Goal: Task Accomplishment & Management: Complete application form

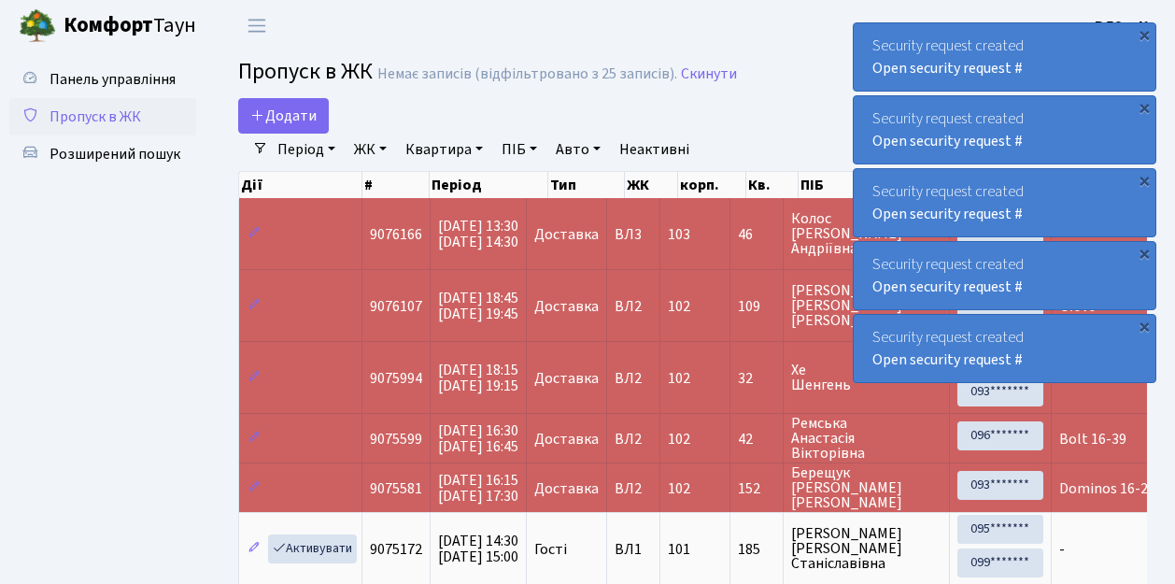
select select "25"
click at [114, 120] on span "Пропуск в ЖК" at bounding box center [96, 116] width 92 height 21
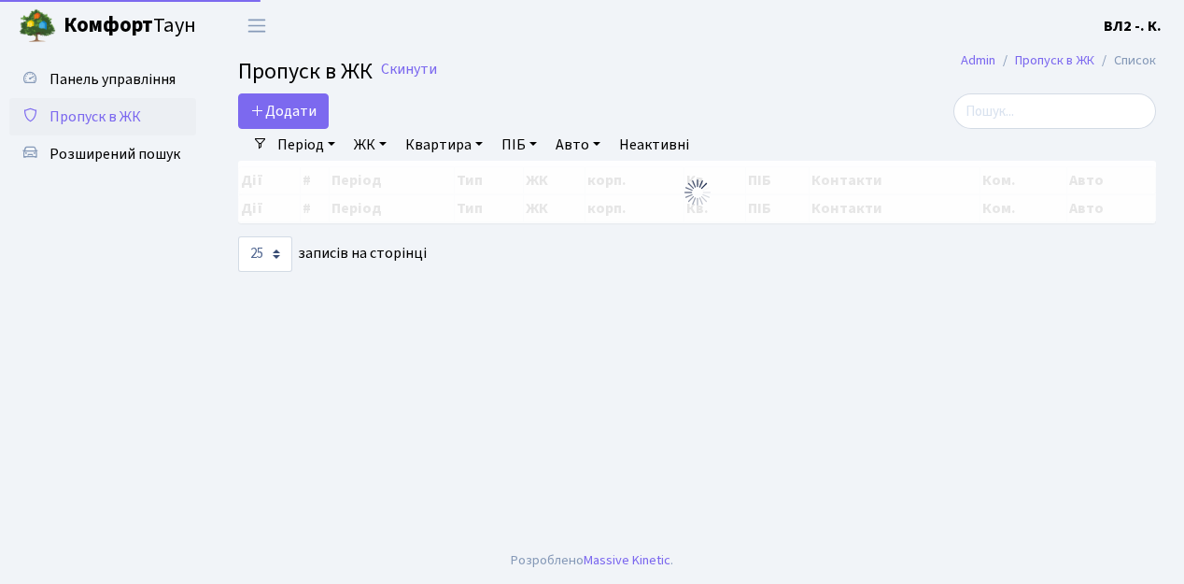
select select "25"
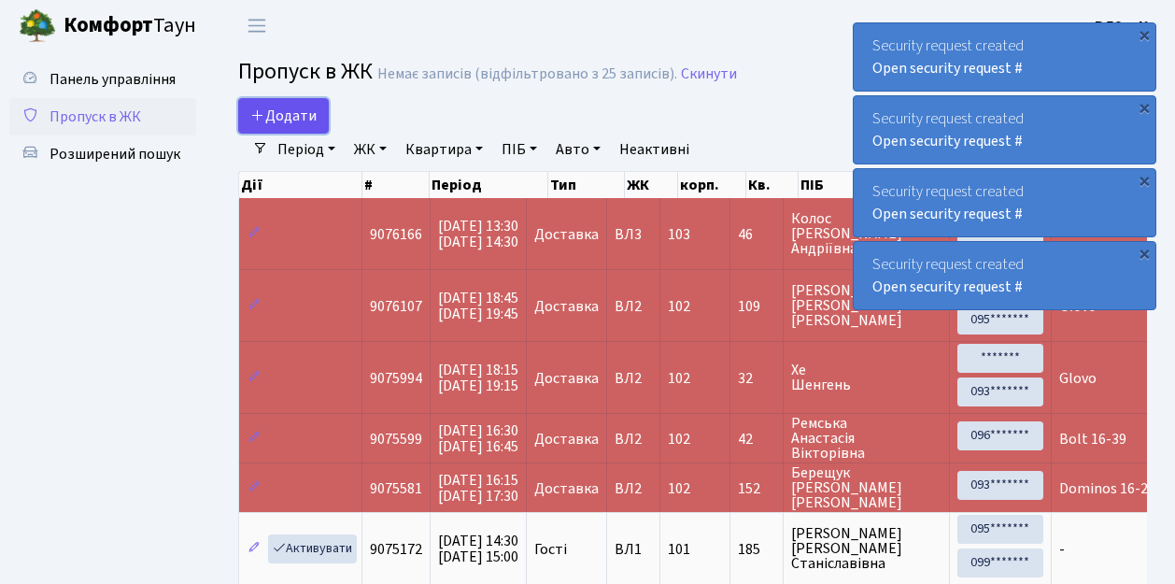
click at [293, 112] on span "Додати" at bounding box center [283, 116] width 66 height 21
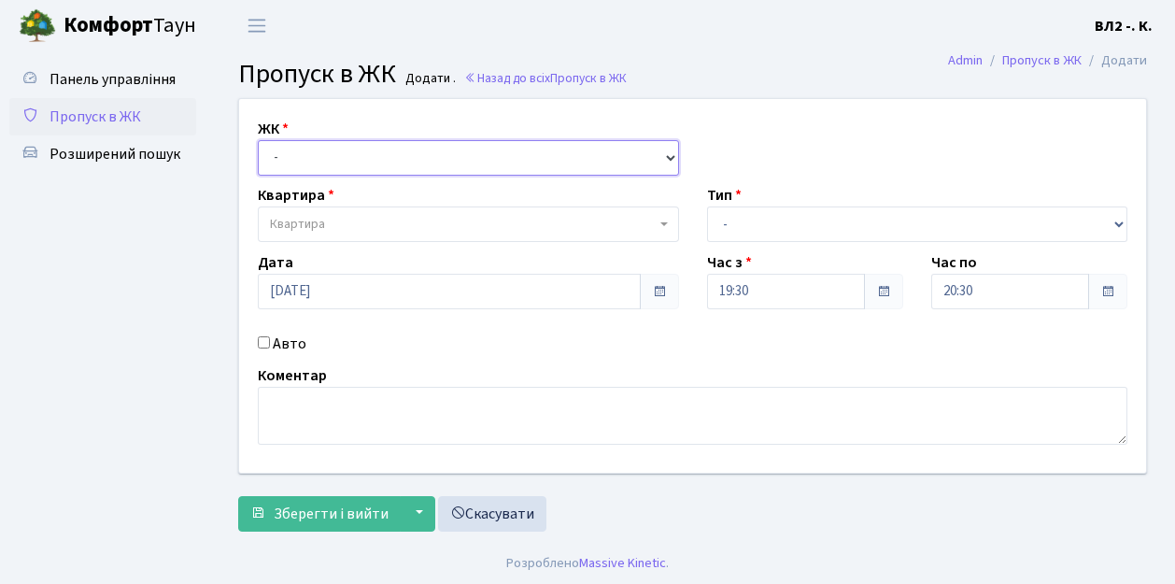
click at [336, 154] on select "- ВЛ1, Ужгородський пров., 4/1 ВЛ2, пр.Голосіївський, 76 ВЛ3, пр.Голосіївський,…" at bounding box center [468, 157] width 421 height 35
select select "317"
click at [258, 140] on select "- ВЛ1, Ужгородський пров., 4/1 ВЛ2, пр.Голосіївський, 76 ВЛ3, пр.Голосіївський,…" at bounding box center [468, 157] width 421 height 35
select select
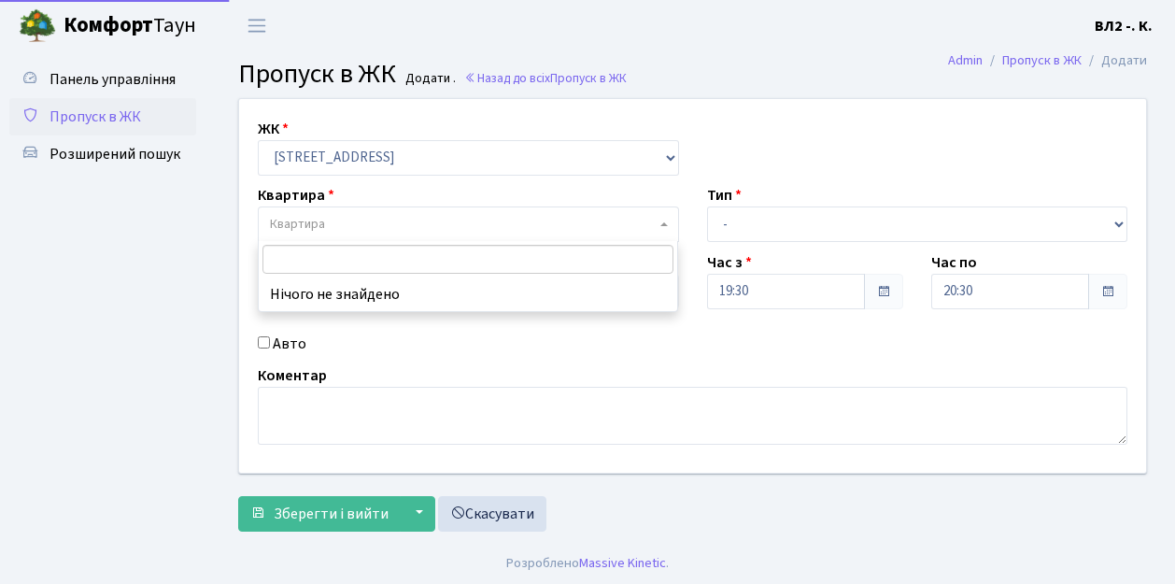
click at [352, 232] on span "Квартира" at bounding box center [463, 224] width 386 height 19
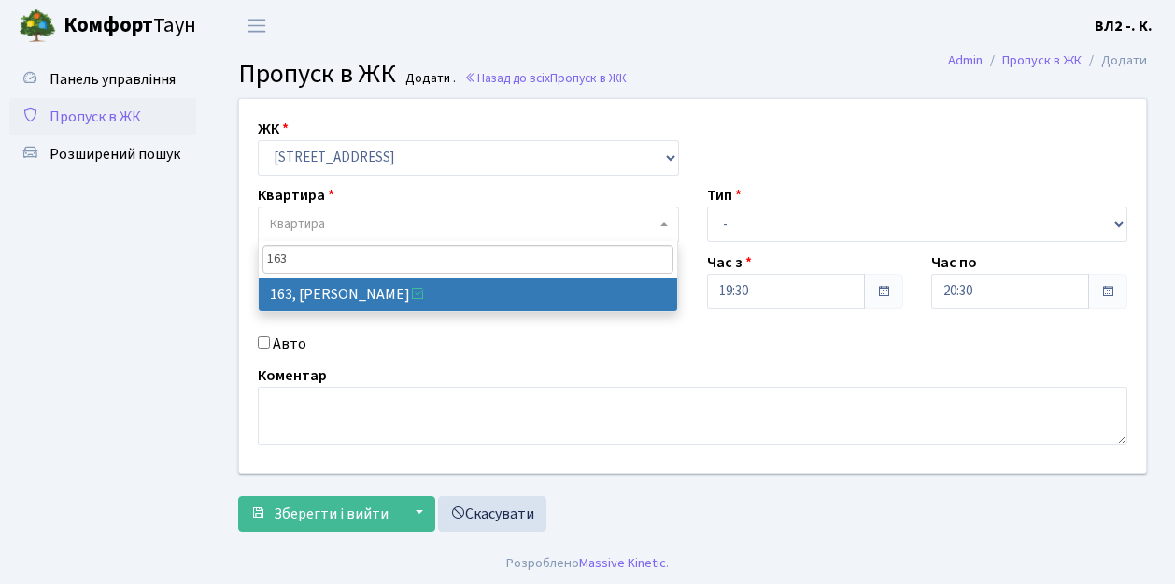
type input "163"
select select "38425"
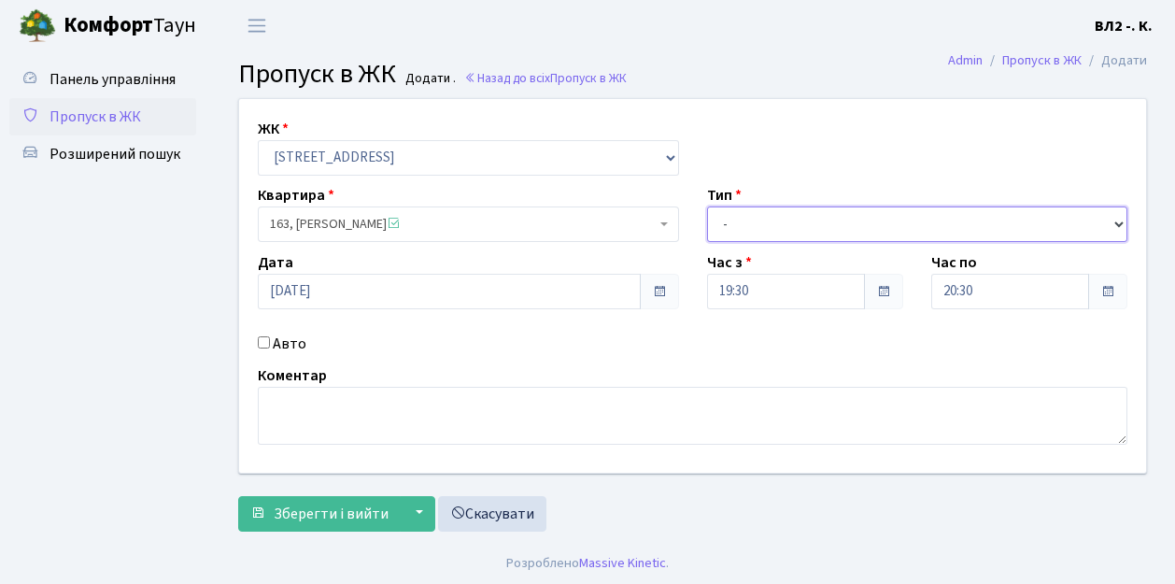
click at [750, 225] on select "- Доставка Таксі Гості Сервіс" at bounding box center [917, 223] width 421 height 35
select select "1"
click at [707, 206] on select "- Доставка Таксі Гості Сервіс" at bounding box center [917, 223] width 421 height 35
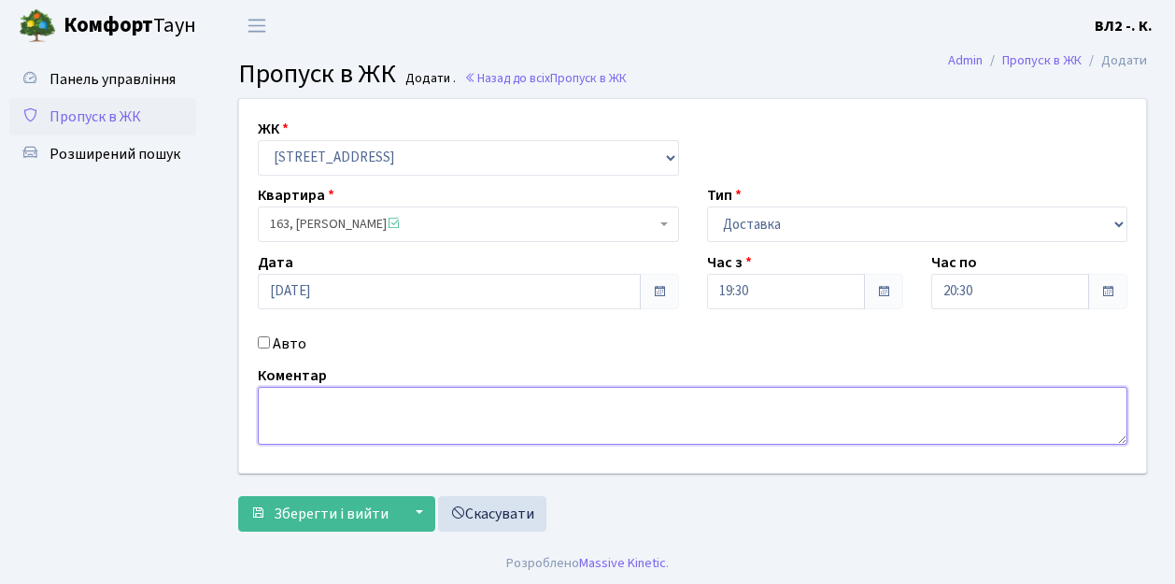
click at [348, 411] on textarea at bounding box center [693, 416] width 870 height 58
type textarea "Glovo"
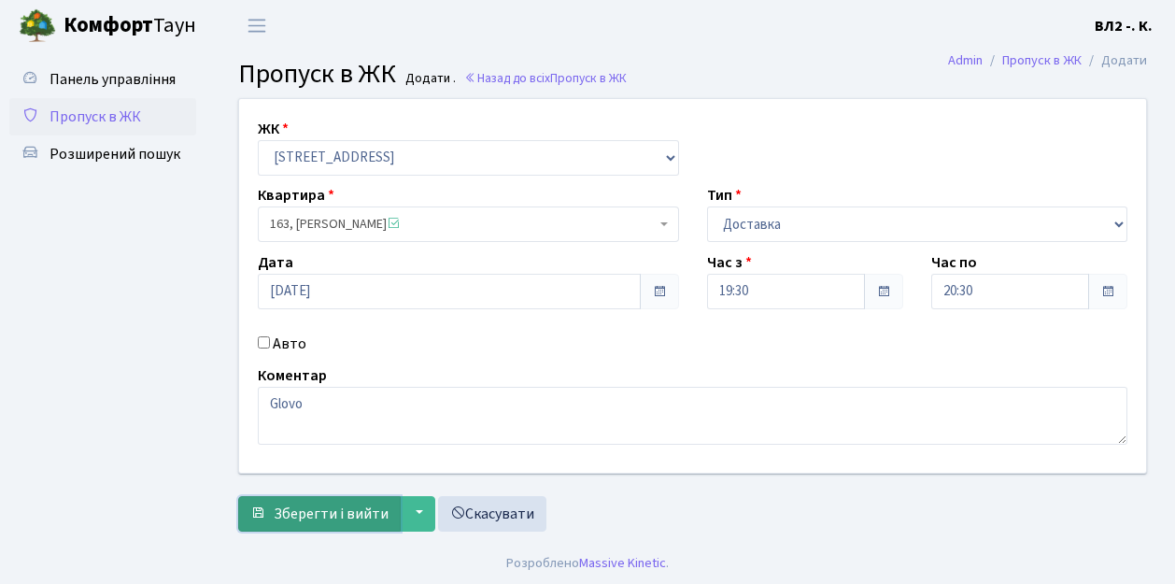
click at [336, 510] on span "Зберегти і вийти" at bounding box center [331, 513] width 115 height 21
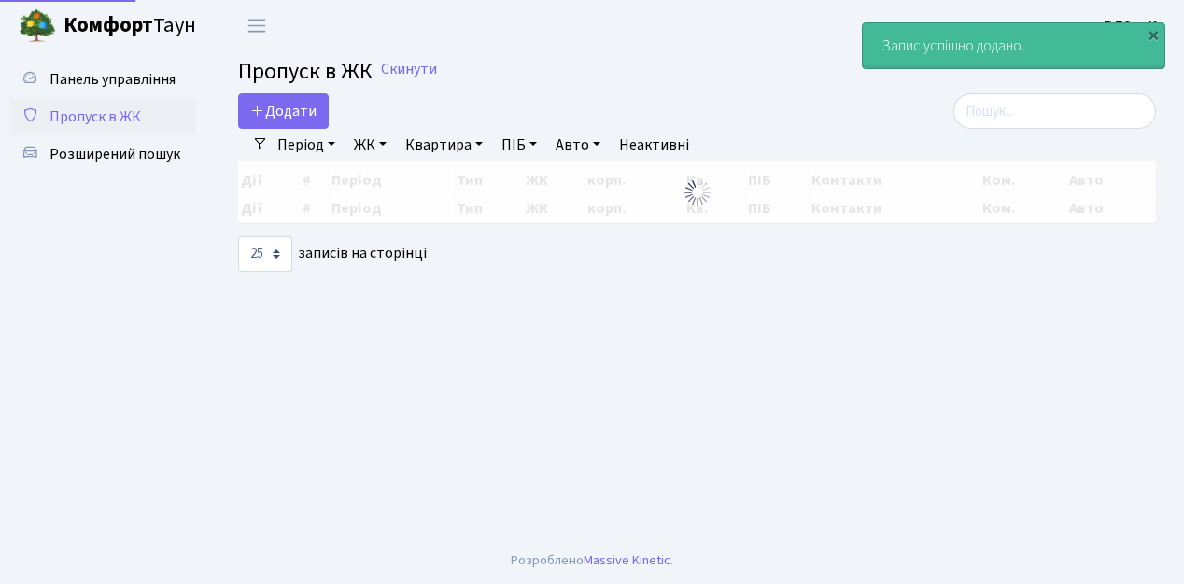
select select "25"
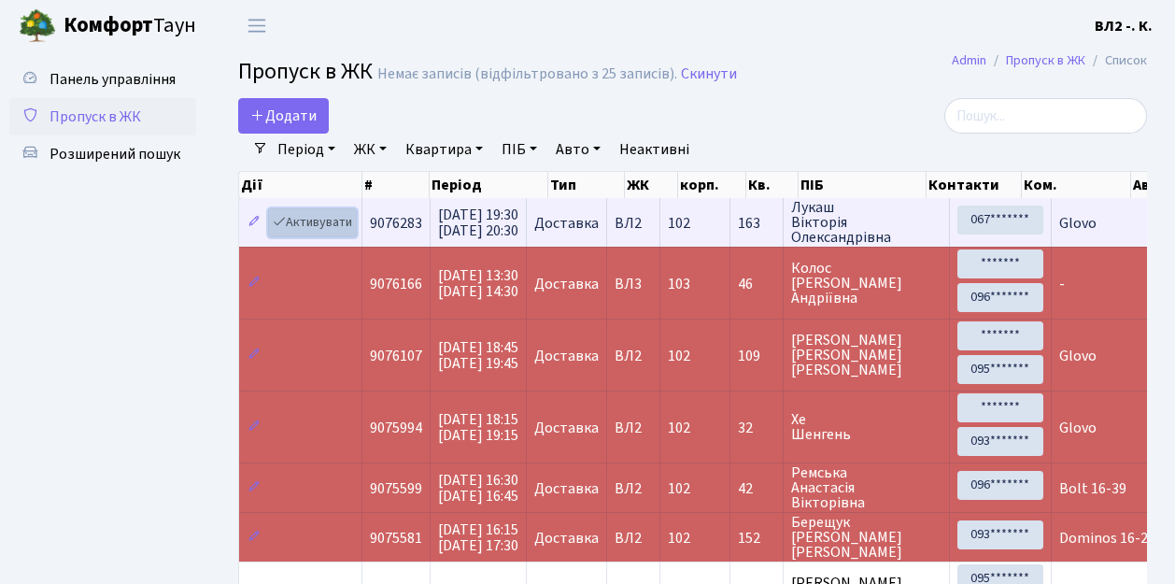
click at [330, 217] on link "Активувати" at bounding box center [312, 222] width 89 height 29
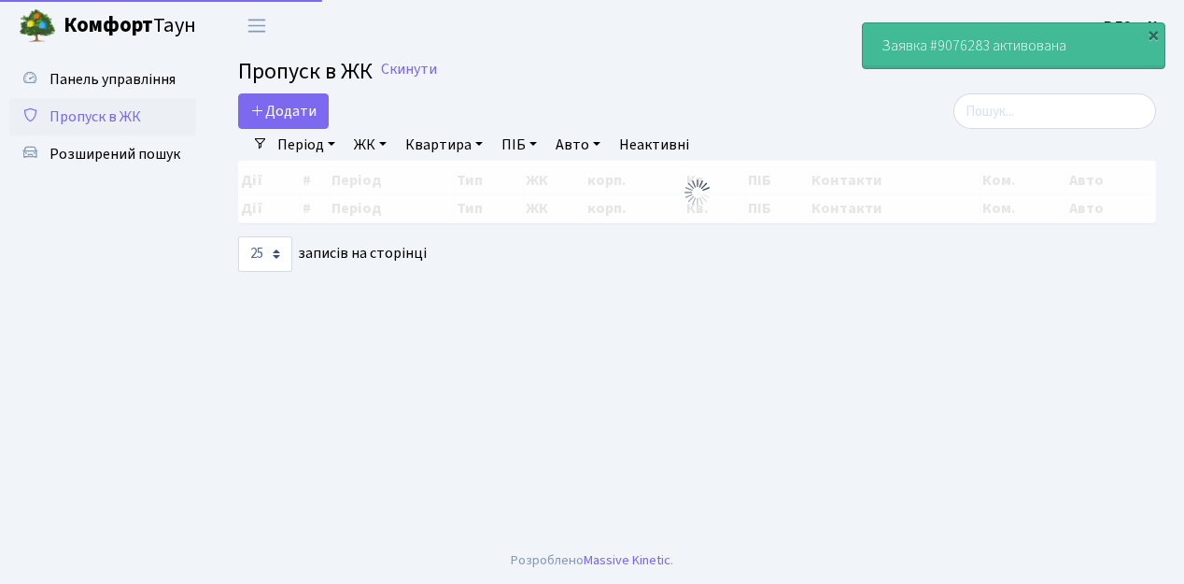
select select "25"
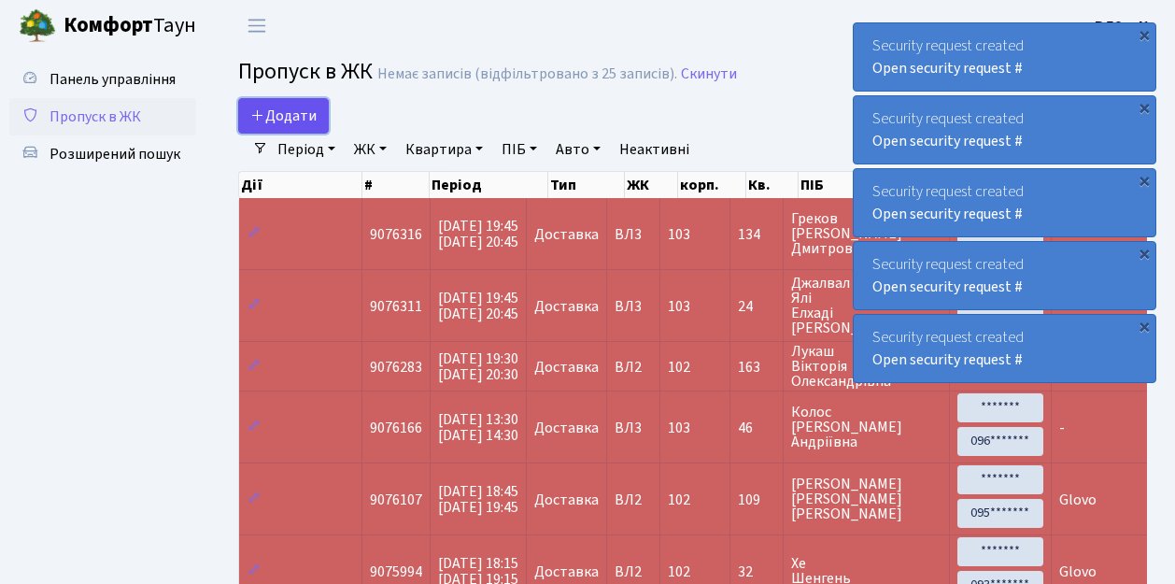
click at [276, 108] on span "Додати" at bounding box center [283, 116] width 66 height 21
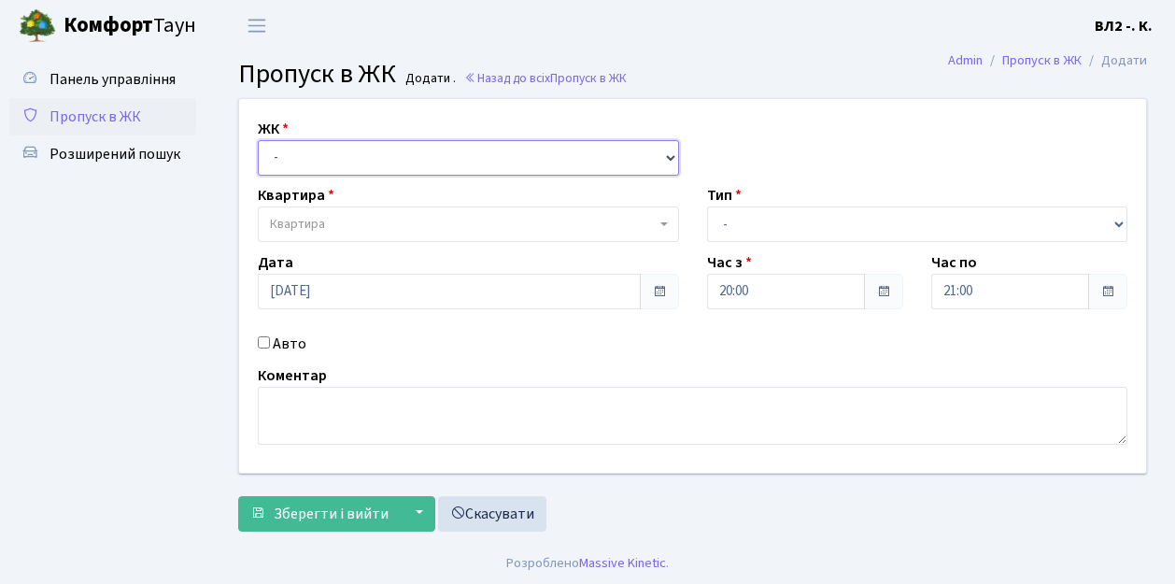
click at [289, 141] on select "- ВЛ1, Ужгородський пров., 4/1 ВЛ2, пр.Голосіївський, 76 ВЛ3, пр.Голосіївський,…" at bounding box center [468, 157] width 421 height 35
select select "317"
click at [258, 140] on select "- ВЛ1, Ужгородський пров., 4/1 ВЛ2, пр.Голосіївський, 76 ВЛ3, пр.Голосіївський,…" at bounding box center [468, 157] width 421 height 35
select select
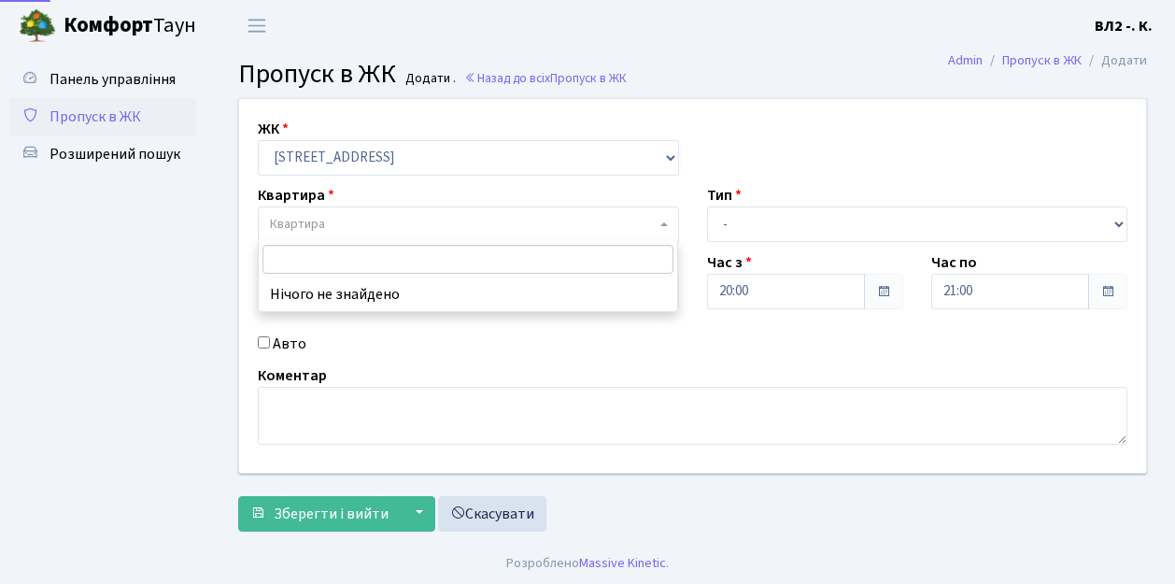
click at [333, 224] on span "Квартира" at bounding box center [463, 224] width 386 height 19
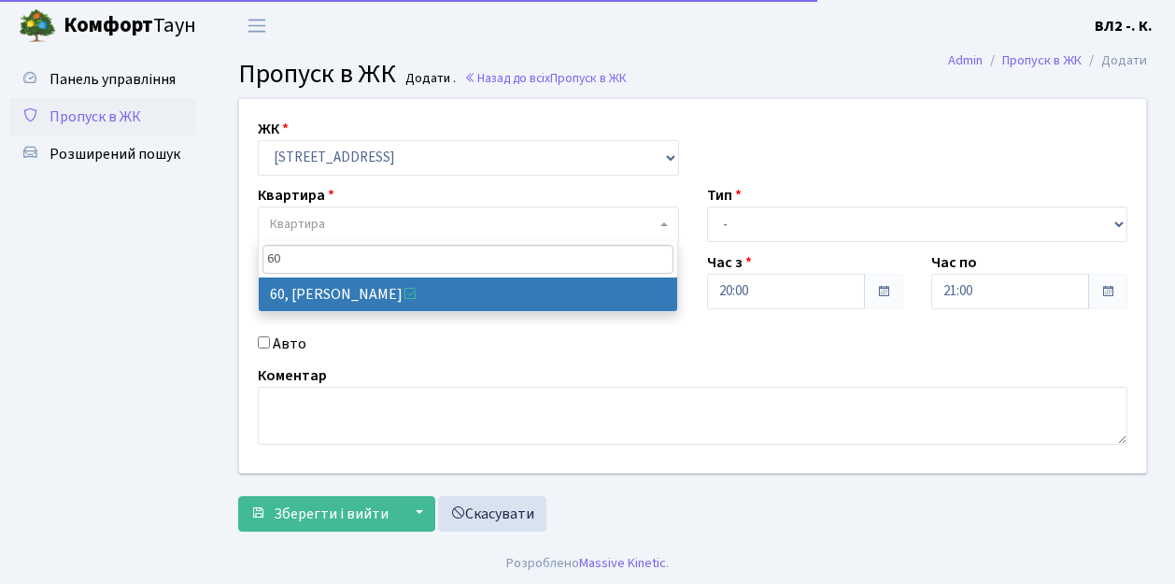
type input "60"
select select "38119"
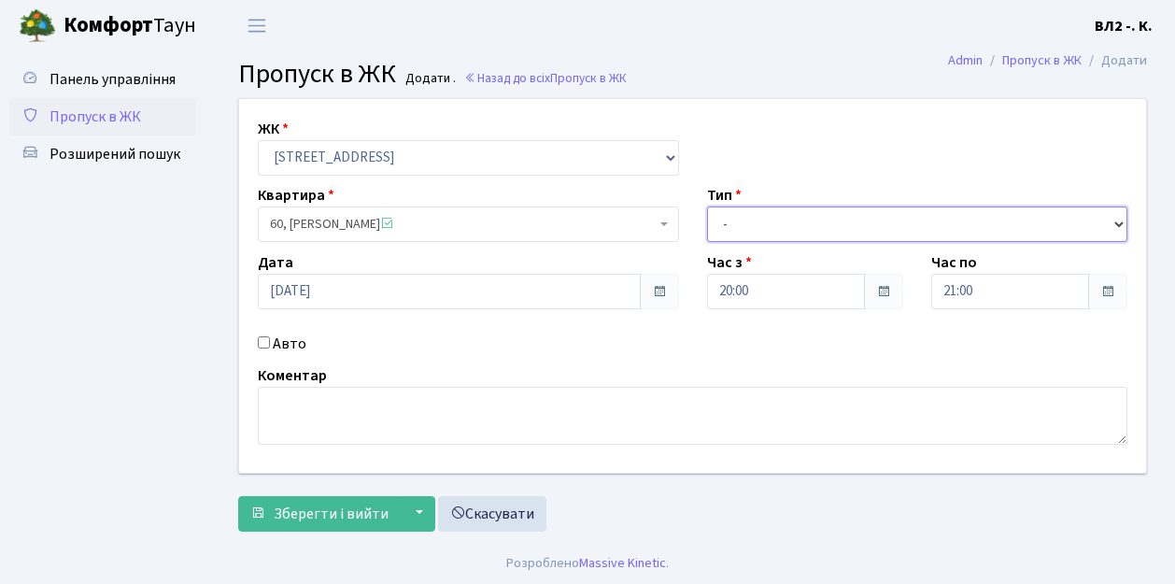
click at [773, 211] on select "- Доставка Таксі Гості Сервіс" at bounding box center [917, 223] width 421 height 35
select select "1"
click at [707, 206] on select "- Доставка Таксі Гості Сервіс" at bounding box center [917, 223] width 421 height 35
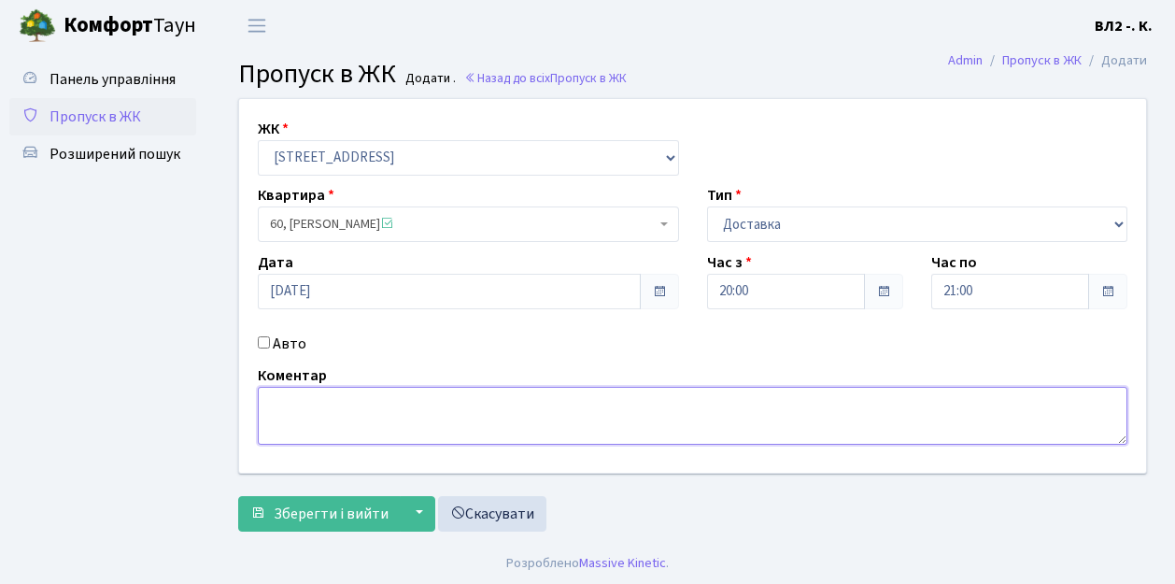
click at [336, 426] on textarea at bounding box center [693, 416] width 870 height 58
type textarea "Glovo"
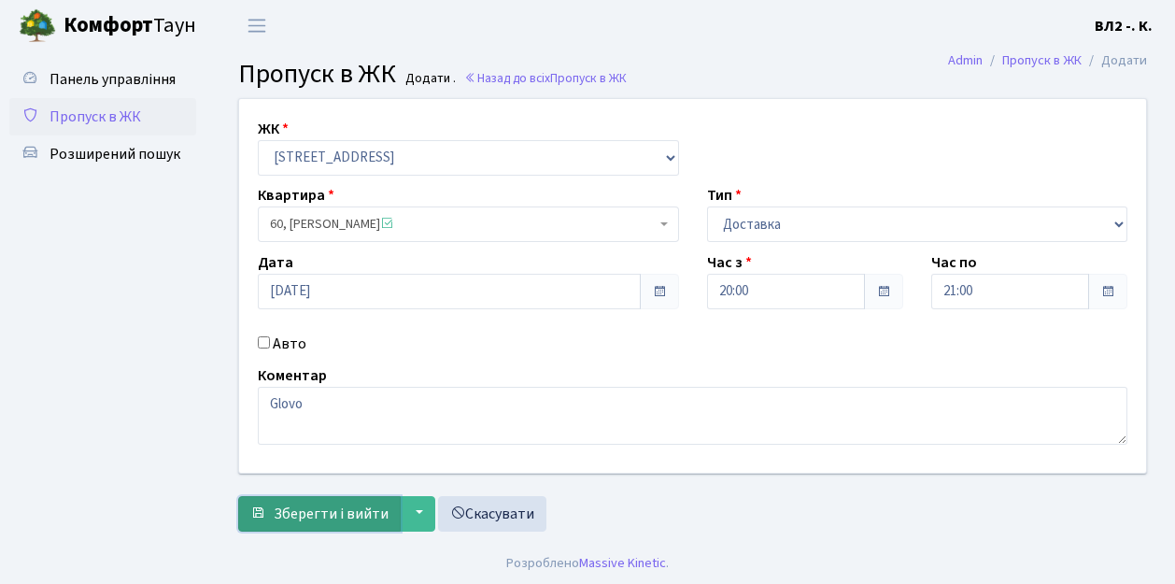
click at [331, 509] on span "Зберегти і вийти" at bounding box center [331, 513] width 115 height 21
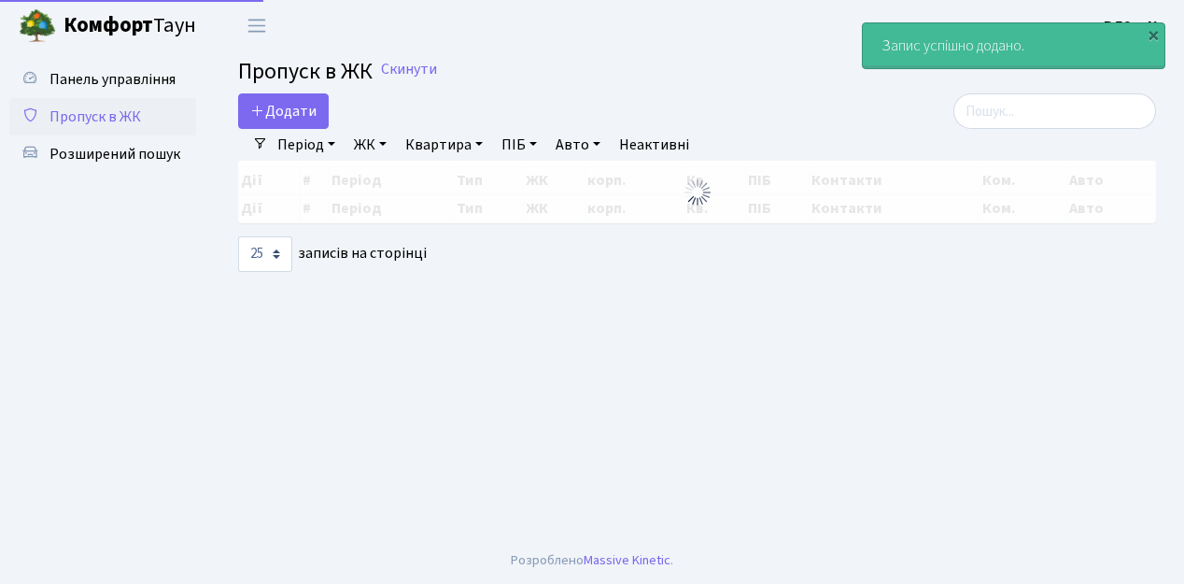
select select "25"
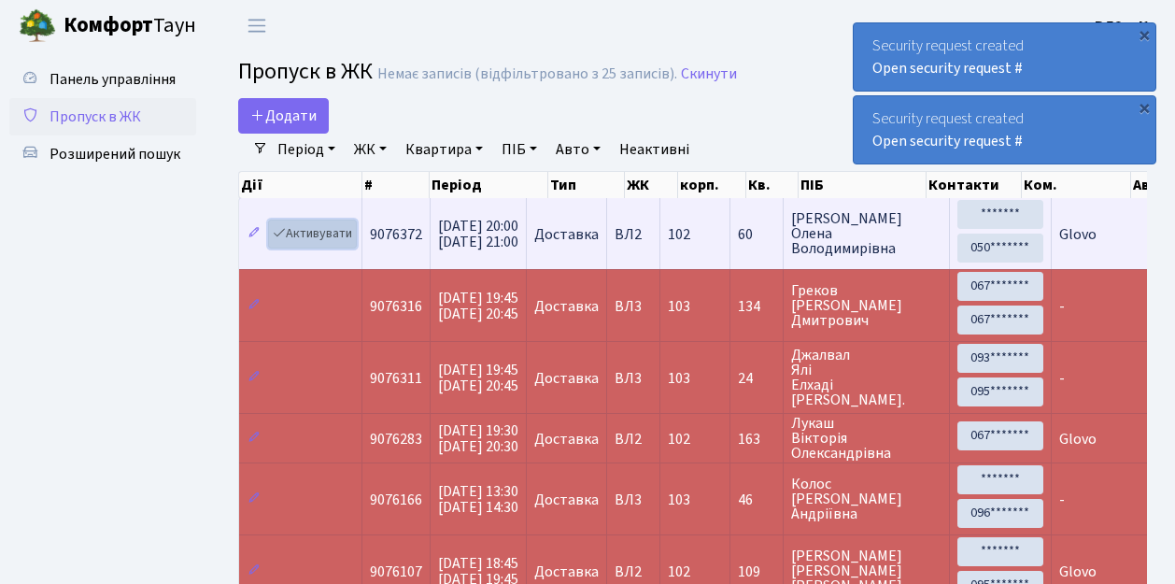
click at [306, 234] on link "Активувати" at bounding box center [312, 234] width 89 height 29
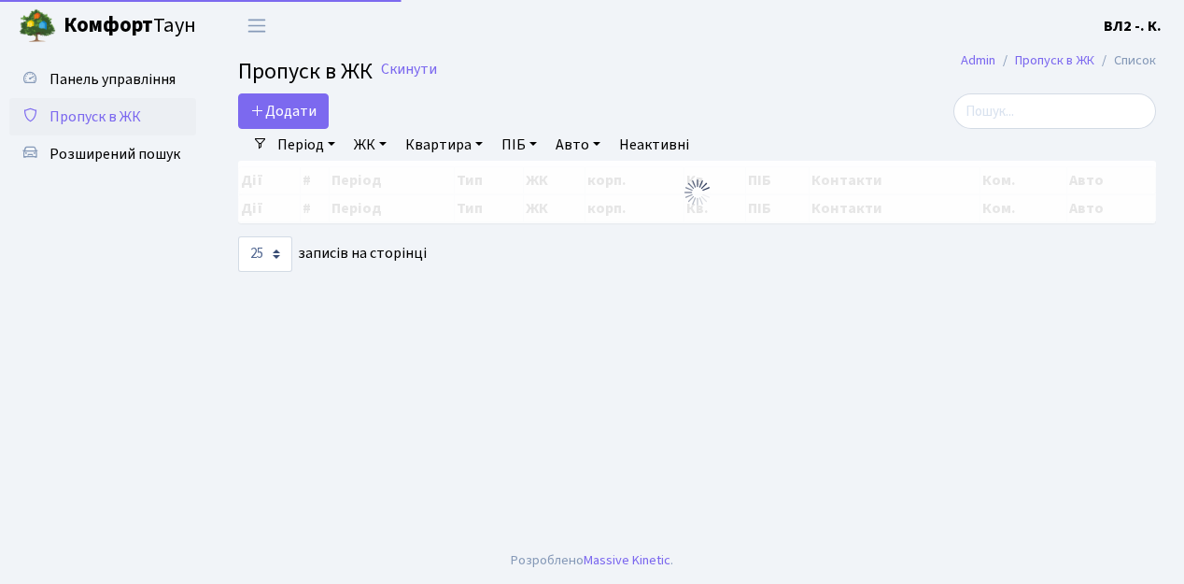
select select "25"
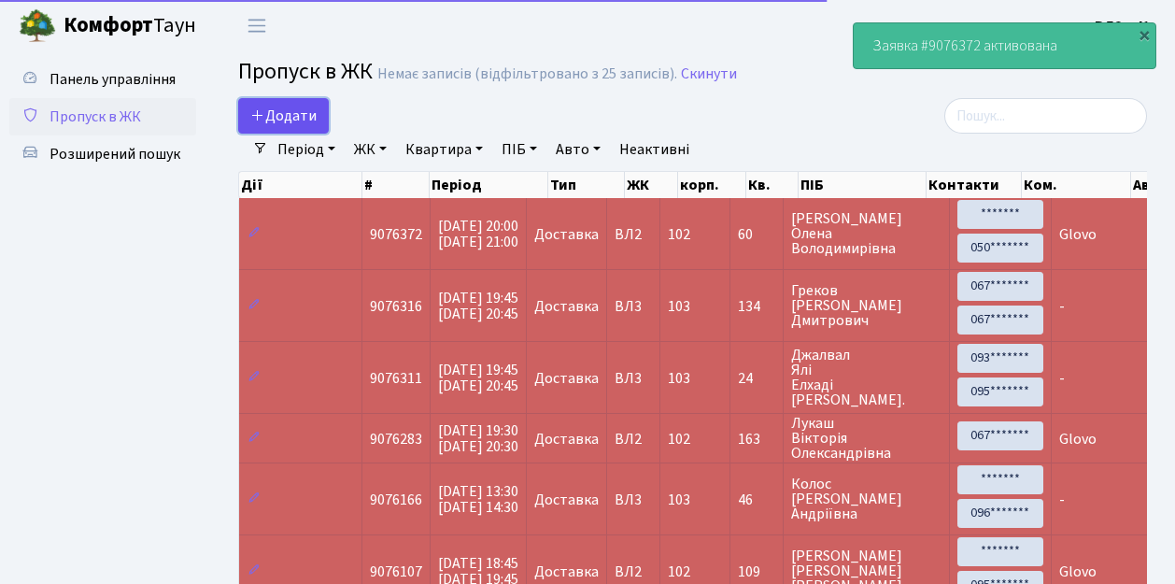
click at [303, 106] on span "Додати" at bounding box center [283, 116] width 66 height 21
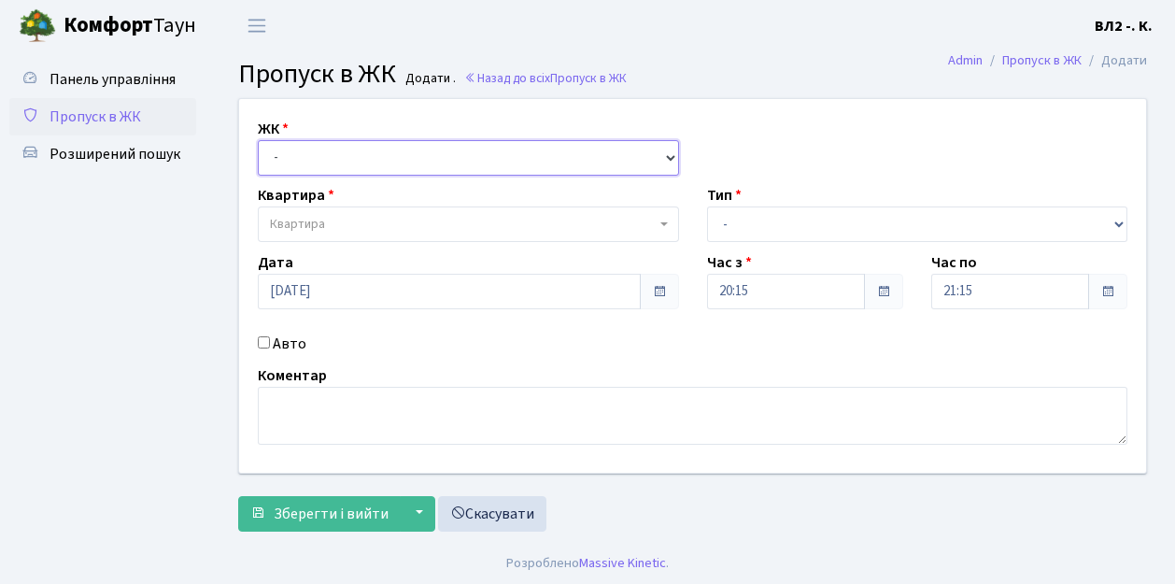
click at [312, 159] on select "- ВЛ1, Ужгородський пров., 4/1 ВЛ2, пр.Голосіївський, 76 ВЛ3, пр.Голосіївський,…" at bounding box center [468, 157] width 421 height 35
select select "317"
click at [258, 140] on select "- ВЛ1, Ужгородський пров., 4/1 ВЛ2, пр.Голосіївський, 76 ВЛ3, пр.Голосіївський,…" at bounding box center [468, 157] width 421 height 35
select select
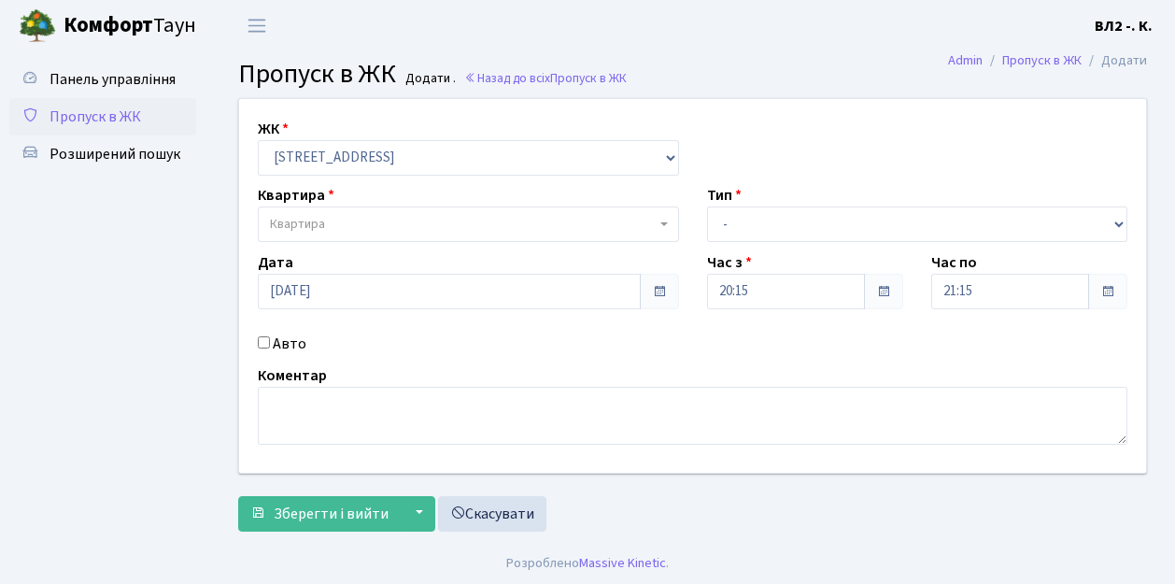
click at [326, 226] on span "Квартира" at bounding box center [463, 224] width 386 height 19
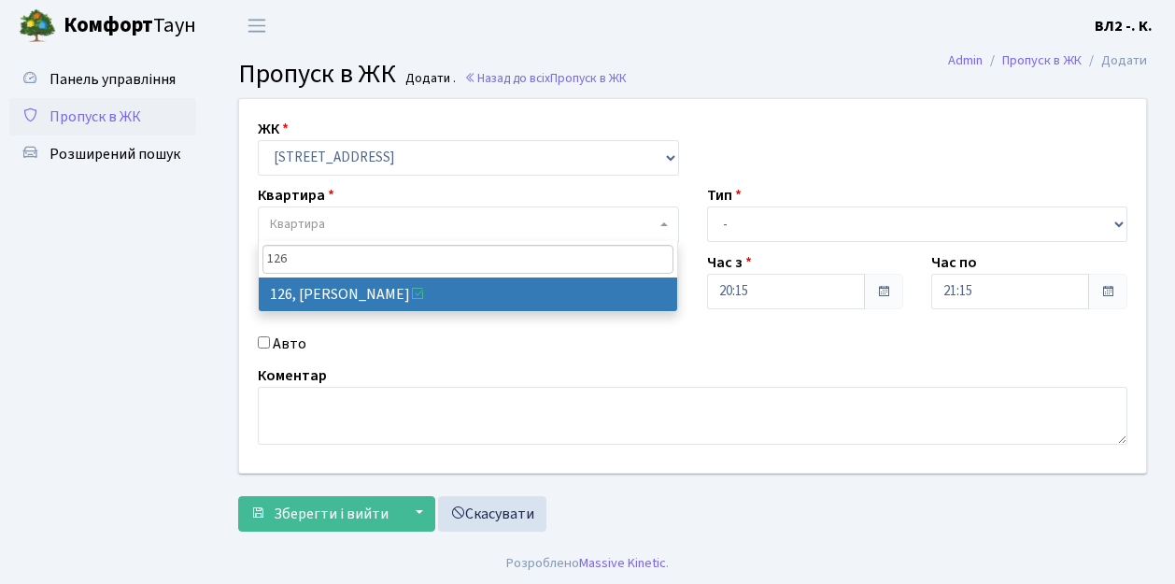
type input "126"
select select "38314"
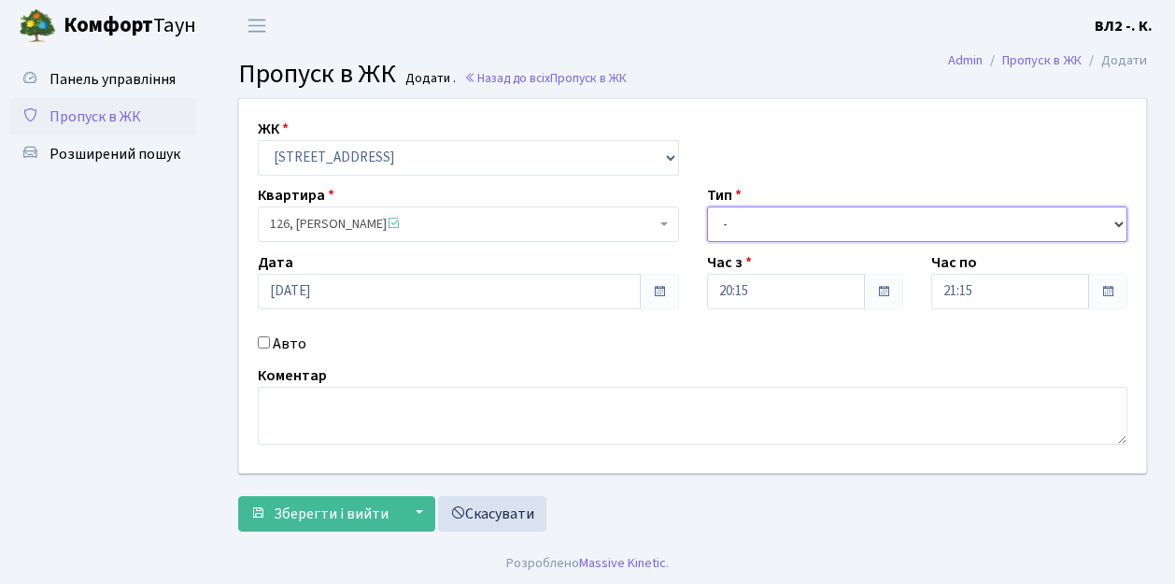
click at [772, 221] on select "- Доставка Таксі Гості Сервіс" at bounding box center [917, 223] width 421 height 35
select select "1"
click at [707, 206] on select "- Доставка Таксі Гості Сервіс" at bounding box center [917, 223] width 421 height 35
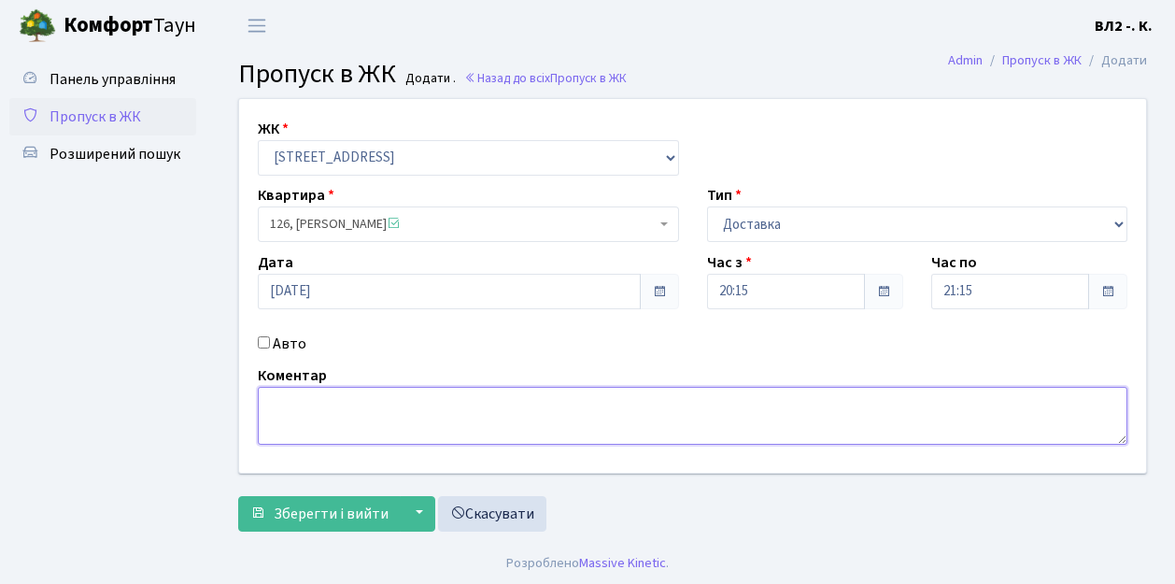
click at [350, 412] on textarea at bounding box center [693, 416] width 870 height 58
type textarea "Domino's"
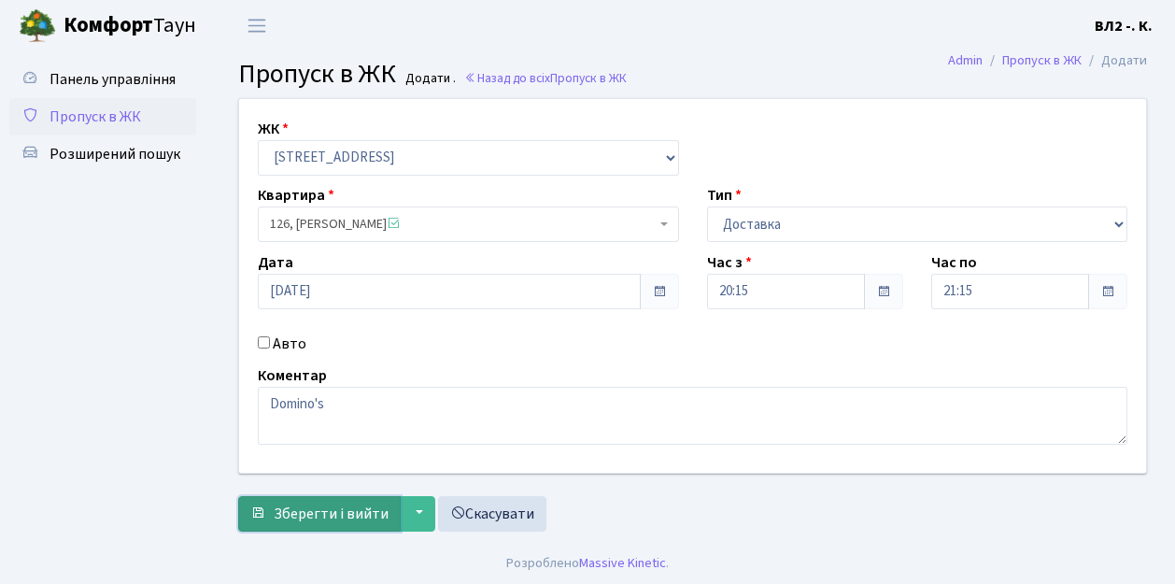
click at [352, 516] on span "Зберегти і вийти" at bounding box center [331, 513] width 115 height 21
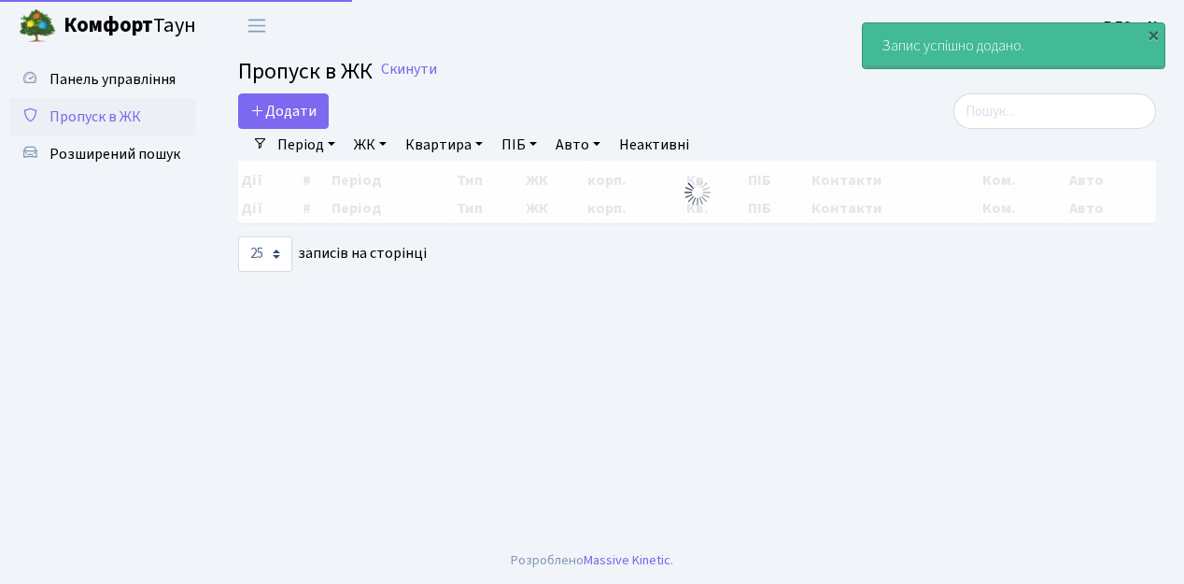
select select "25"
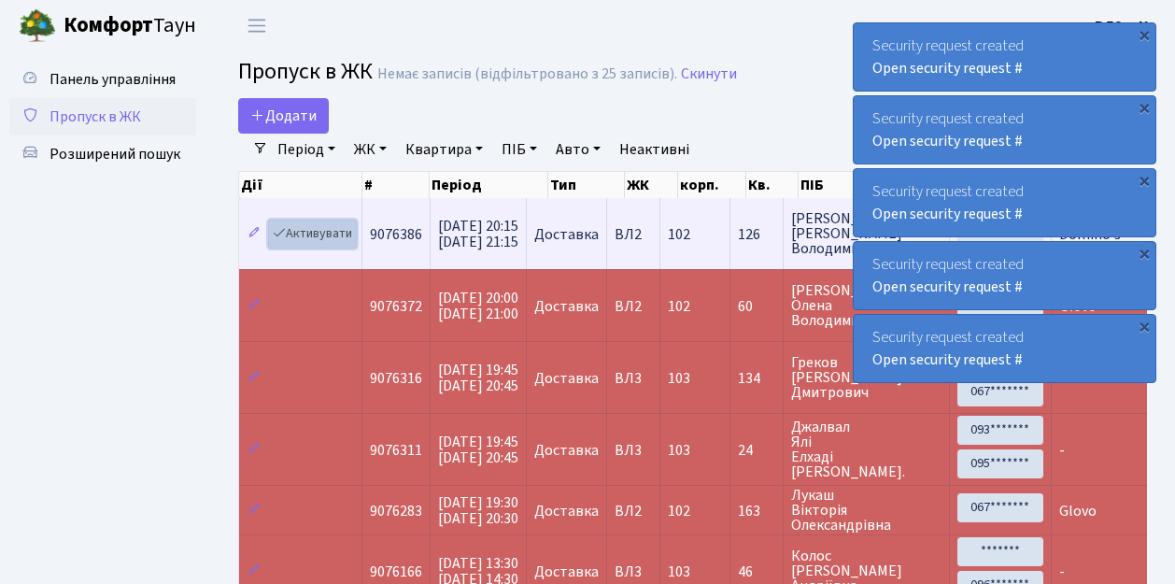
click at [329, 228] on link "Активувати" at bounding box center [312, 234] width 89 height 29
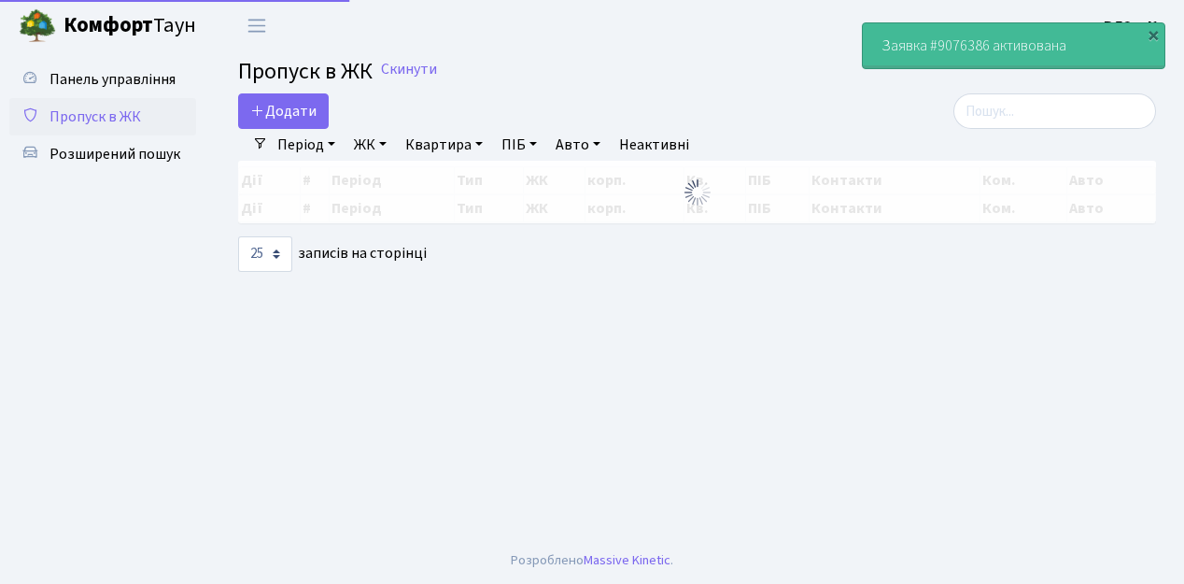
select select "25"
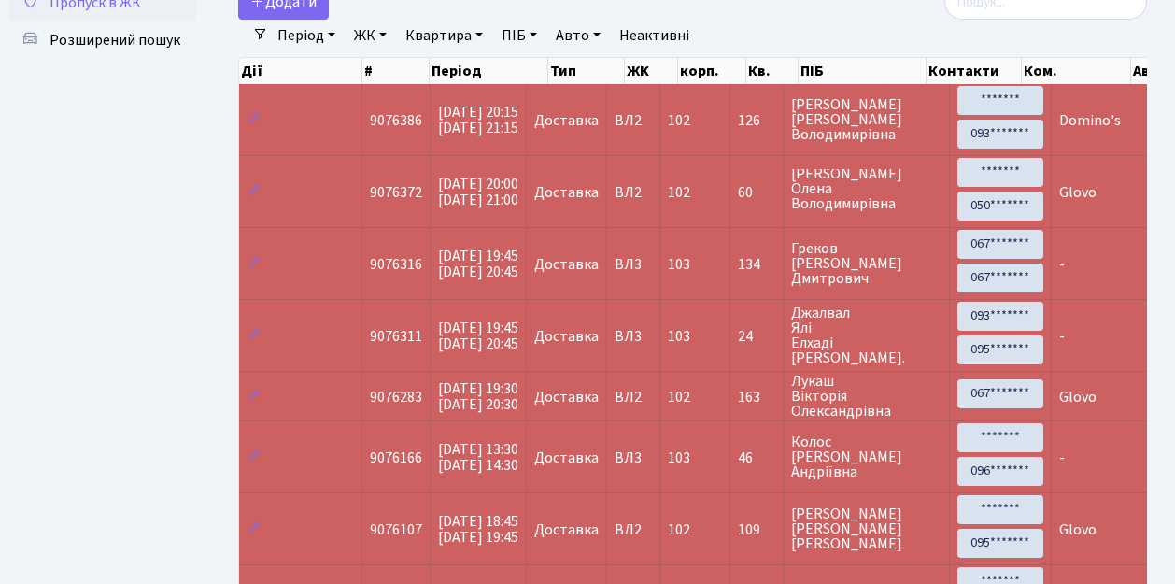
scroll to position [92, 0]
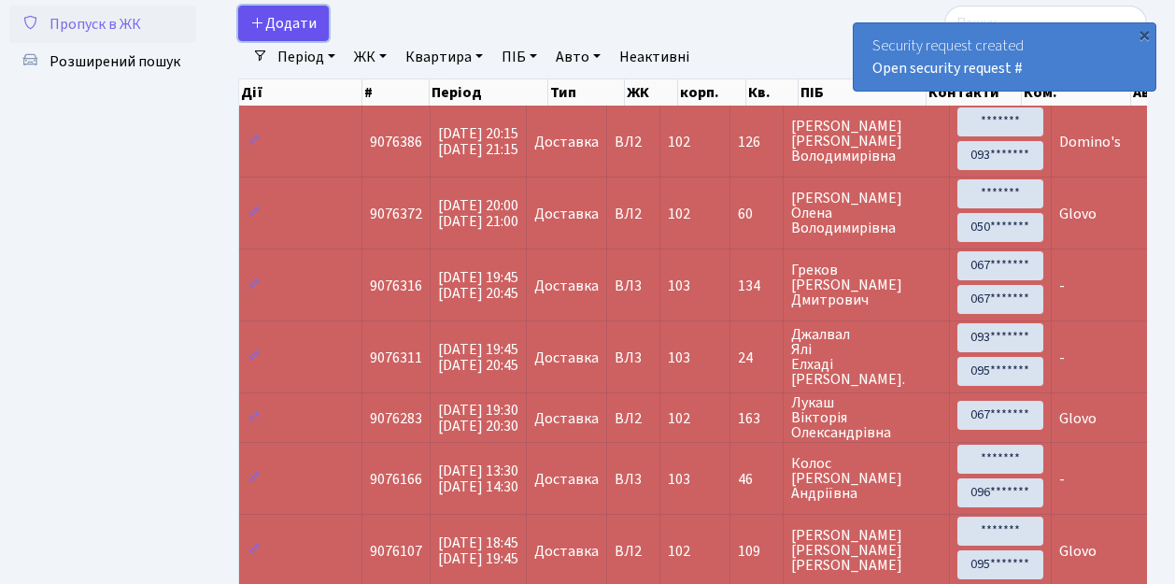
click at [290, 18] on span "Додати" at bounding box center [283, 23] width 66 height 21
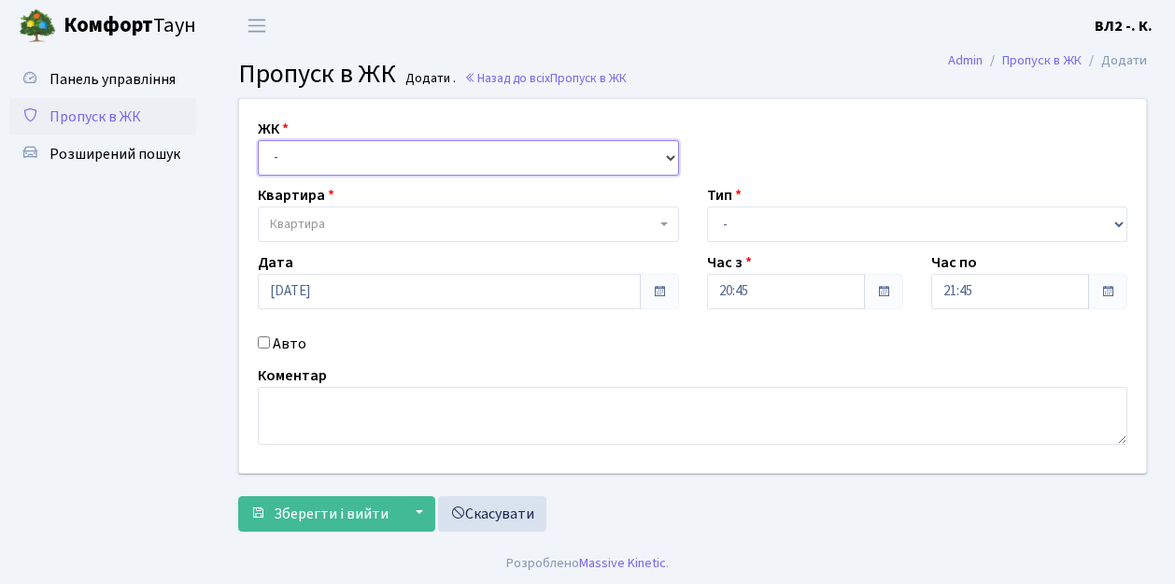
click at [333, 146] on select "- [STREET_ADDRESS][PERSON_NAME]" at bounding box center [468, 157] width 421 height 35
select select "317"
click at [258, 140] on select "- ВЛ1, Ужгородський пров., 4/1 ВЛ2, пр.Голосіївський, 76 ВЛ3, пр.Голосіївський,…" at bounding box center [468, 157] width 421 height 35
select select
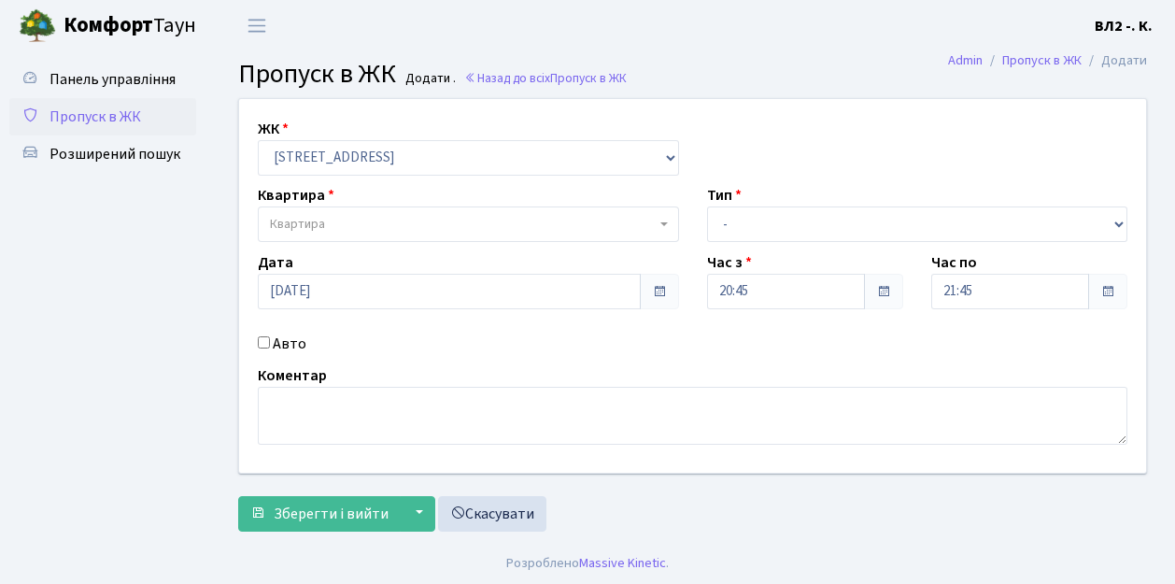
click at [381, 223] on span "Квартира" at bounding box center [463, 224] width 386 height 19
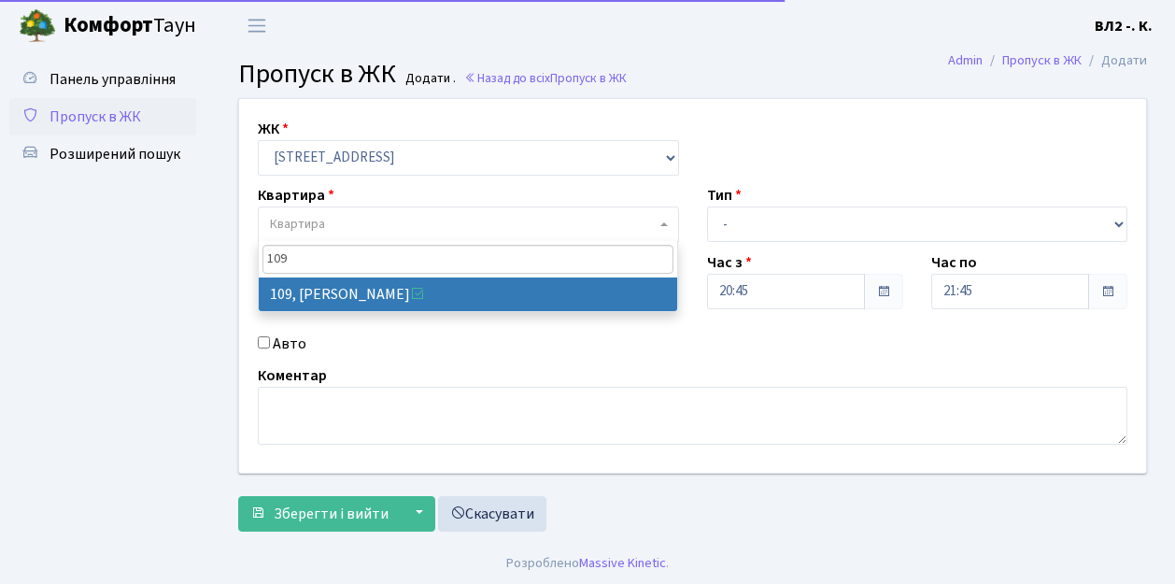
type input "109"
select select "38263"
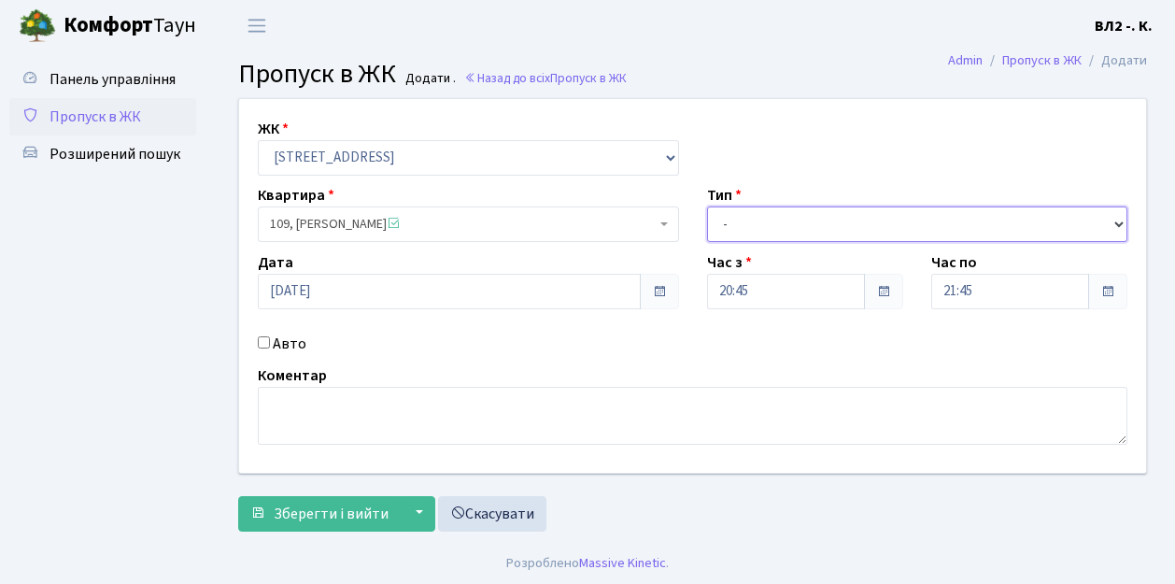
click at [829, 221] on select "- Доставка Таксі Гості Сервіс" at bounding box center [917, 223] width 421 height 35
select select "1"
click at [707, 206] on select "- Доставка Таксі Гості Сервіс" at bounding box center [917, 223] width 421 height 35
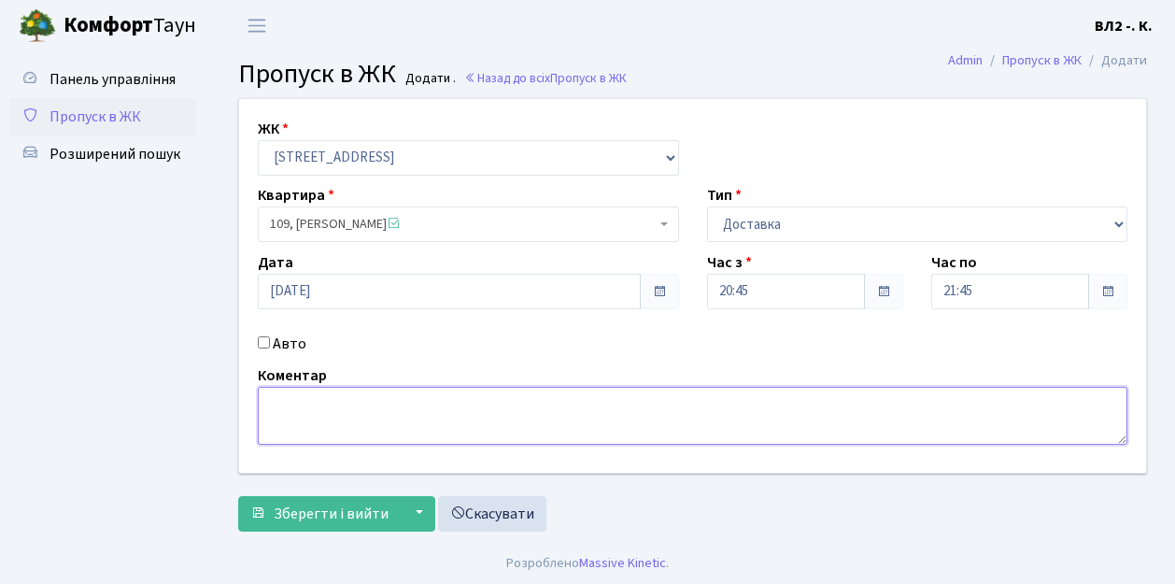
click at [319, 418] on textarea at bounding box center [693, 416] width 870 height 58
type textarea "Glovo"
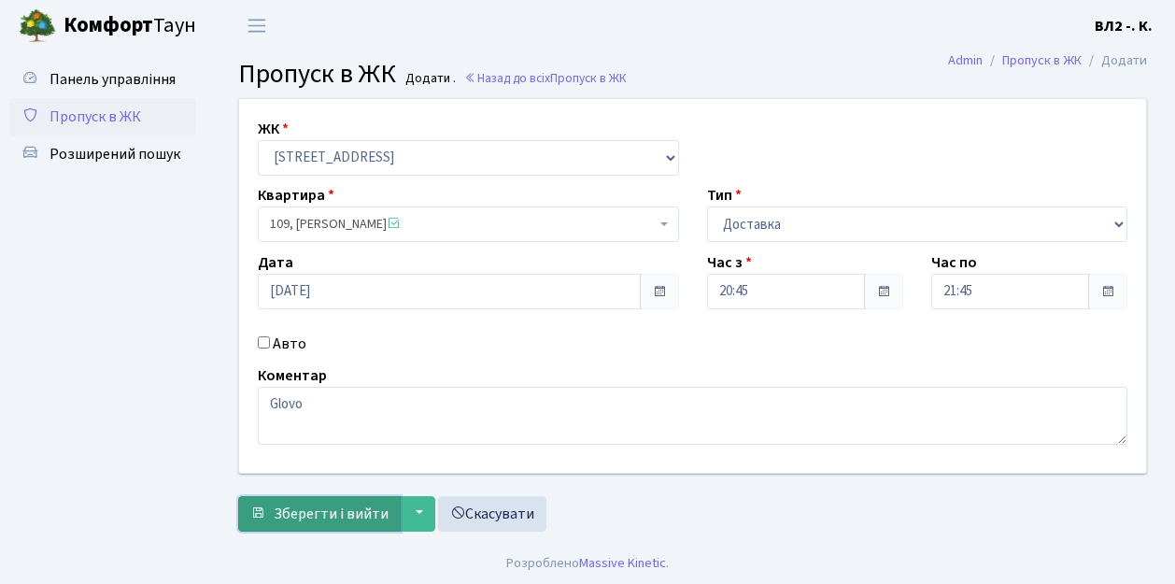
click at [362, 496] on button "Зберегти і вийти" at bounding box center [319, 513] width 163 height 35
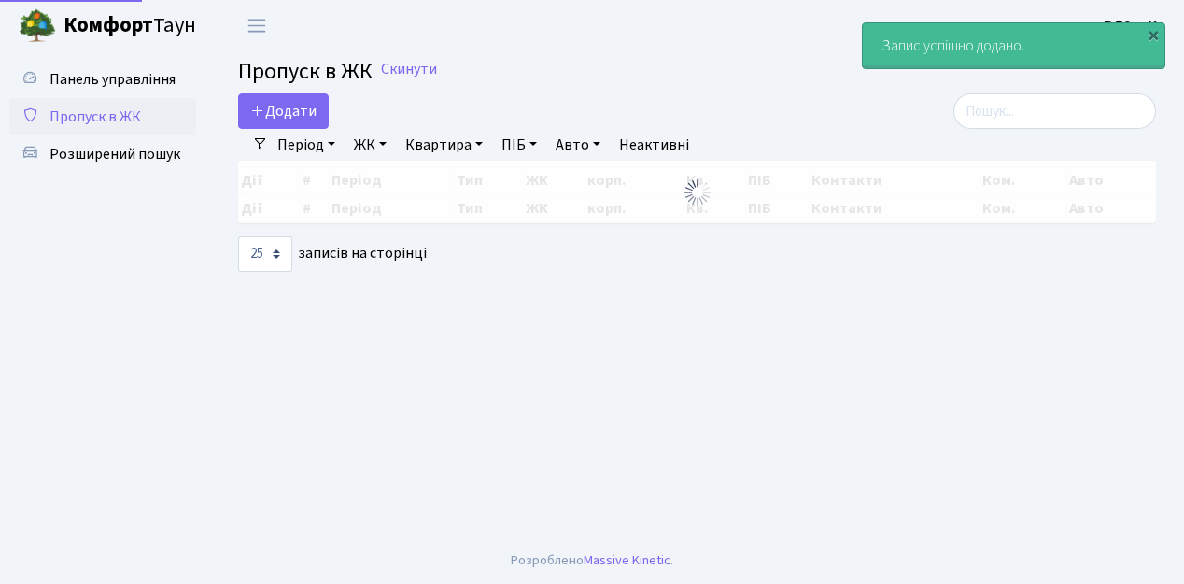
select select "25"
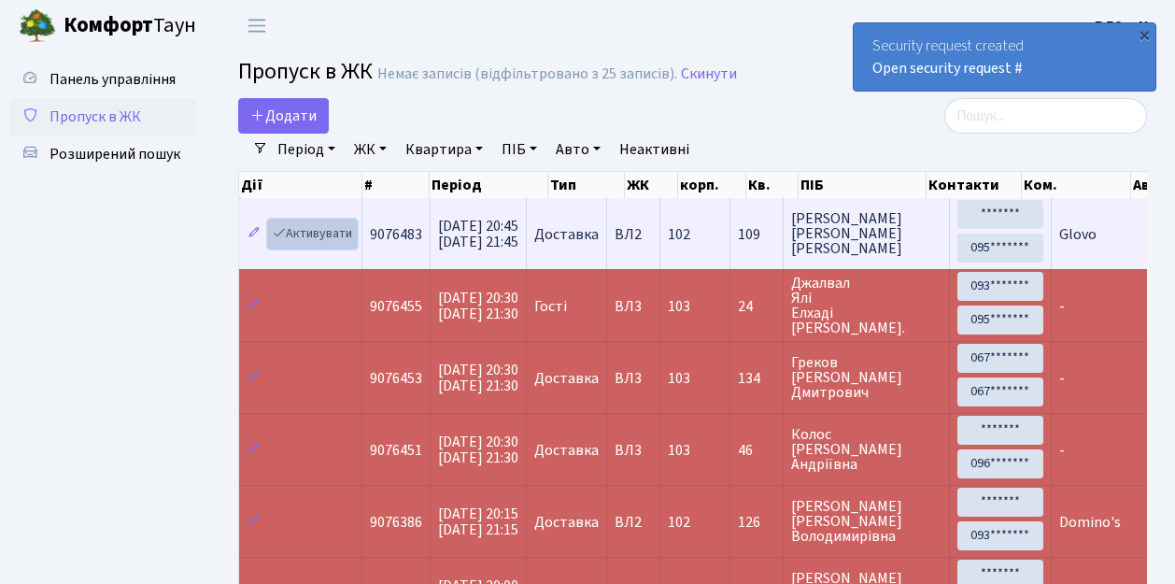
click at [316, 233] on link "Активувати" at bounding box center [312, 234] width 89 height 29
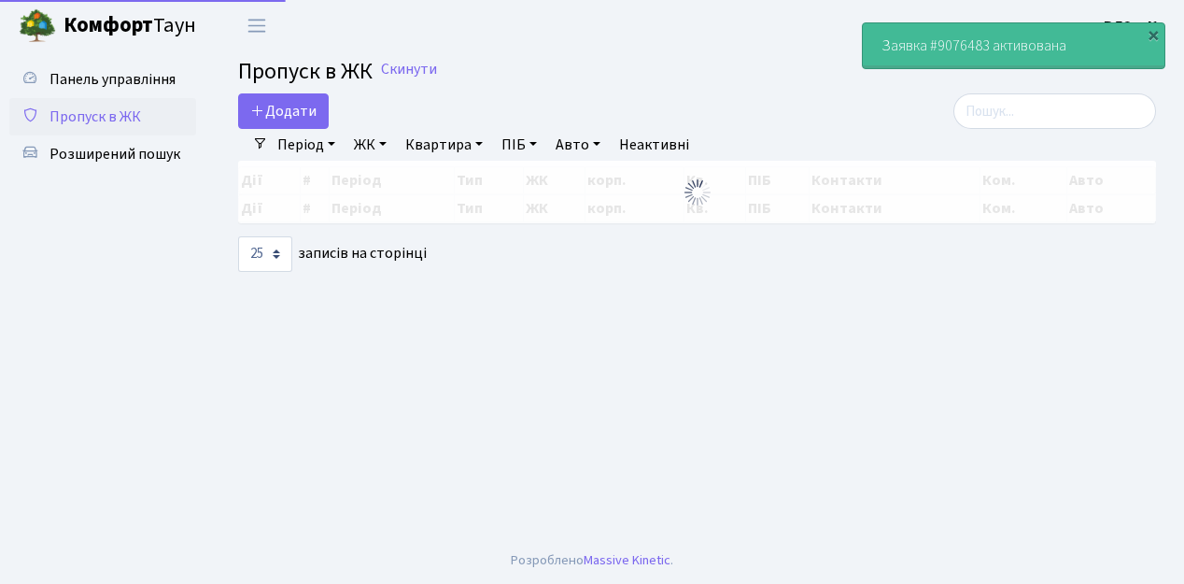
select select "25"
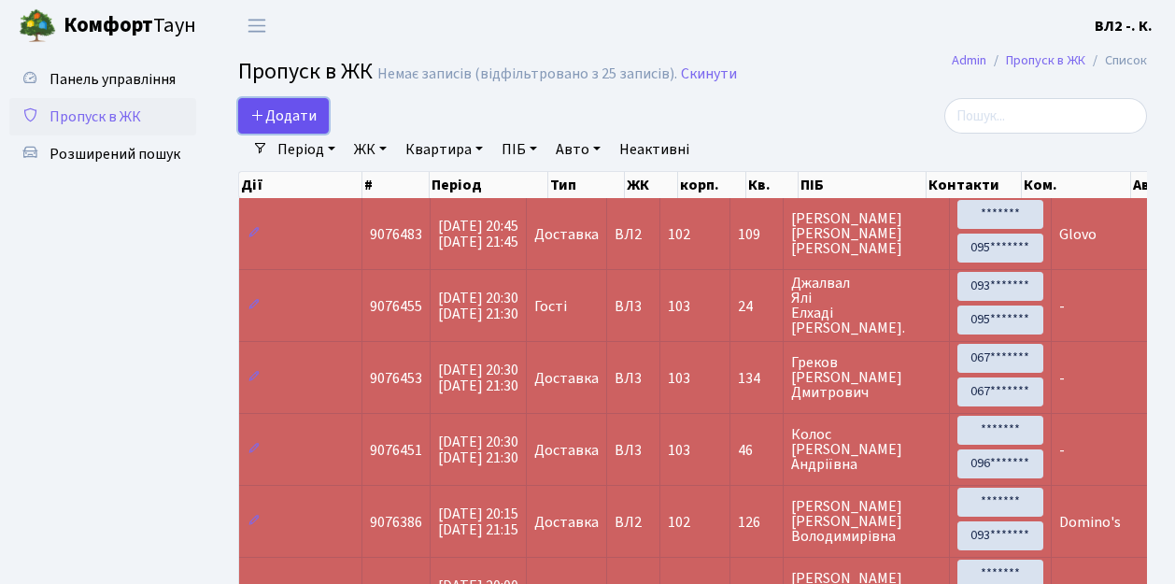
click at [306, 114] on span "Додати" at bounding box center [283, 116] width 66 height 21
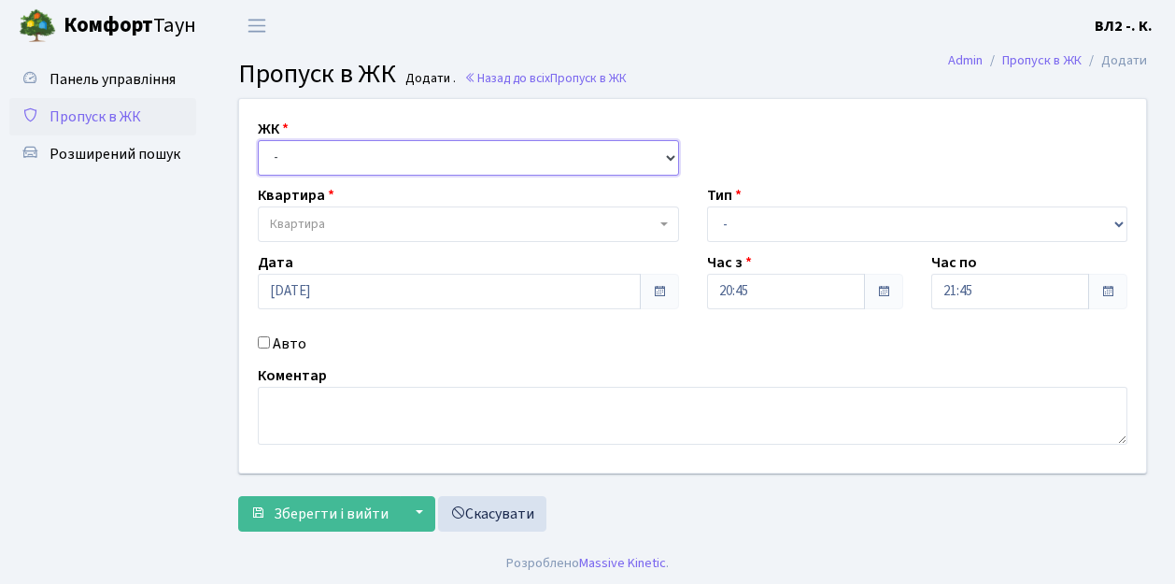
click at [353, 153] on select "- [STREET_ADDRESS][PERSON_NAME]" at bounding box center [468, 157] width 421 height 35
select select "317"
click at [258, 140] on select "- [STREET_ADDRESS][PERSON_NAME]" at bounding box center [468, 157] width 421 height 35
select select
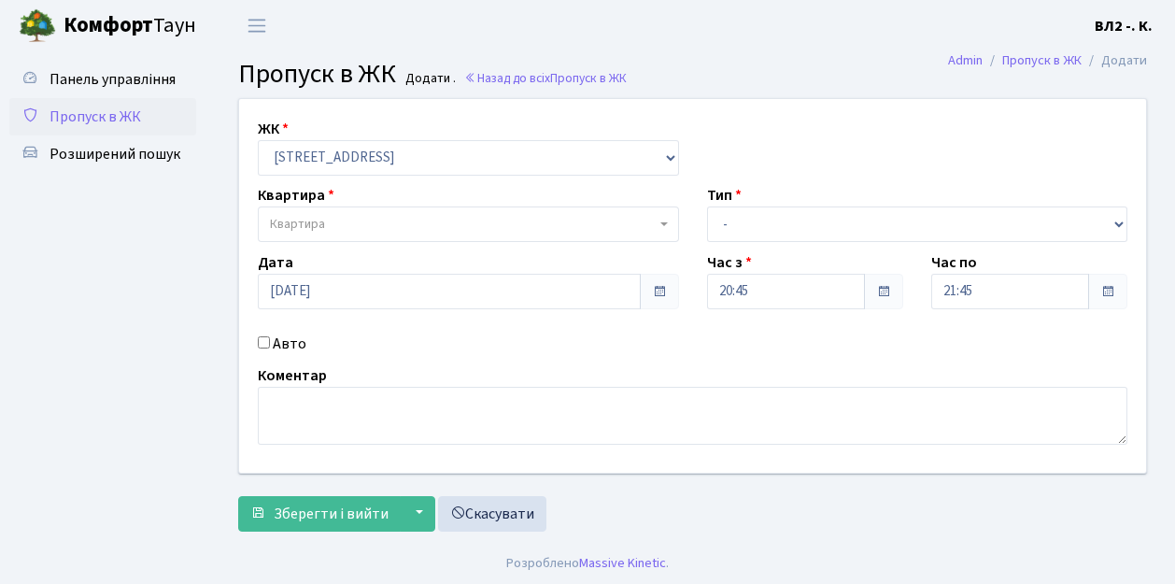
click at [379, 219] on span "Квартира" at bounding box center [463, 224] width 386 height 19
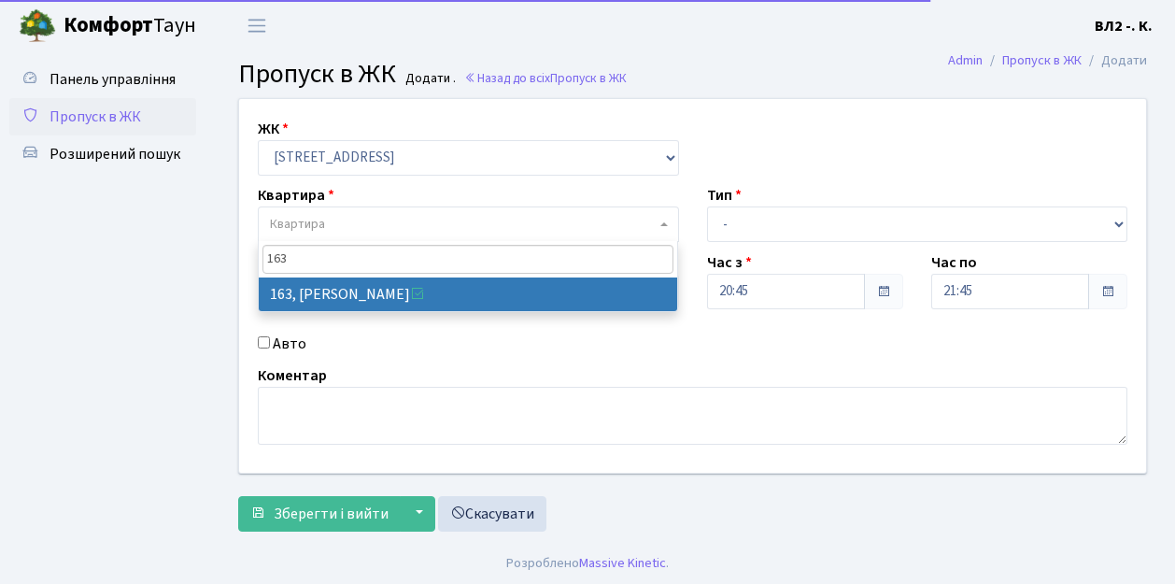
type input "163"
select select "38425"
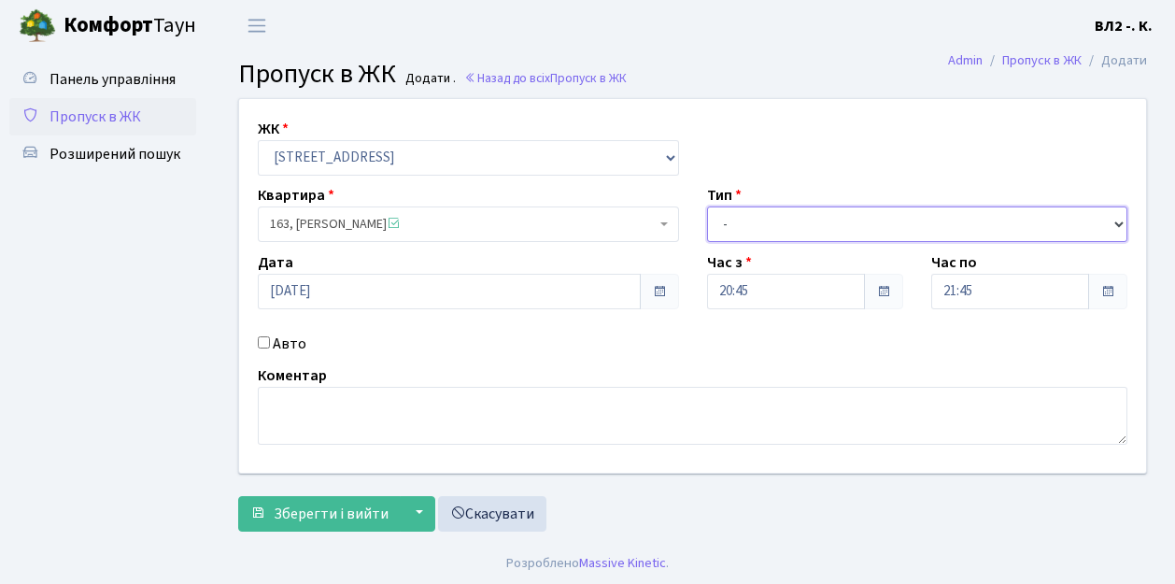
click at [810, 230] on select "- Доставка Таксі Гості Сервіс" at bounding box center [917, 223] width 421 height 35
select select "1"
click at [707, 206] on select "- Доставка Таксі Гості Сервіс" at bounding box center [917, 223] width 421 height 35
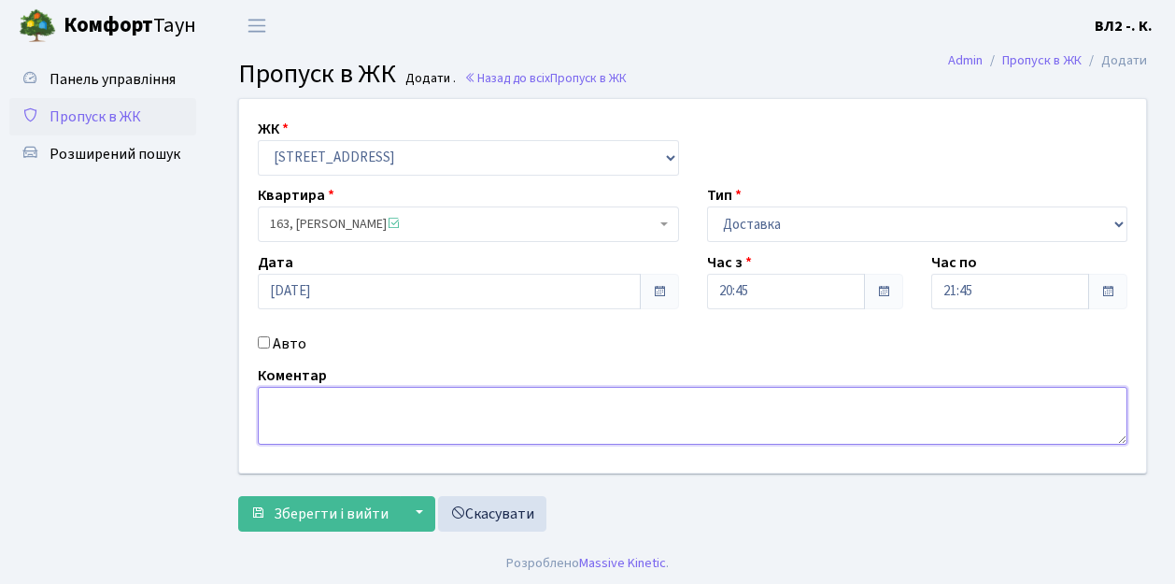
click at [310, 427] on textarea at bounding box center [693, 416] width 870 height 58
type textarea "Glovo"
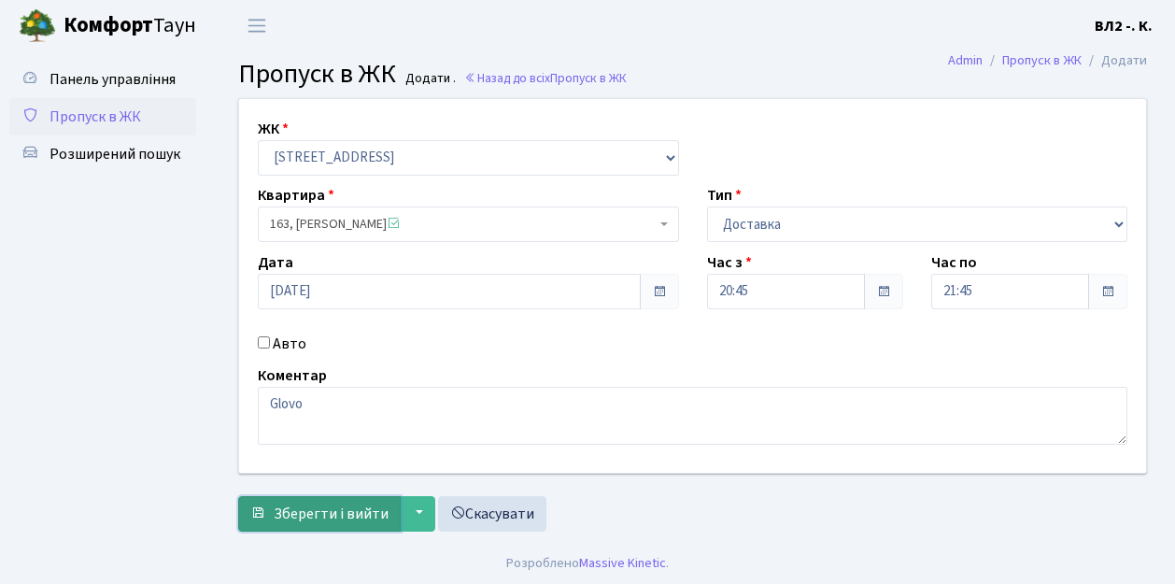
click at [298, 503] on span "Зберегти і вийти" at bounding box center [331, 513] width 115 height 21
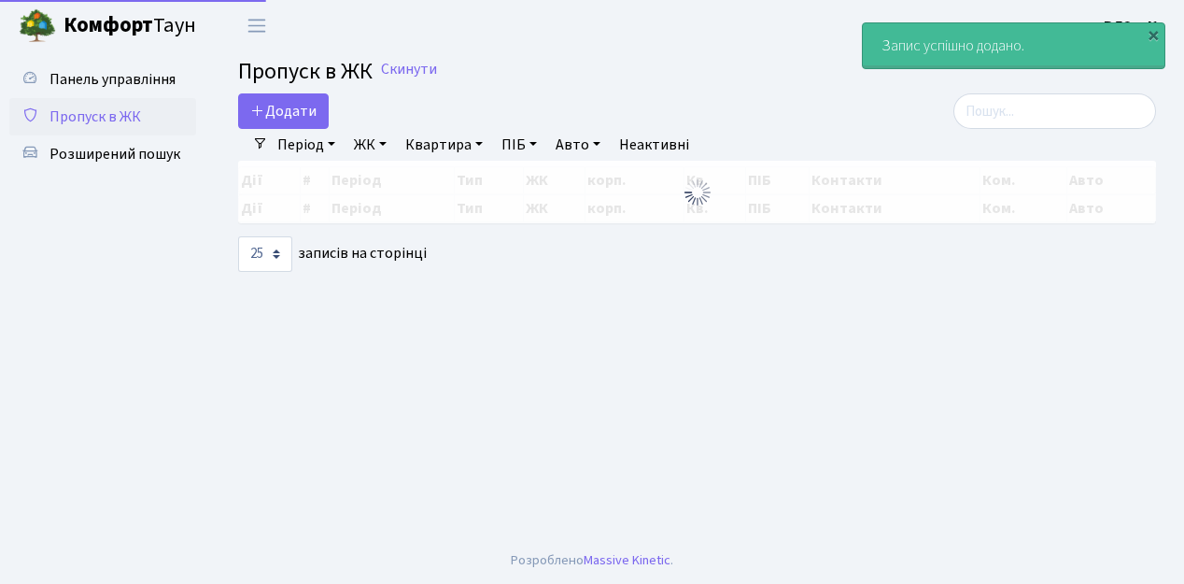
select select "25"
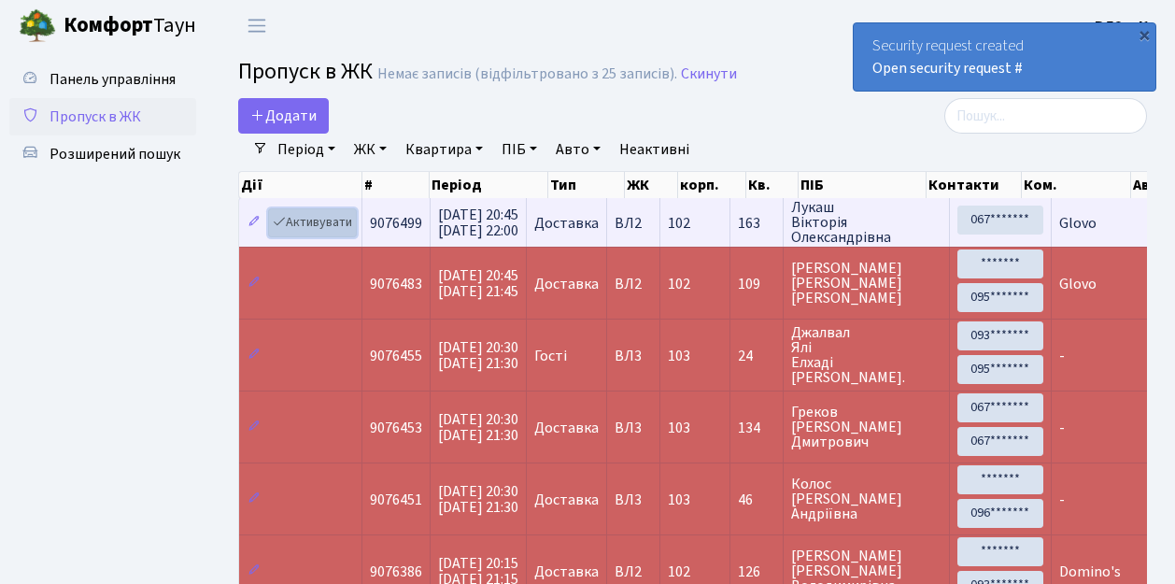
click at [317, 220] on link "Активувати" at bounding box center [312, 222] width 89 height 29
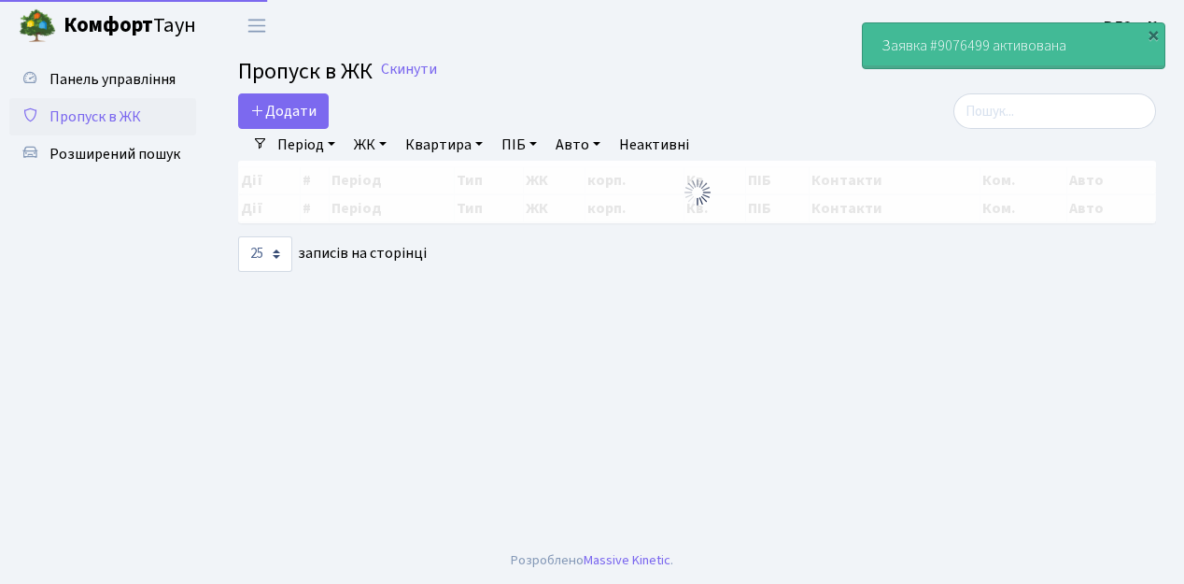
select select "25"
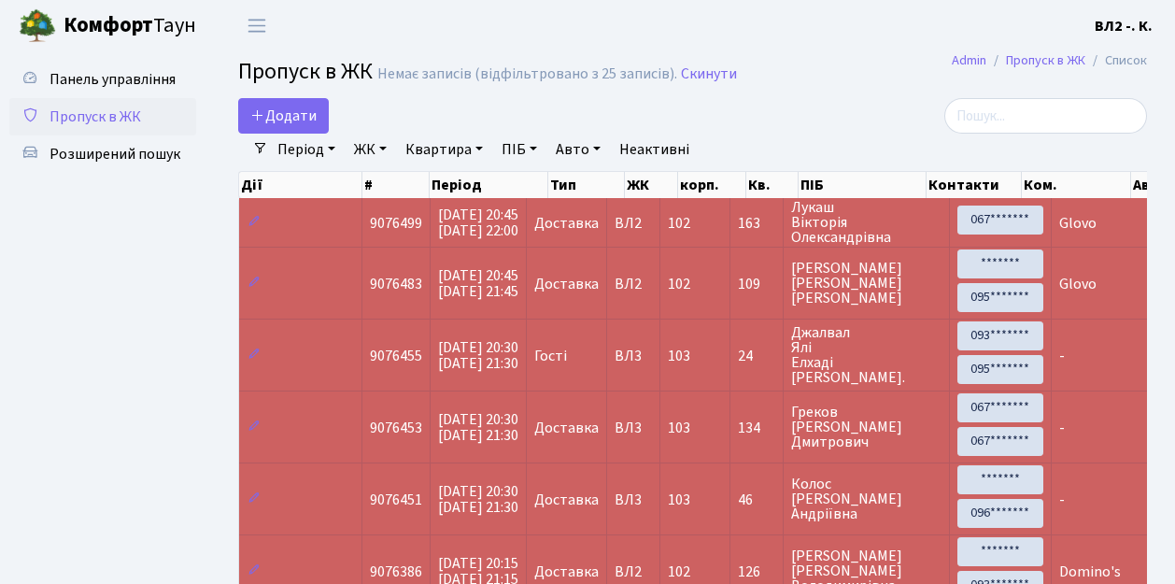
click at [108, 116] on span "Пропуск в ЖК" at bounding box center [96, 116] width 92 height 21
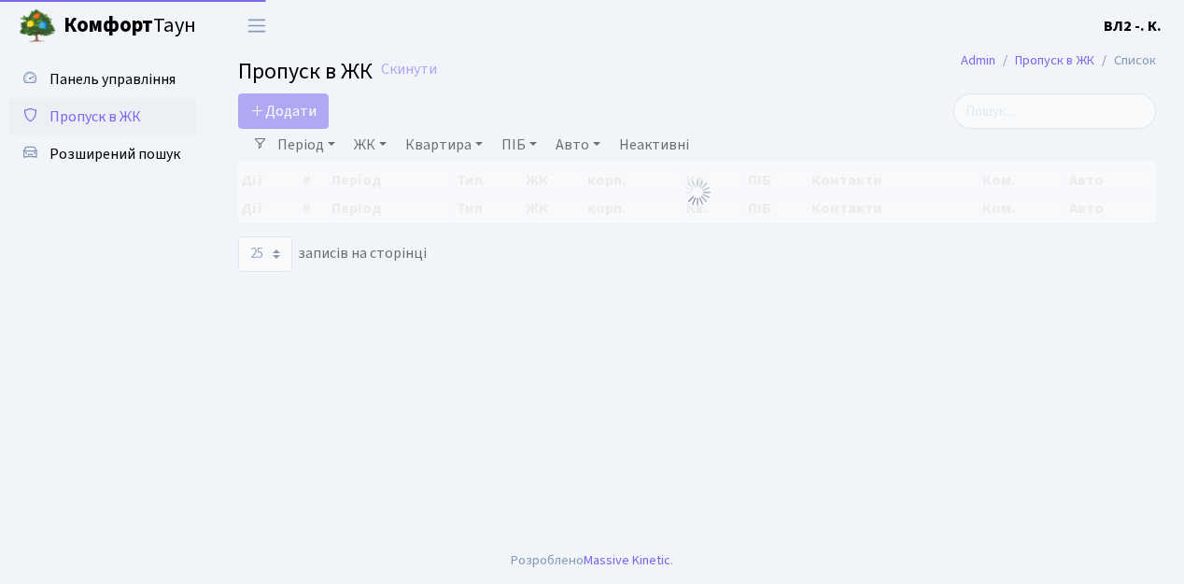
select select "25"
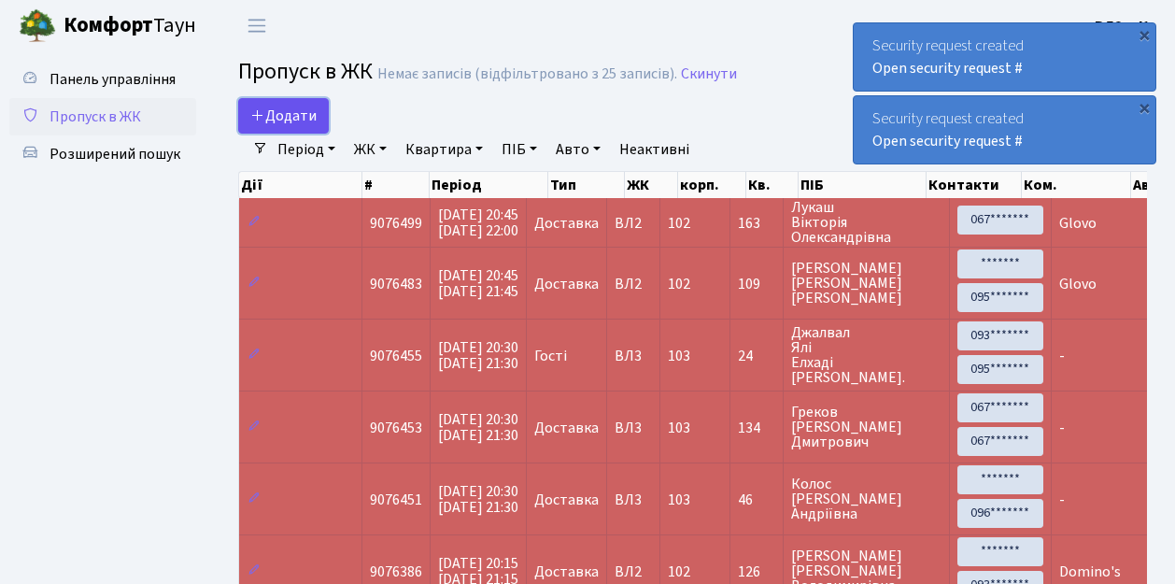
click at [297, 118] on span "Додати" at bounding box center [283, 116] width 66 height 21
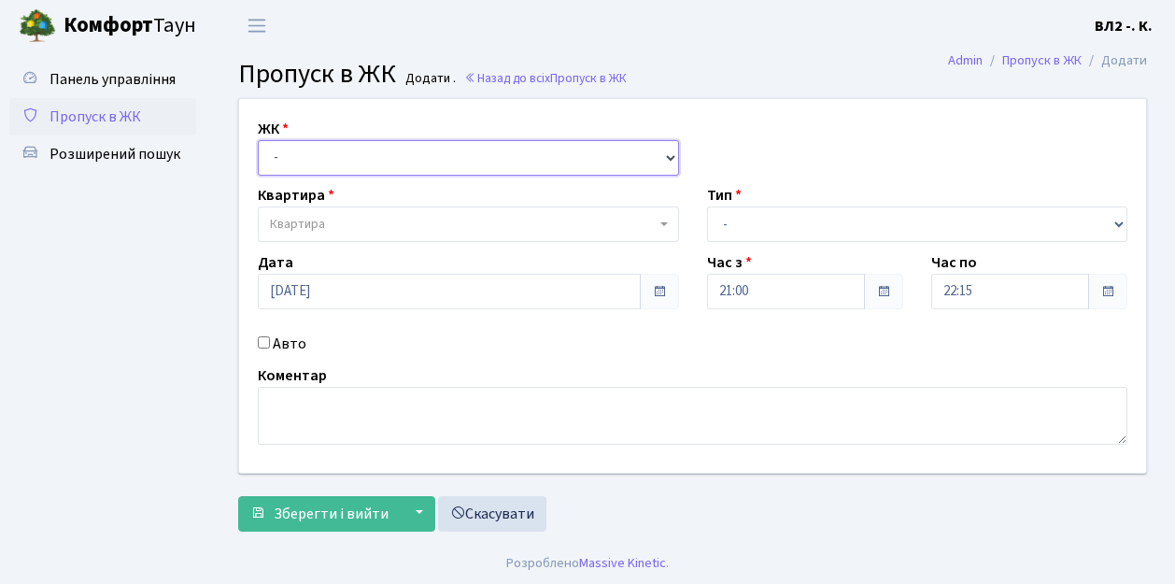
click at [319, 159] on select "- [STREET_ADDRESS][PERSON_NAME]" at bounding box center [468, 157] width 421 height 35
select select "317"
click at [258, 140] on select "- ВЛ1, Ужгородський пров., 4/1 ВЛ2, пр.Голосіївський, 76 ВЛ3, пр.Голосіївський,…" at bounding box center [468, 157] width 421 height 35
select select
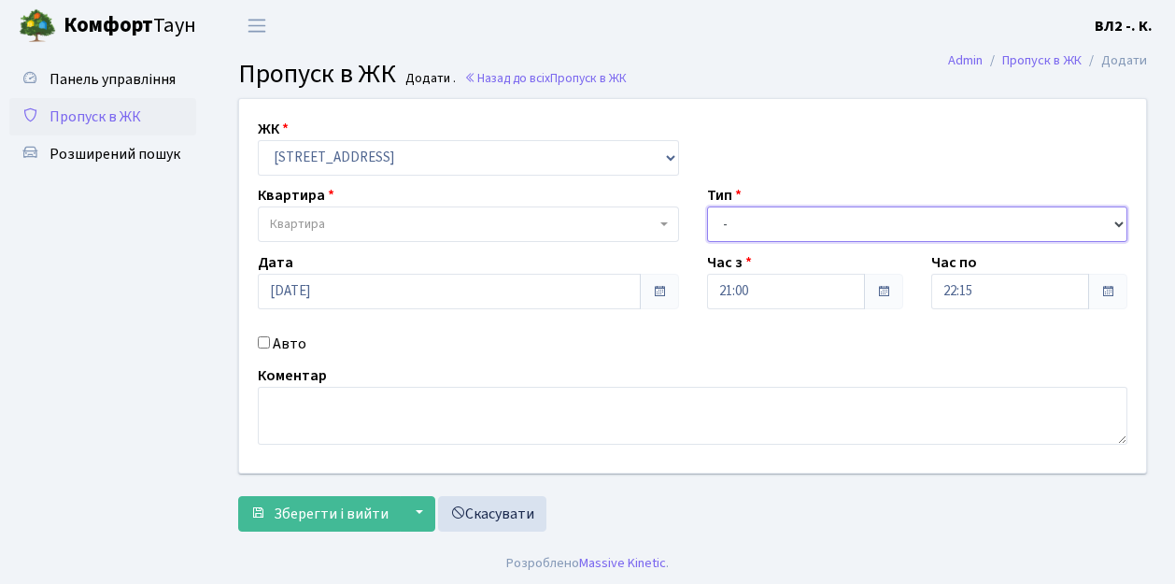
click at [725, 226] on select "- Доставка Таксі Гості Сервіс" at bounding box center [917, 223] width 421 height 35
select select "1"
click at [707, 206] on select "- Доставка Таксі Гості Сервіс" at bounding box center [917, 223] width 421 height 35
click at [460, 228] on span "Квартира" at bounding box center [463, 224] width 386 height 19
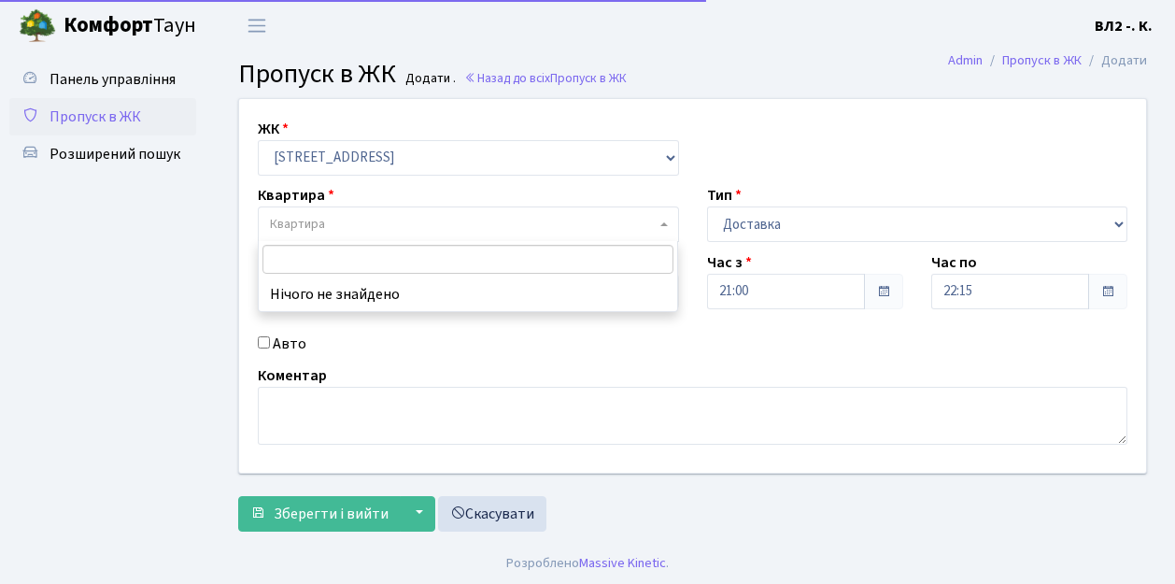
click at [430, 252] on input "search" at bounding box center [468, 259] width 412 height 29
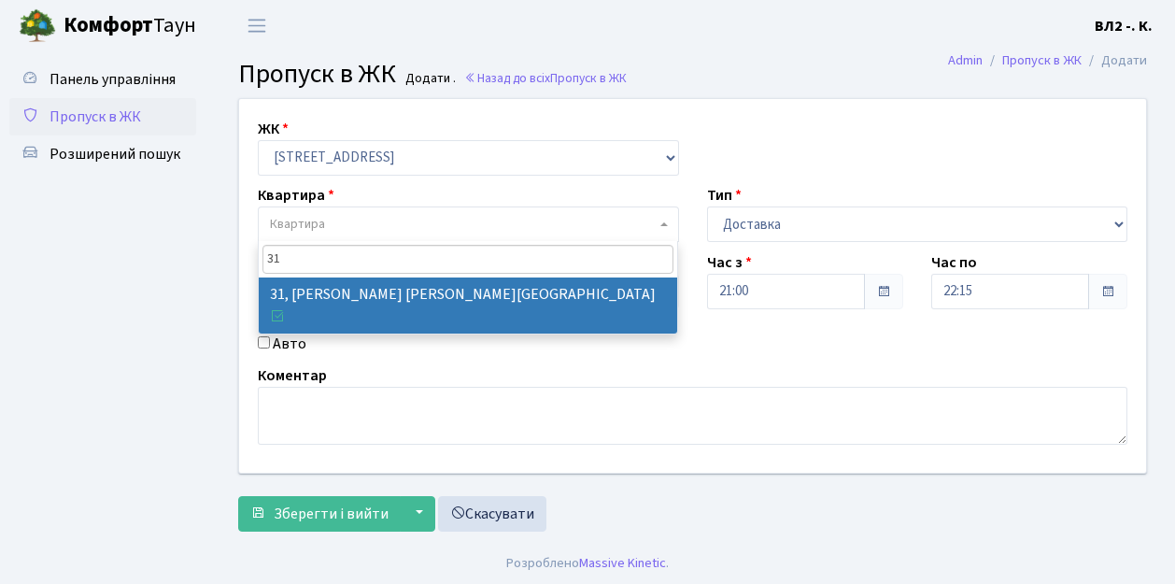
type input "31"
select select "38032"
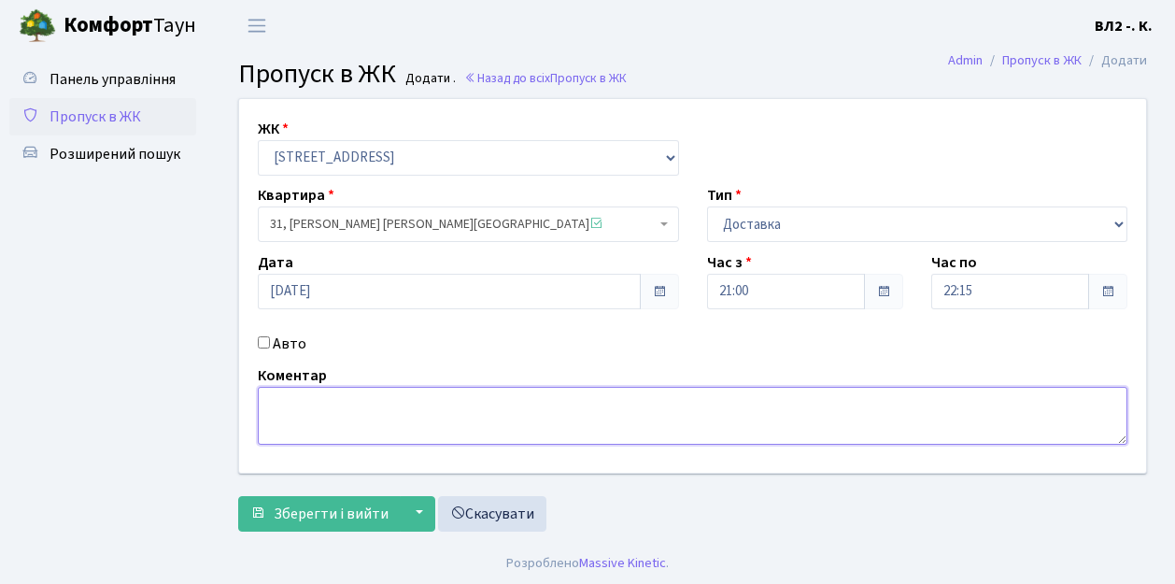
click at [300, 400] on textarea at bounding box center [693, 416] width 870 height 58
type textarea "Glovo"
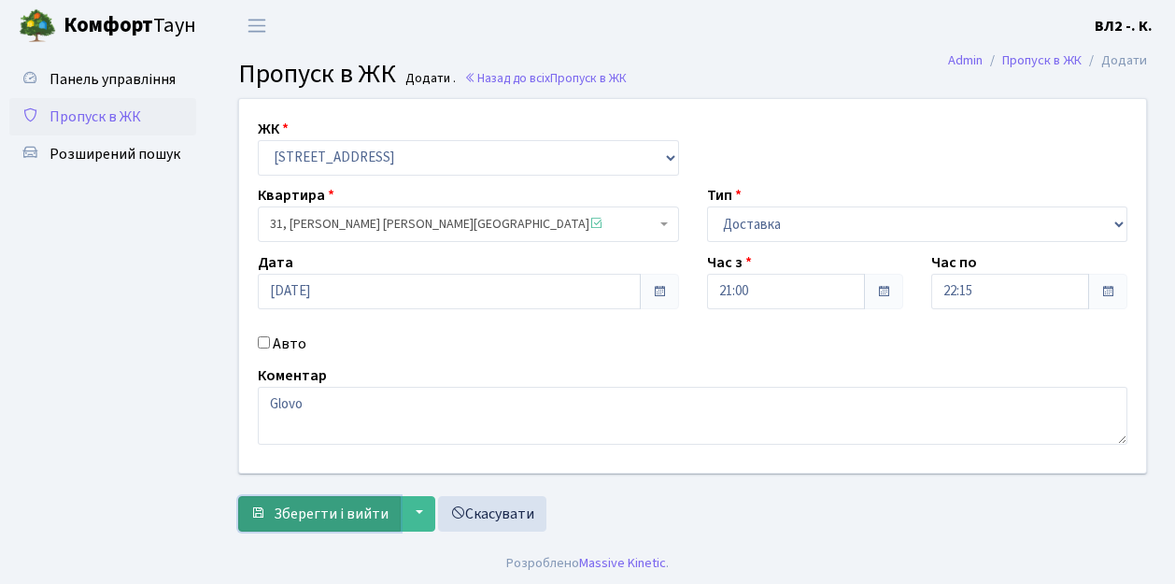
click at [351, 512] on span "Зберегти і вийти" at bounding box center [331, 513] width 115 height 21
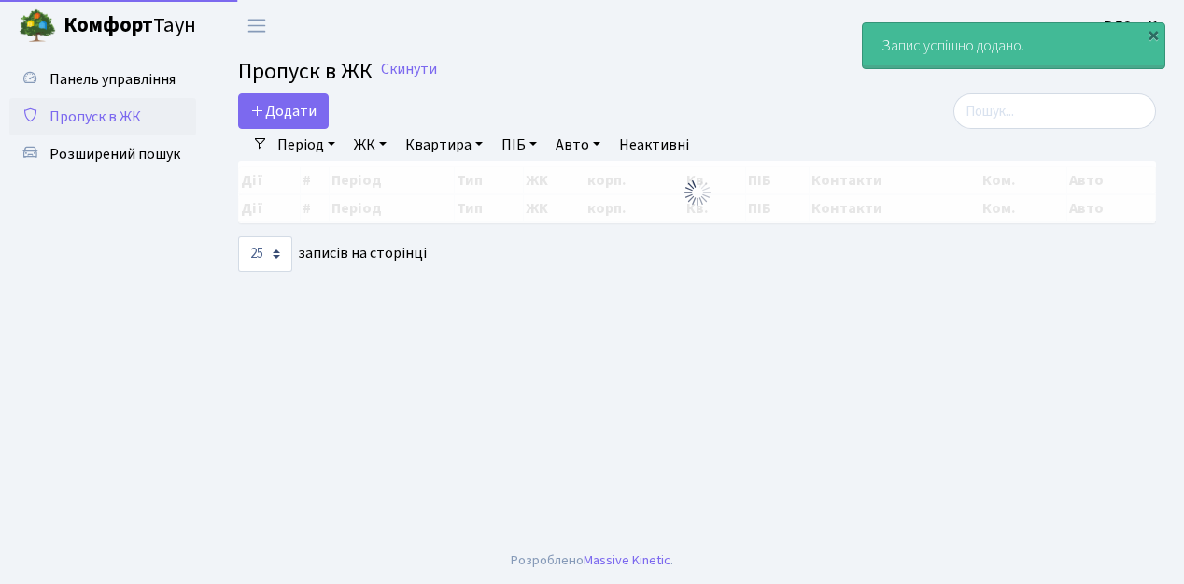
select select "25"
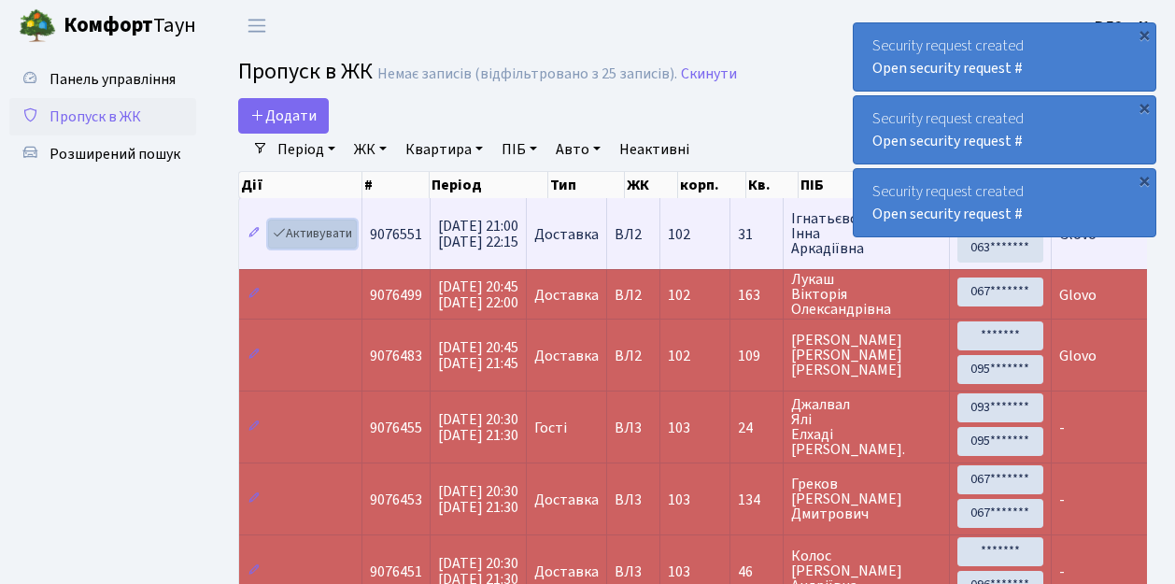
click at [320, 235] on link "Активувати" at bounding box center [312, 234] width 89 height 29
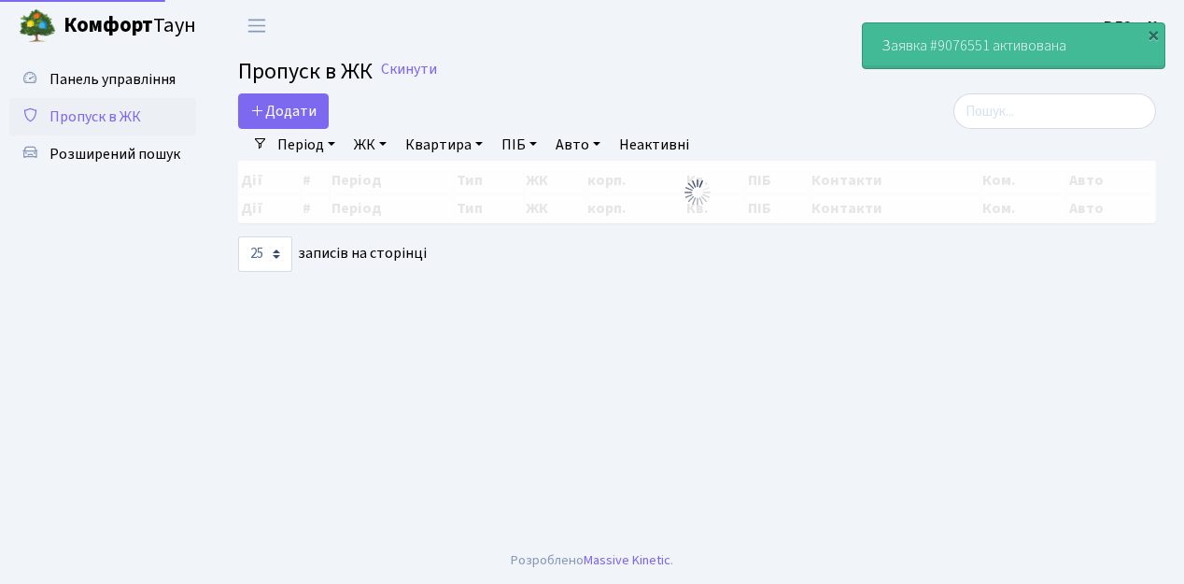
select select "25"
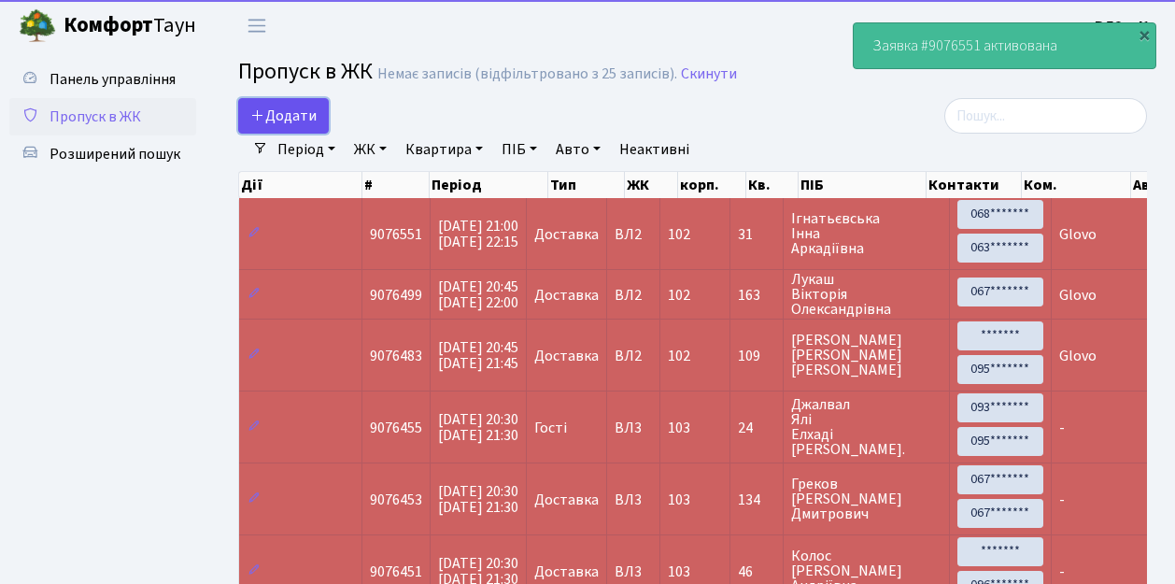
click at [298, 114] on span "Додати" at bounding box center [283, 116] width 66 height 21
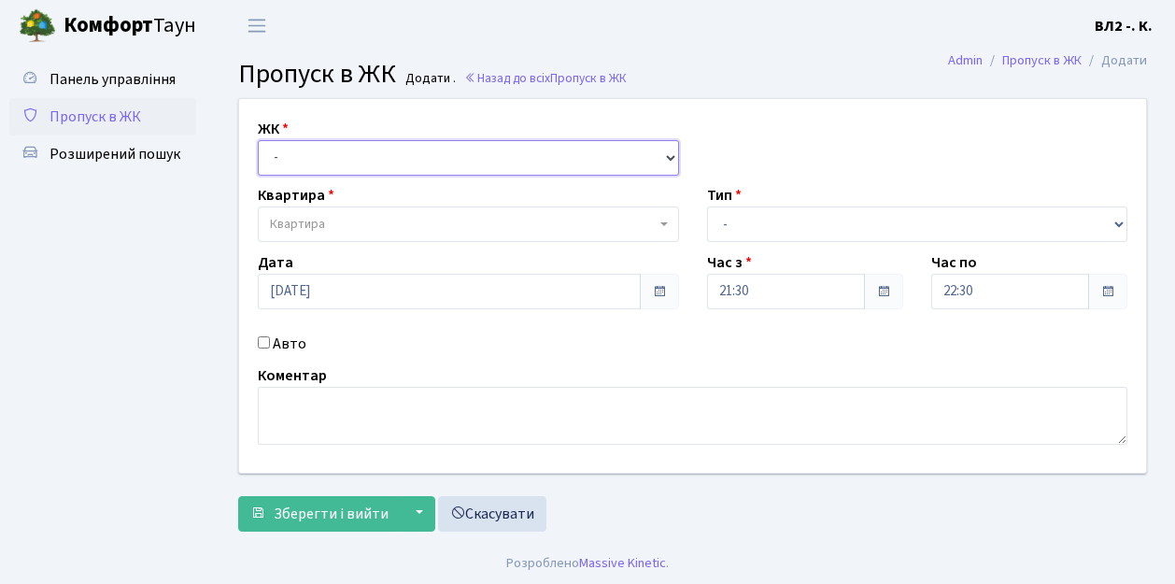
click at [325, 153] on select "- [STREET_ADDRESS][PERSON_NAME]" at bounding box center [468, 157] width 421 height 35
select select "317"
click at [258, 140] on select "- [STREET_ADDRESS][PERSON_NAME]" at bounding box center [468, 157] width 421 height 35
select select
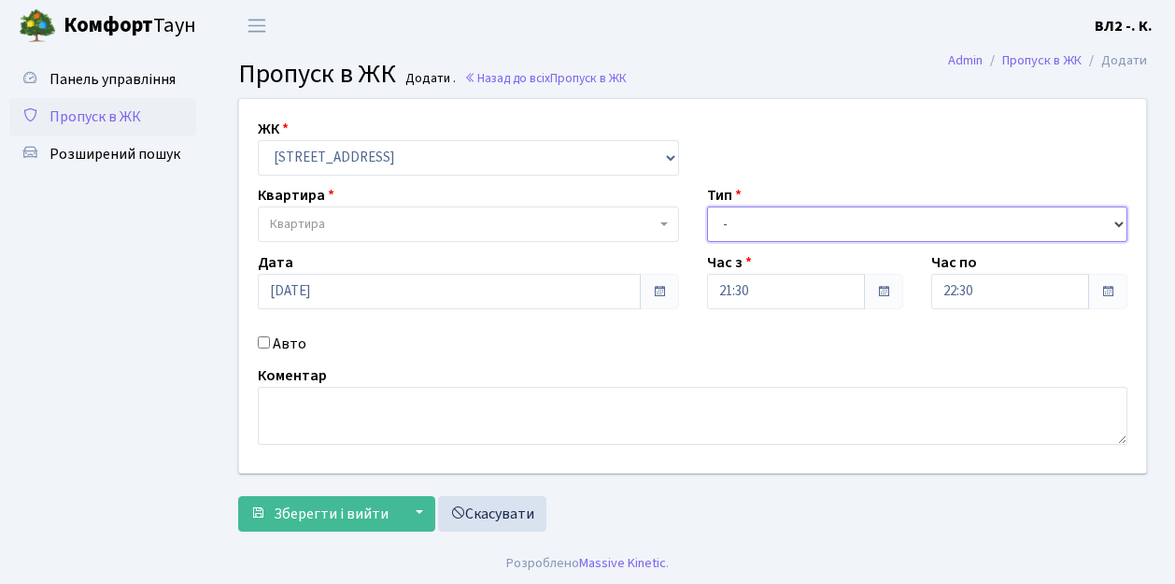
click at [775, 223] on select "- Доставка Таксі Гості Сервіс" at bounding box center [917, 223] width 421 height 35
select select "1"
click at [707, 206] on select "- Доставка Таксі Гості Сервіс" at bounding box center [917, 223] width 421 height 35
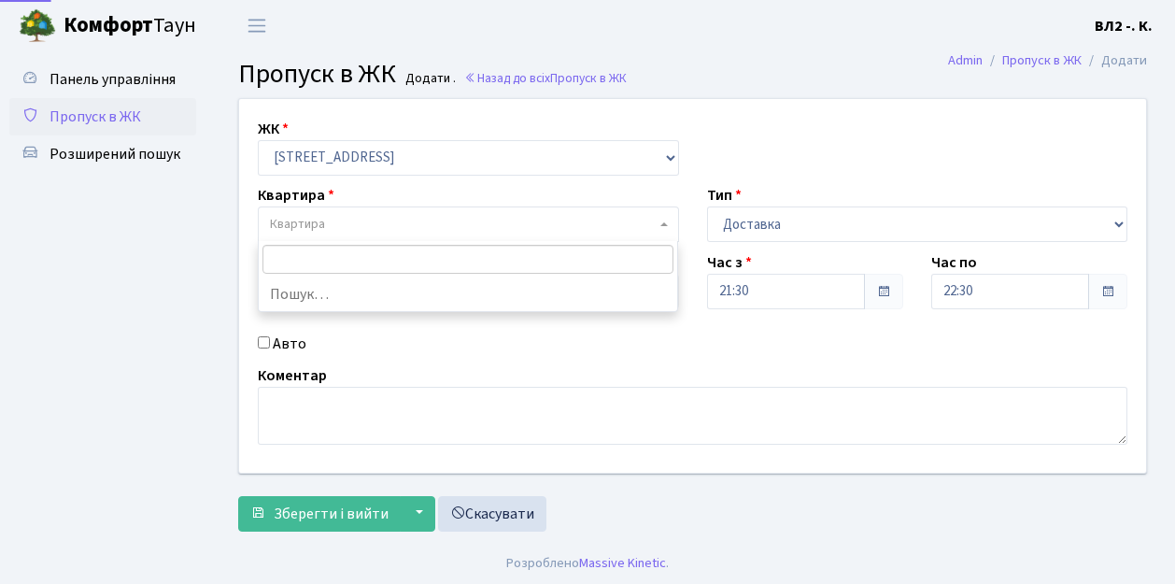
click at [403, 220] on span "Квартира" at bounding box center [463, 224] width 386 height 19
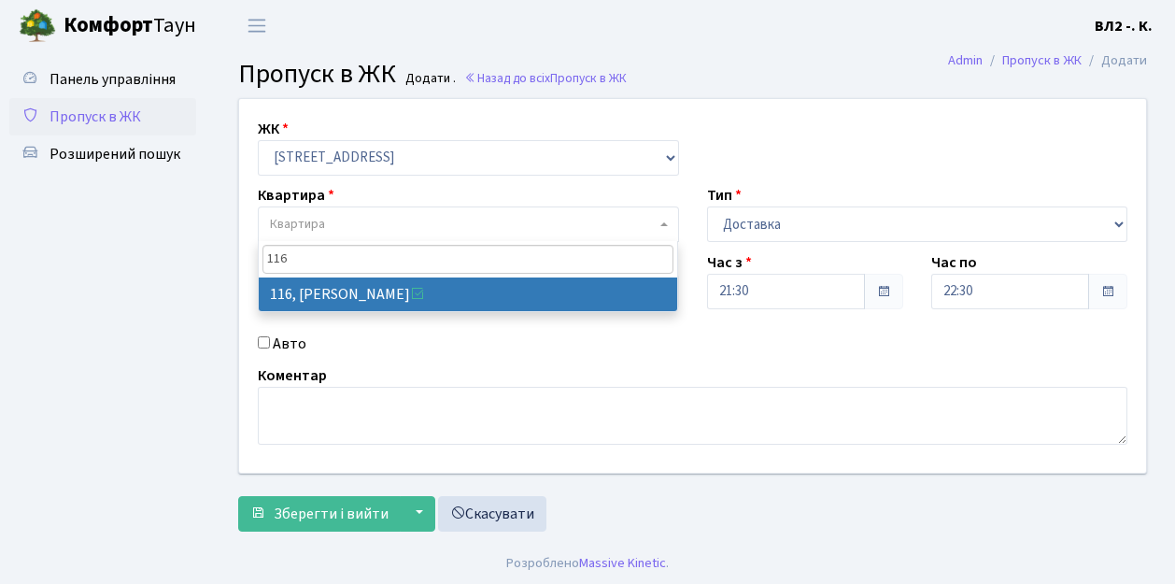
type input "116"
select select "38284"
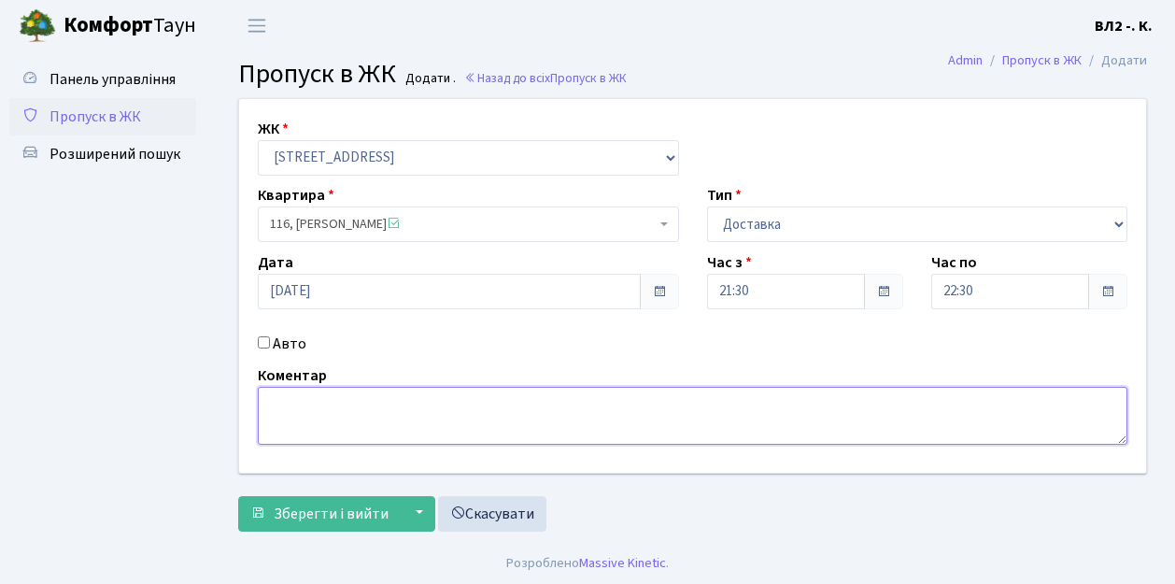
click at [292, 416] on textarea at bounding box center [693, 416] width 870 height 58
type textarea "Glovo"
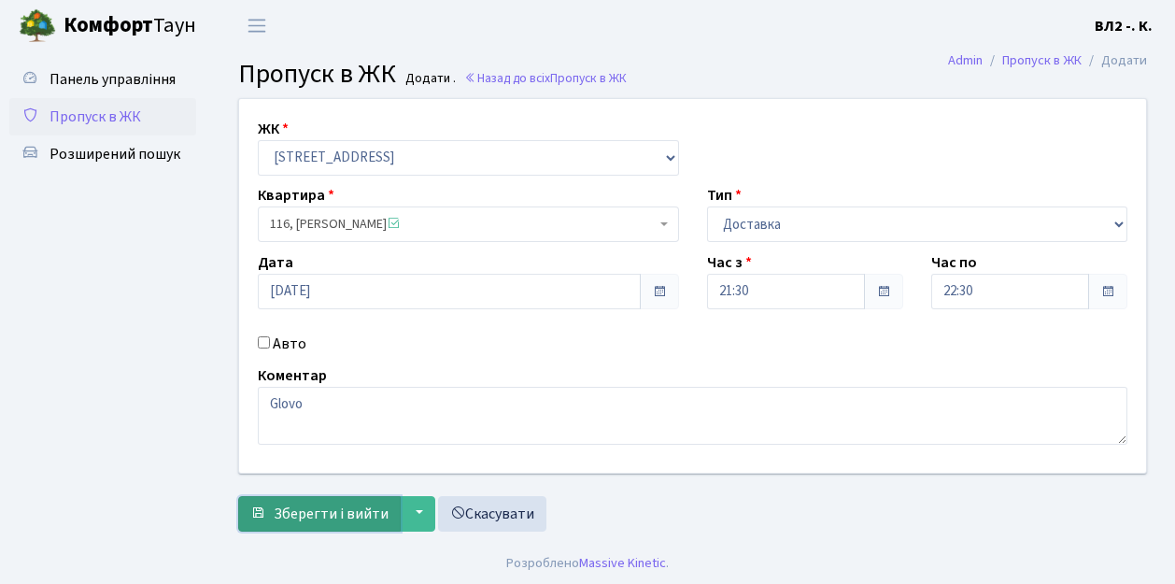
click at [316, 508] on span "Зберегти і вийти" at bounding box center [331, 513] width 115 height 21
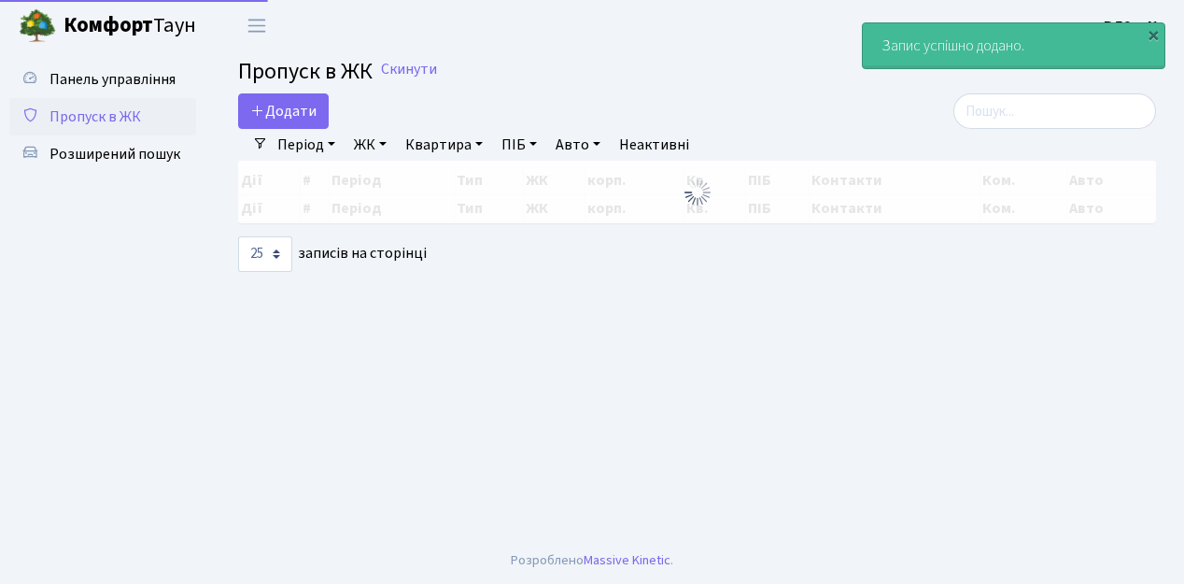
select select "25"
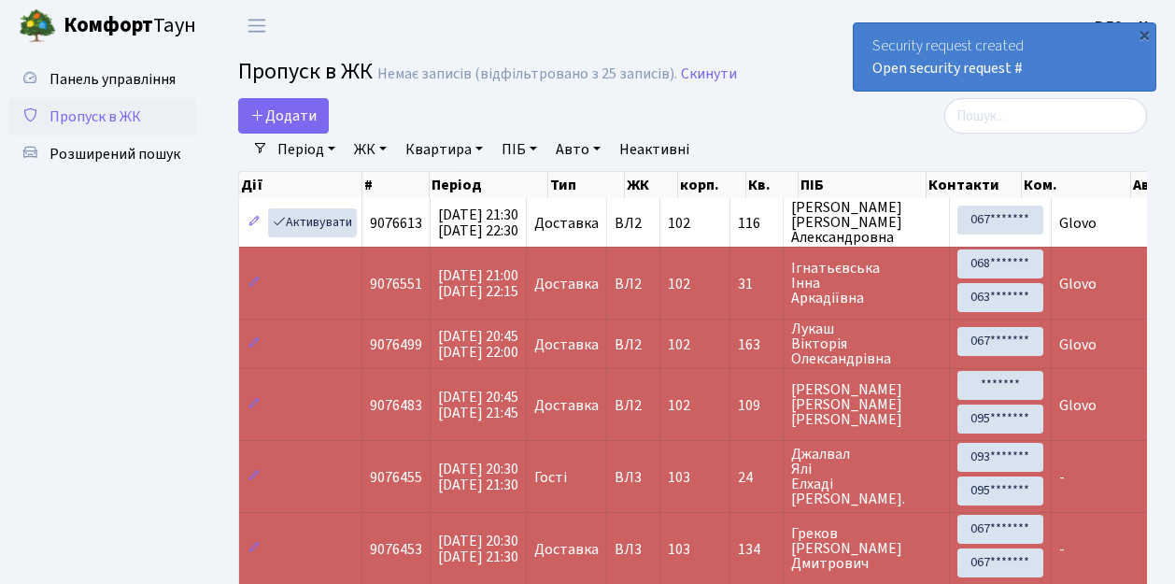
click at [129, 121] on span "Пропуск в ЖК" at bounding box center [96, 116] width 92 height 21
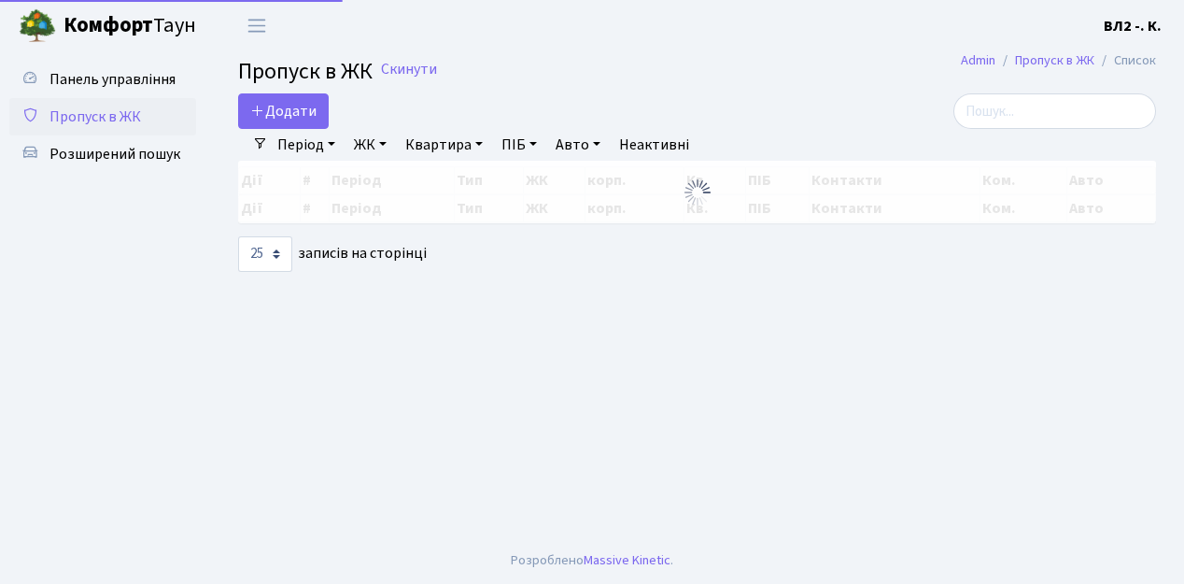
select select "25"
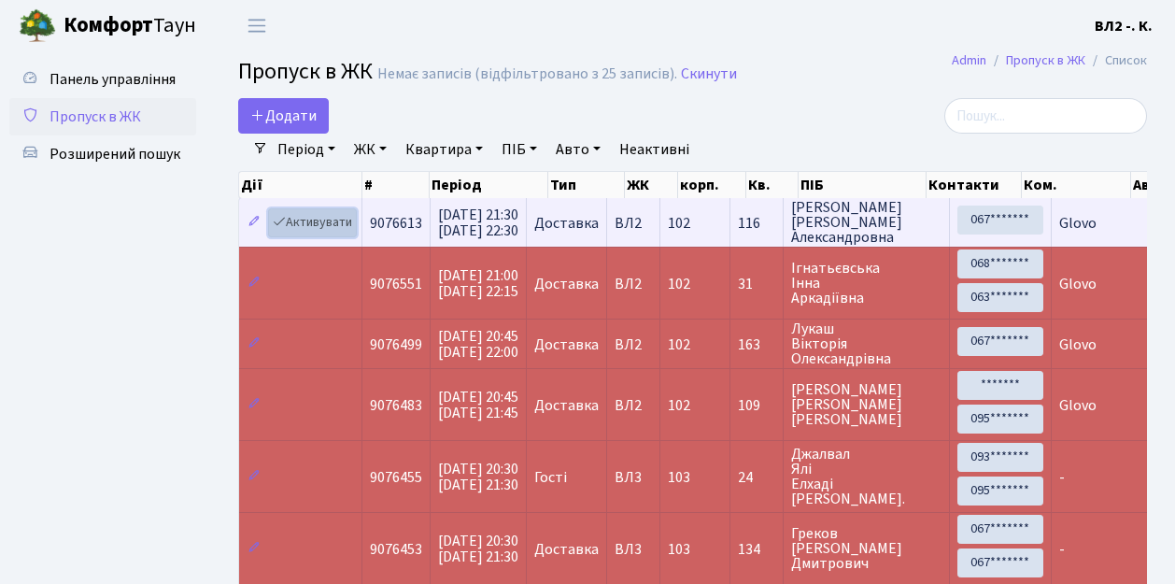
click at [323, 221] on link "Активувати" at bounding box center [312, 222] width 89 height 29
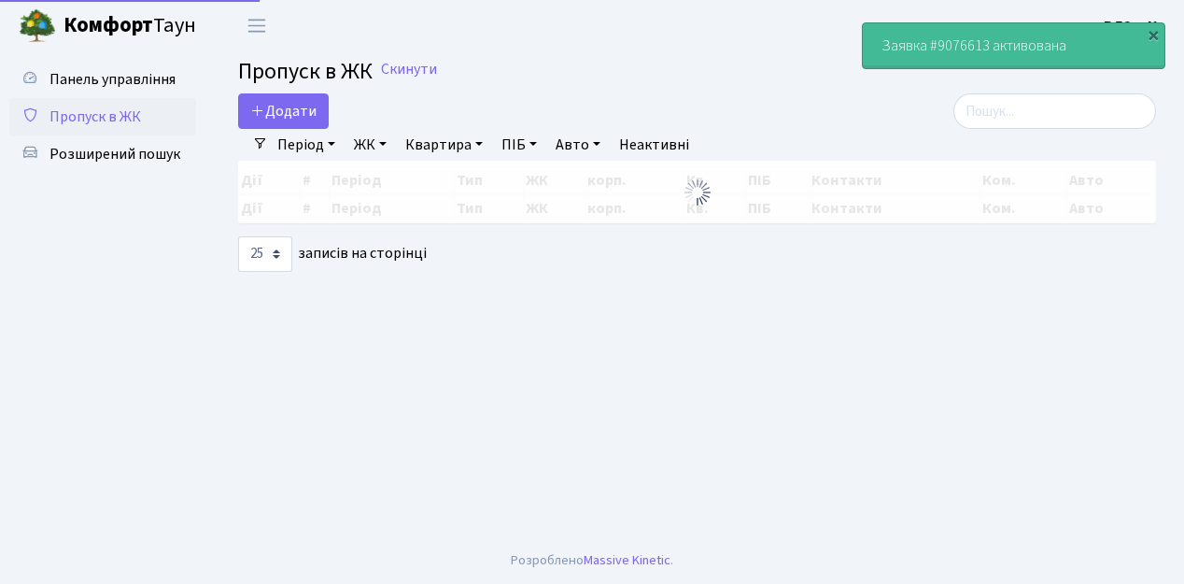
select select "25"
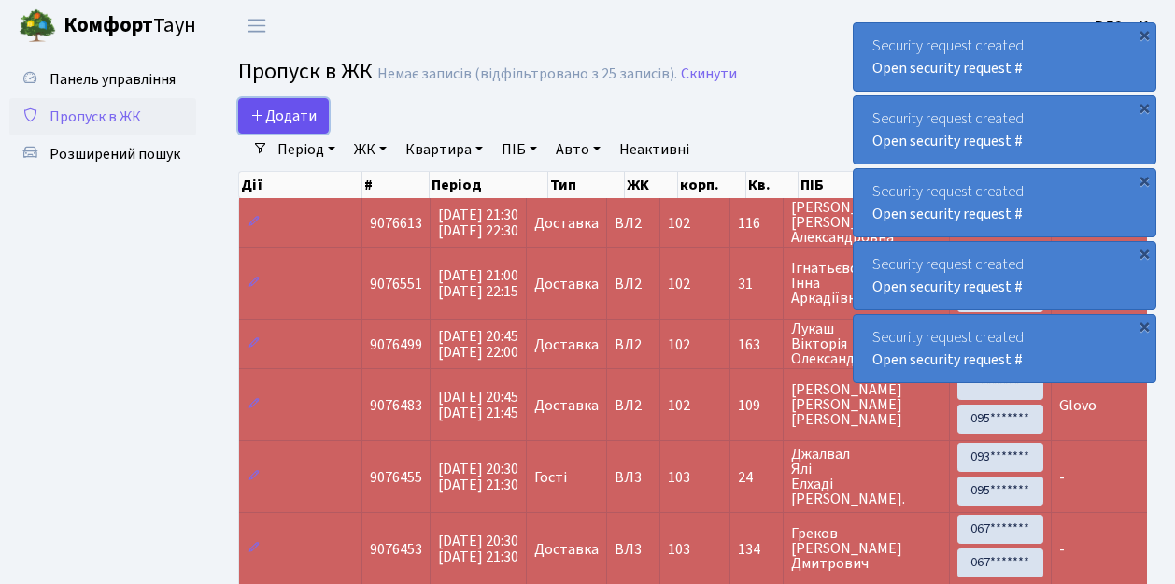
click at [288, 116] on span "Додати" at bounding box center [283, 116] width 66 height 21
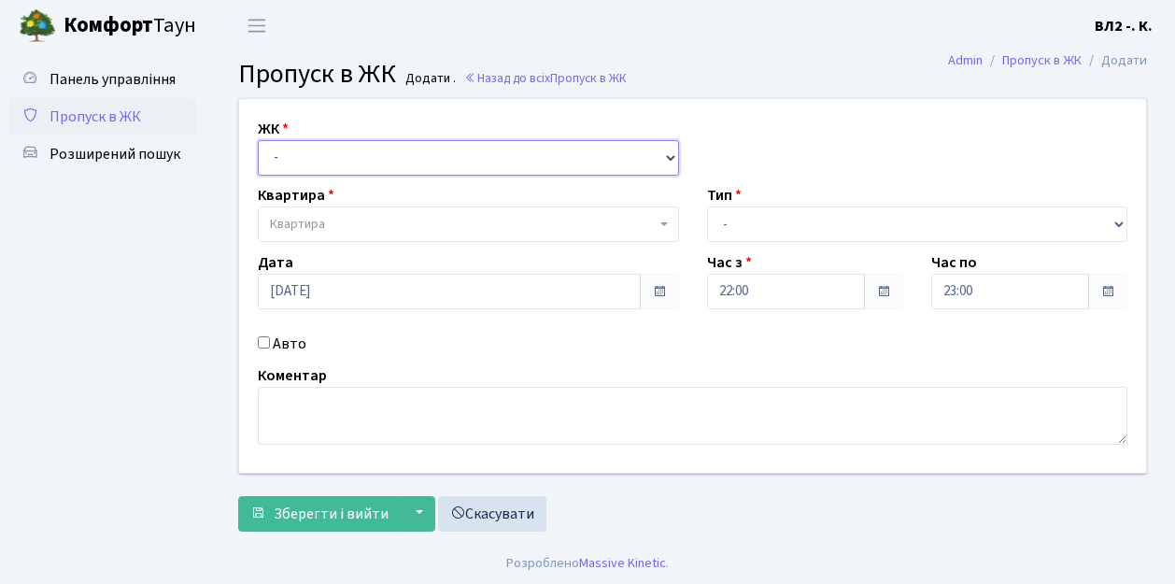
click at [310, 158] on select "- [STREET_ADDRESS][PERSON_NAME]" at bounding box center [468, 157] width 421 height 35
select select "317"
click at [258, 140] on select "- [STREET_ADDRESS][PERSON_NAME]" at bounding box center [468, 157] width 421 height 35
select select
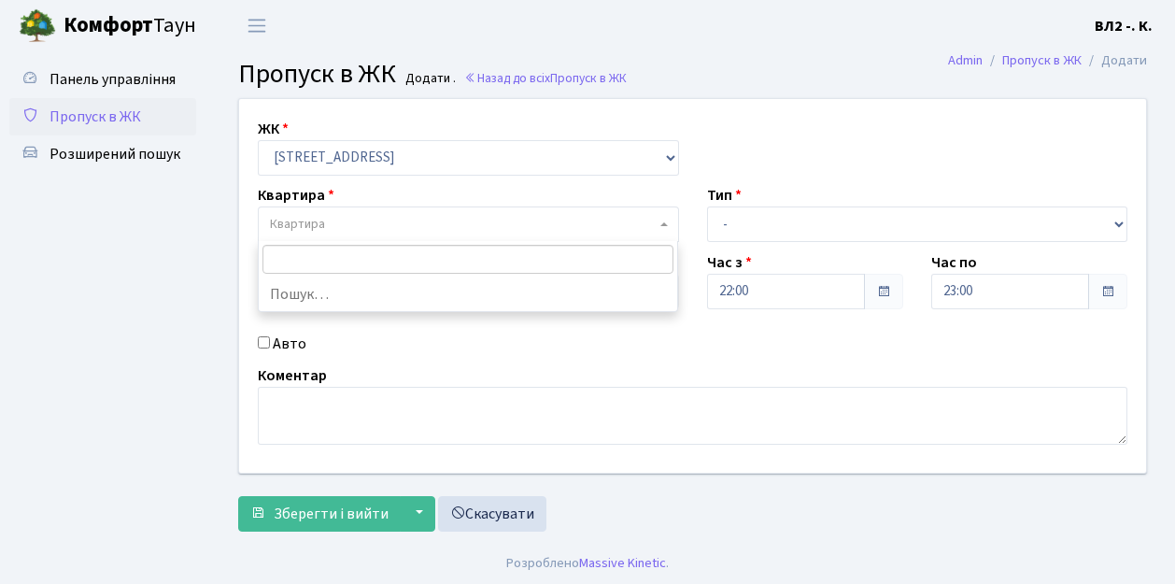
click at [333, 219] on span "Квартира" at bounding box center [463, 224] width 386 height 19
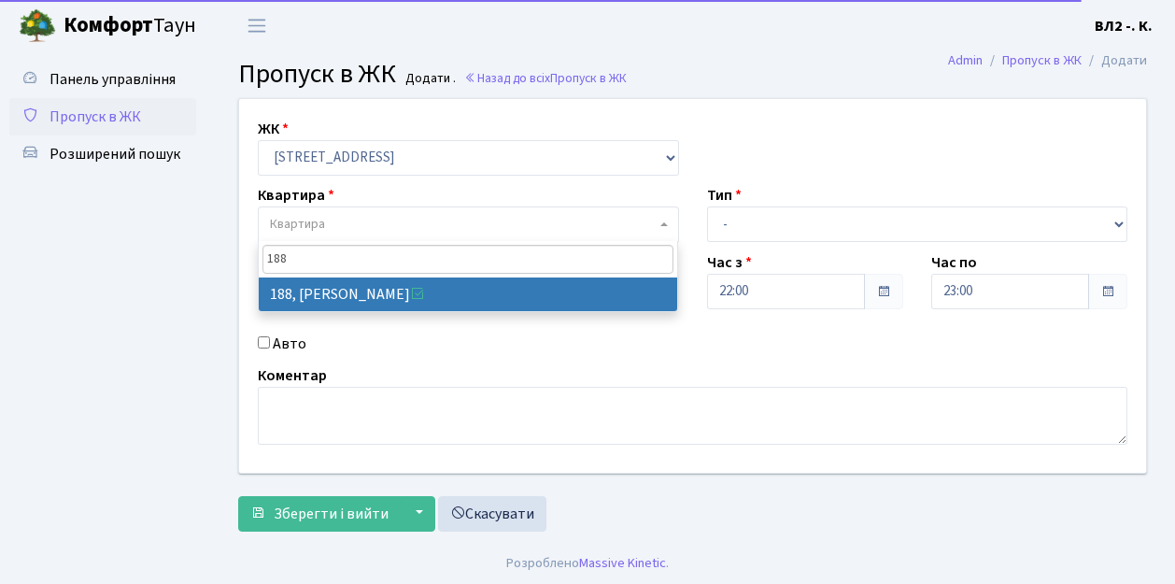
type input "188"
select select "40000"
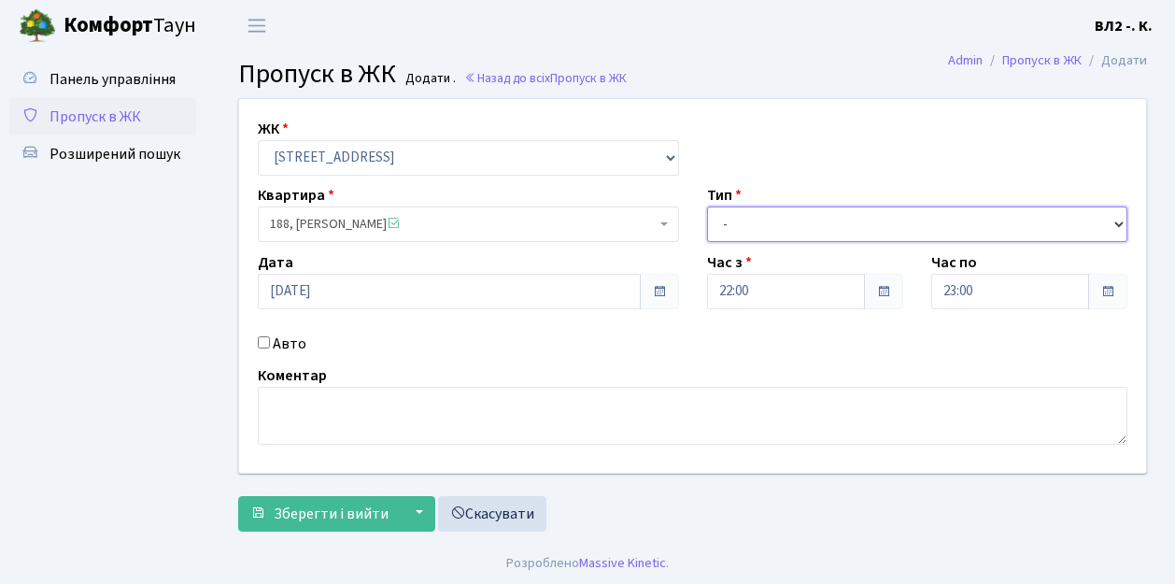
click at [762, 214] on select "- Доставка Таксі Гості Сервіс" at bounding box center [917, 223] width 421 height 35
select select "1"
click at [707, 206] on select "- Доставка Таксі Гості Сервіс" at bounding box center [917, 223] width 421 height 35
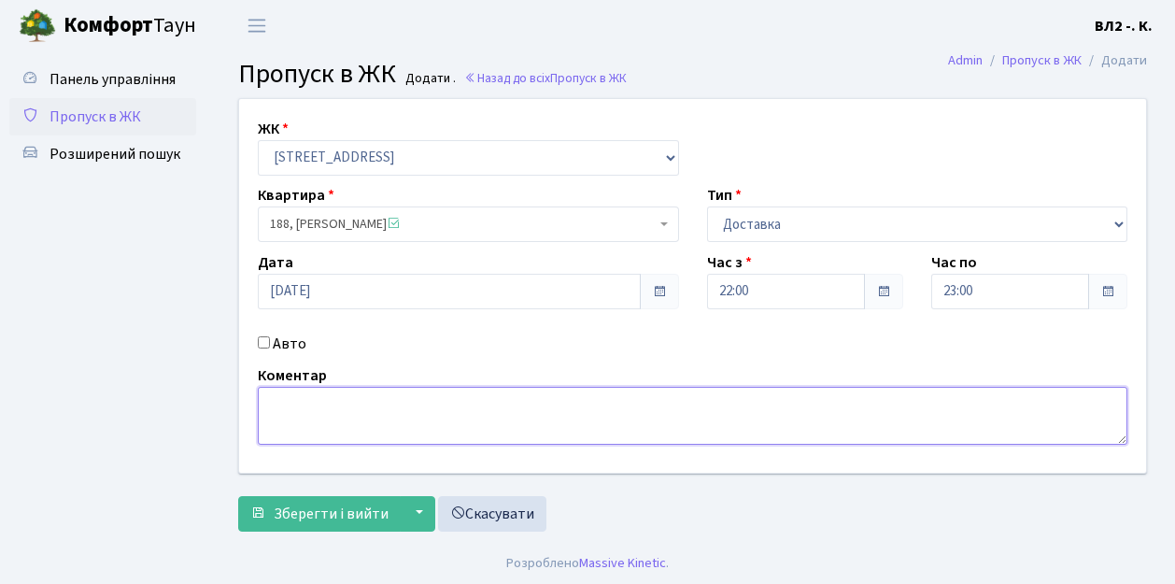
click at [338, 417] on textarea at bounding box center [693, 416] width 870 height 58
type textarea "Glovo"
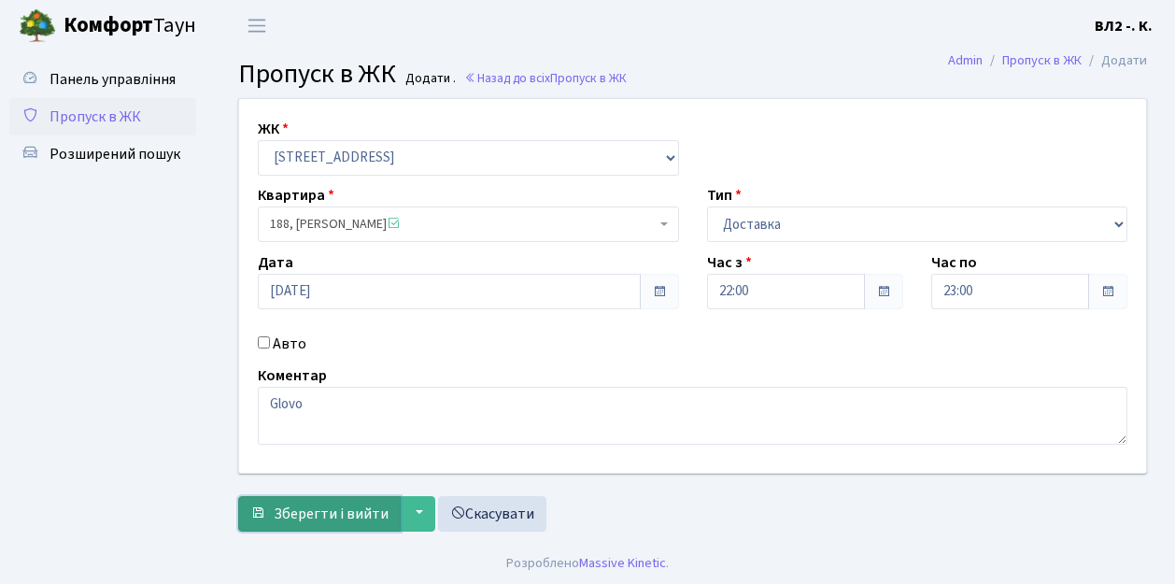
click at [339, 511] on span "Зберегти і вийти" at bounding box center [331, 513] width 115 height 21
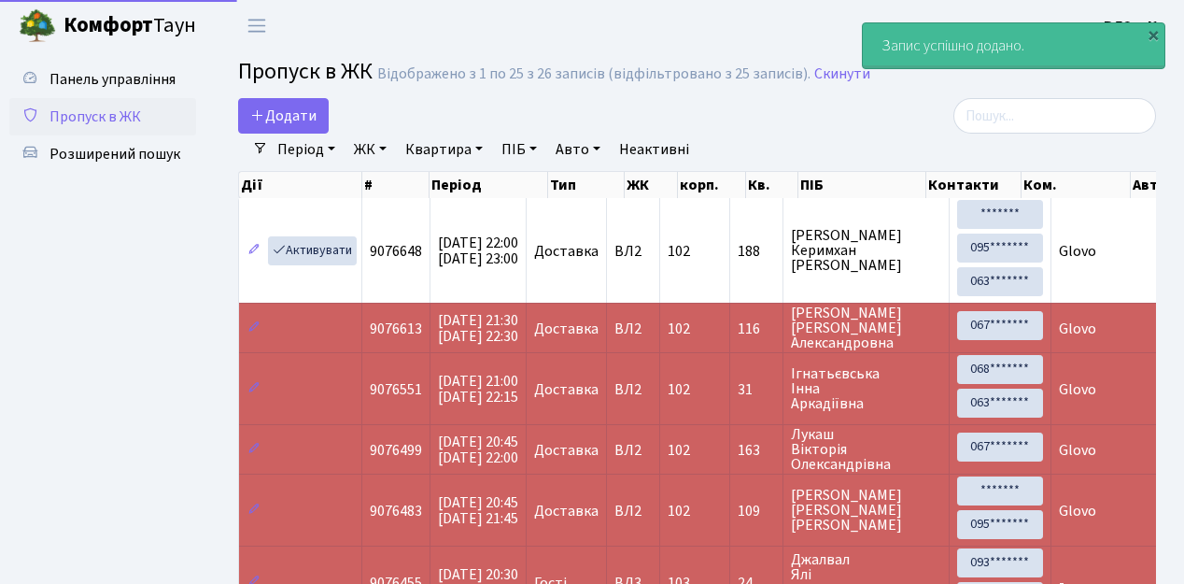
select select "25"
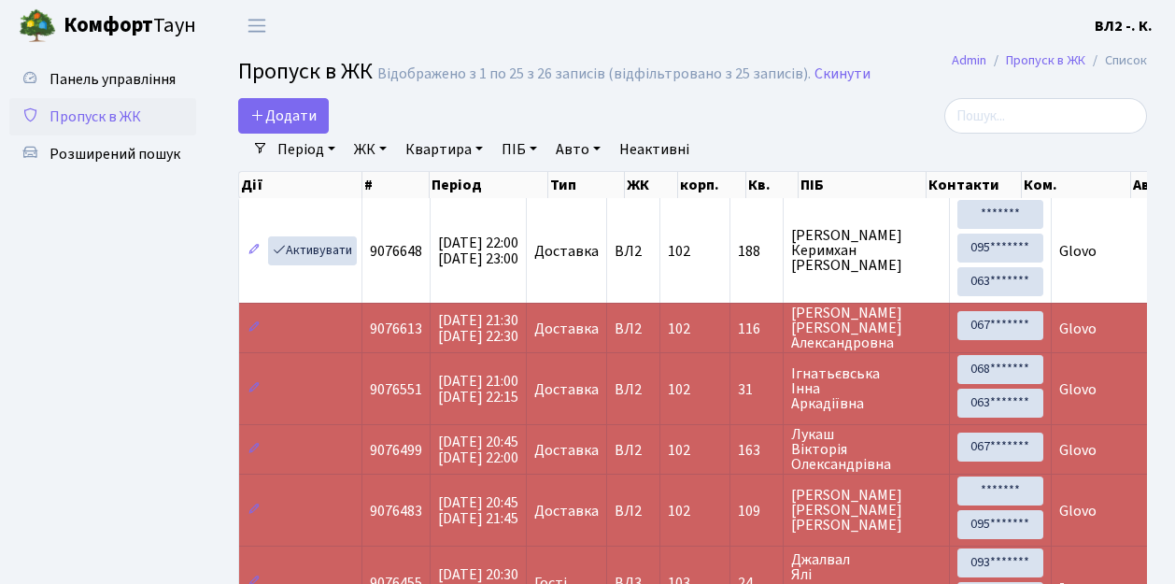
click at [120, 120] on span "Пропуск в ЖК" at bounding box center [96, 116] width 92 height 21
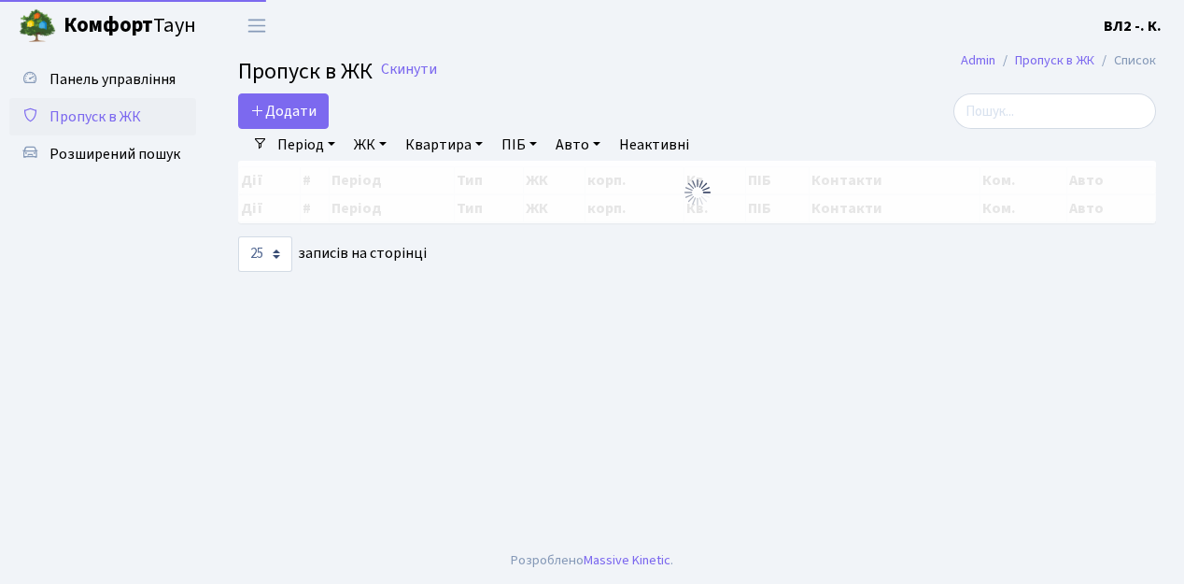
select select "25"
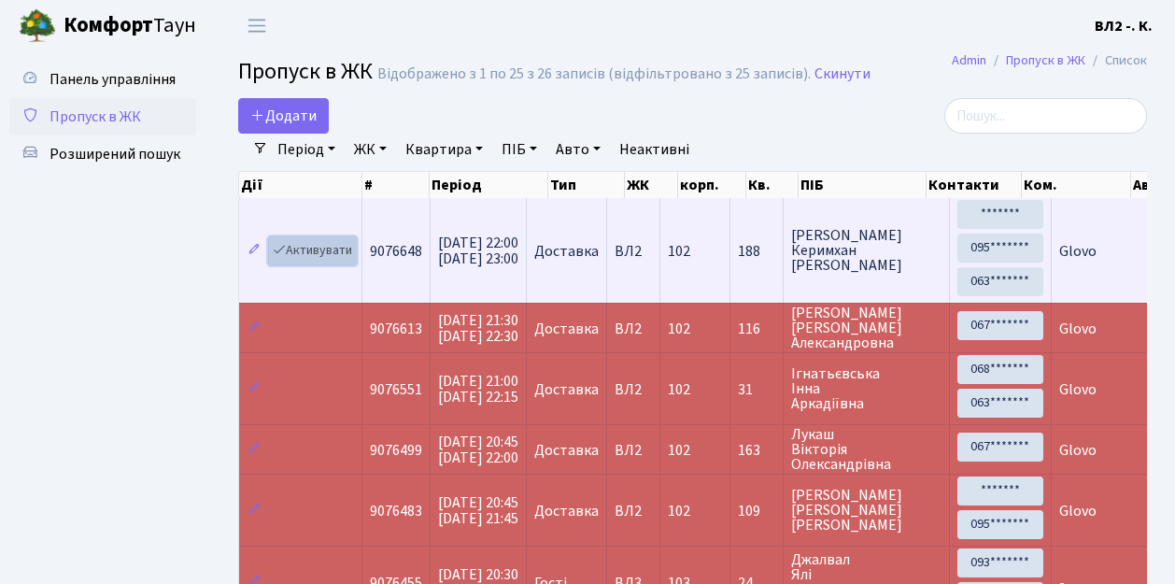
click at [334, 247] on link "Активувати" at bounding box center [312, 250] width 89 height 29
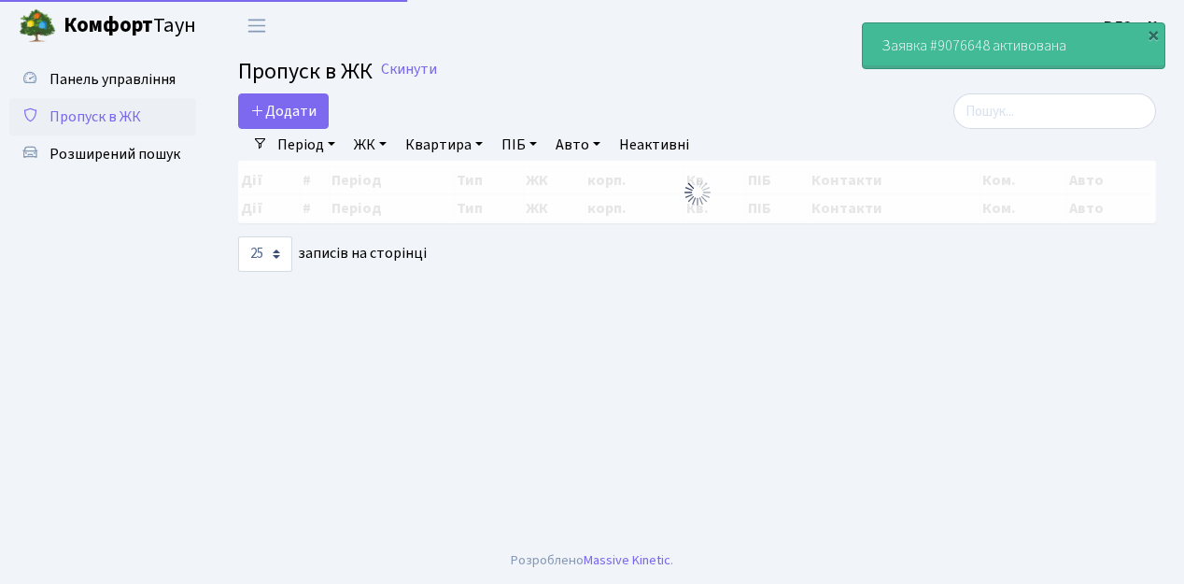
select select "25"
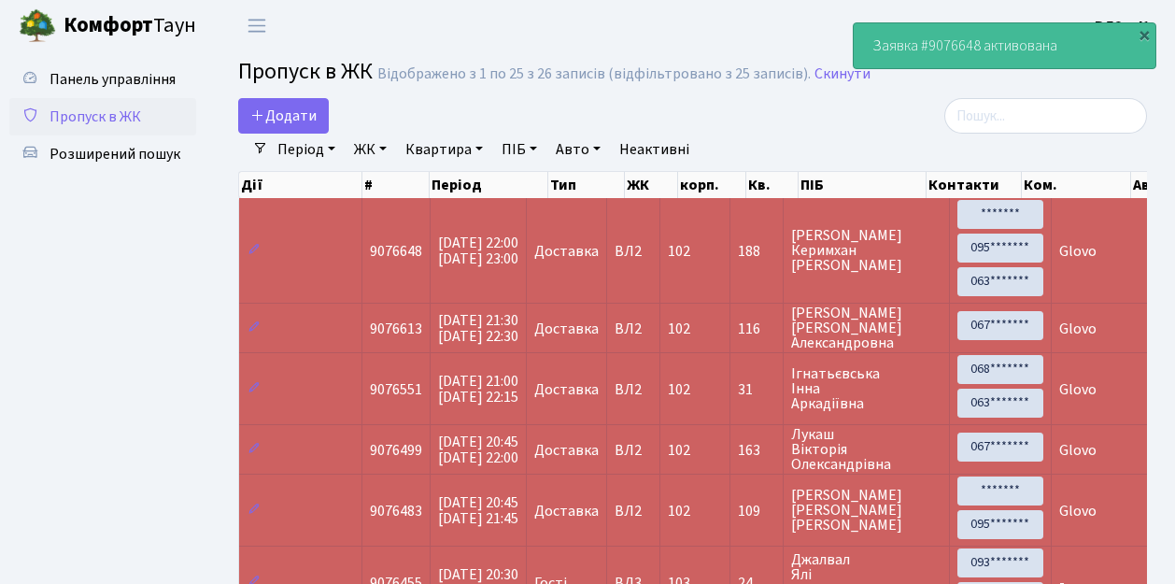
click at [122, 115] on span "Пропуск в ЖК" at bounding box center [96, 116] width 92 height 21
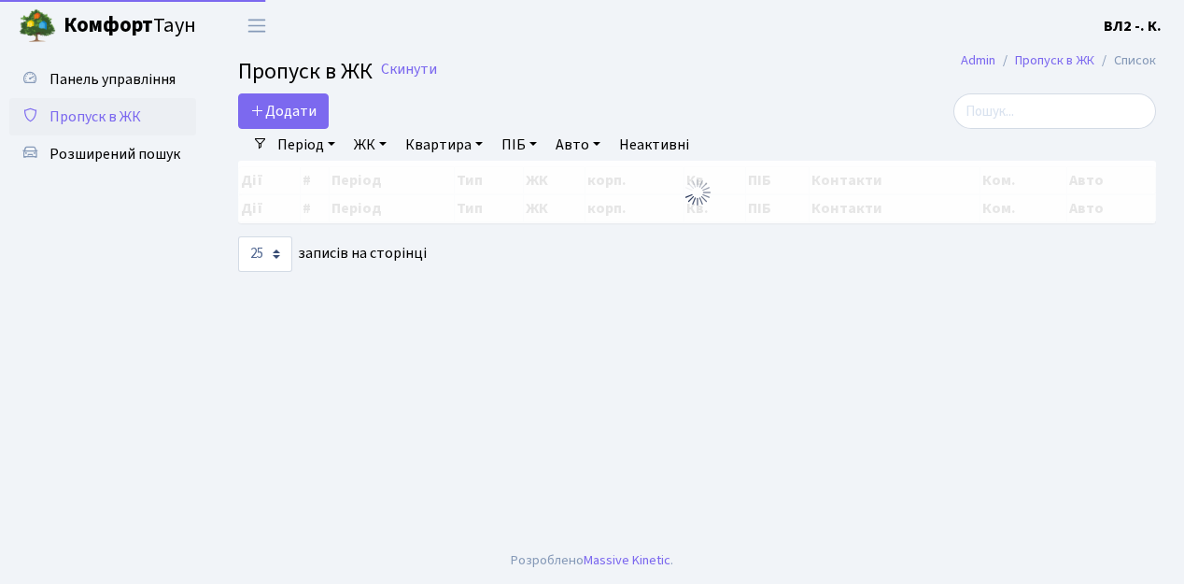
select select "25"
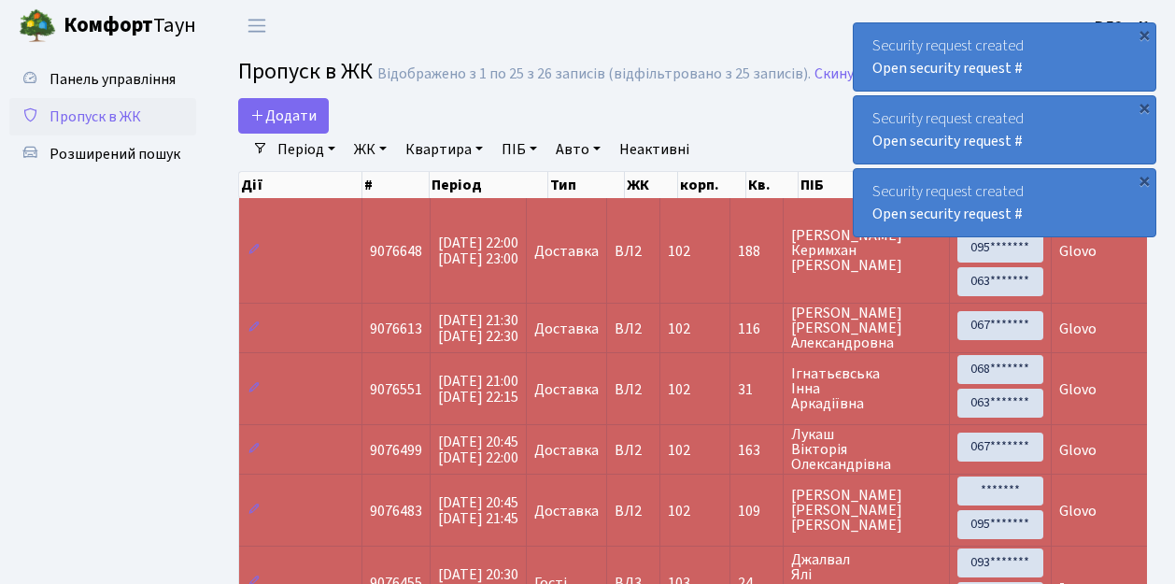
click at [77, 112] on span "Пропуск в ЖК" at bounding box center [96, 116] width 92 height 21
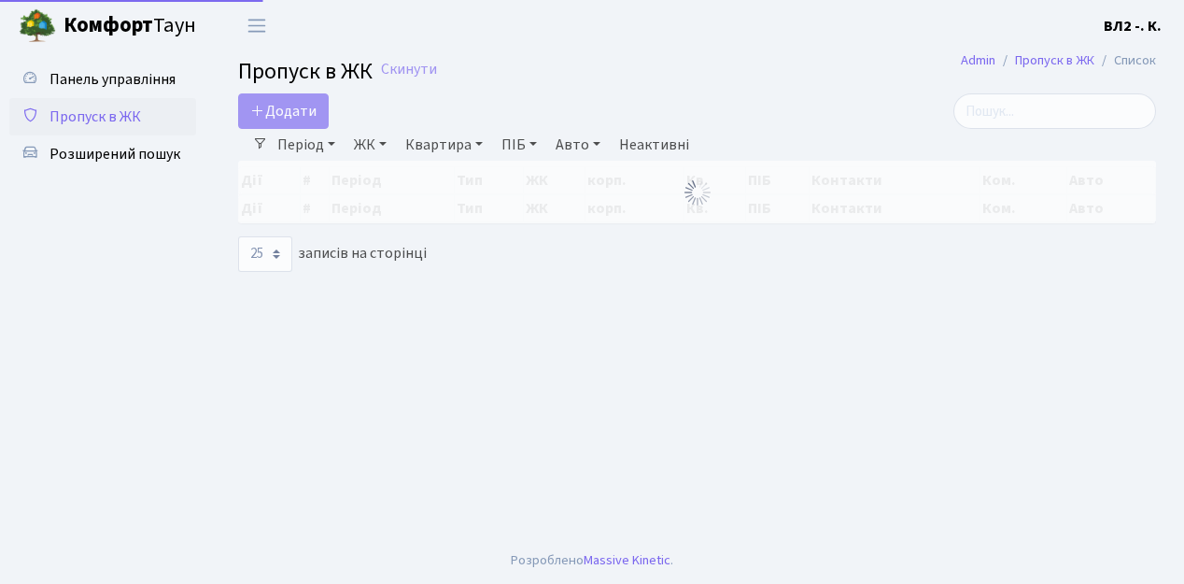
select select "25"
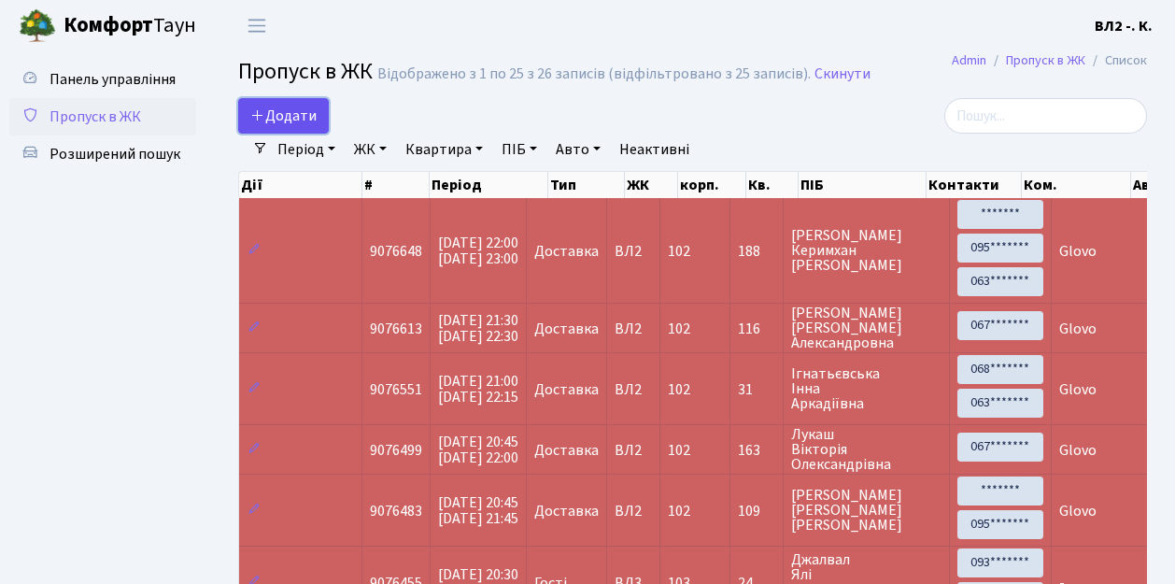
click at [294, 110] on span "Додати" at bounding box center [283, 116] width 66 height 21
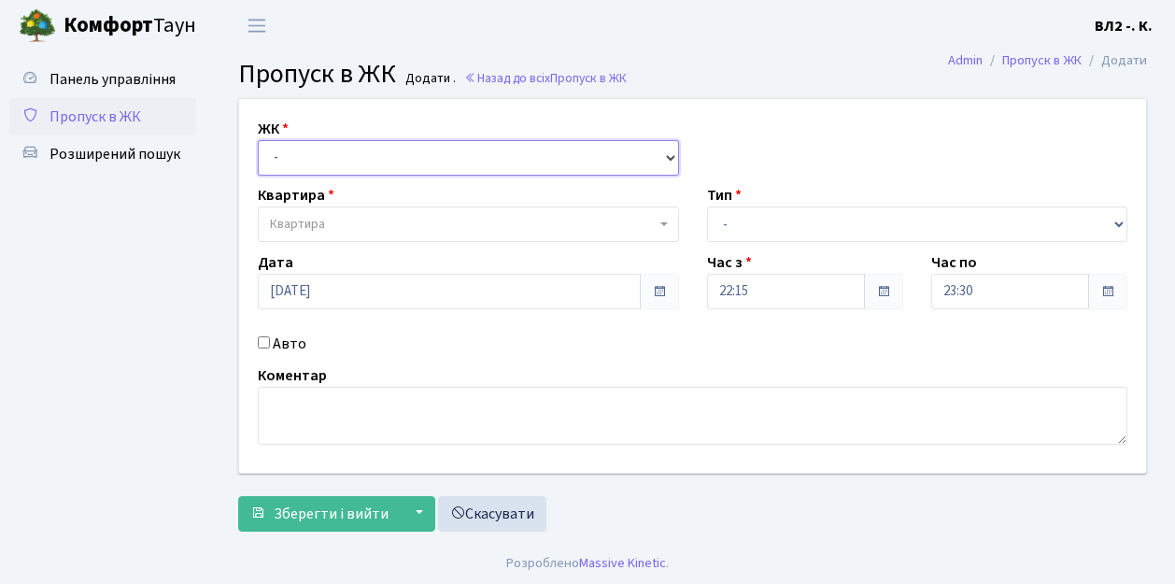
click at [301, 155] on select "- [STREET_ADDRESS][PERSON_NAME]" at bounding box center [468, 157] width 421 height 35
select select "317"
click at [258, 140] on select "- [STREET_ADDRESS][PERSON_NAME]" at bounding box center [468, 157] width 421 height 35
select select
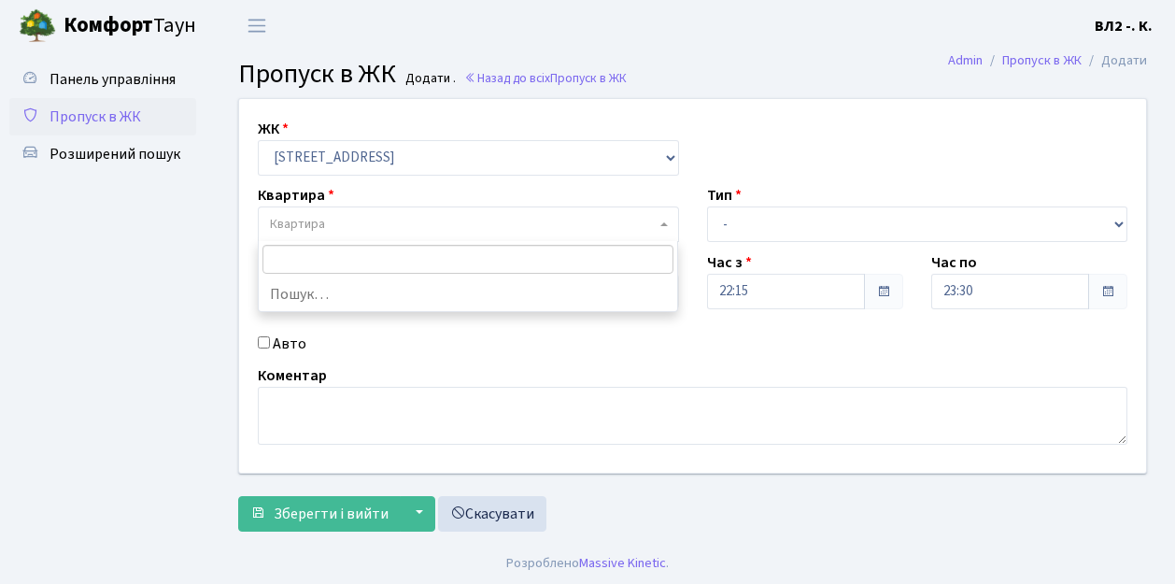
click at [341, 230] on span "Квартира" at bounding box center [463, 224] width 386 height 19
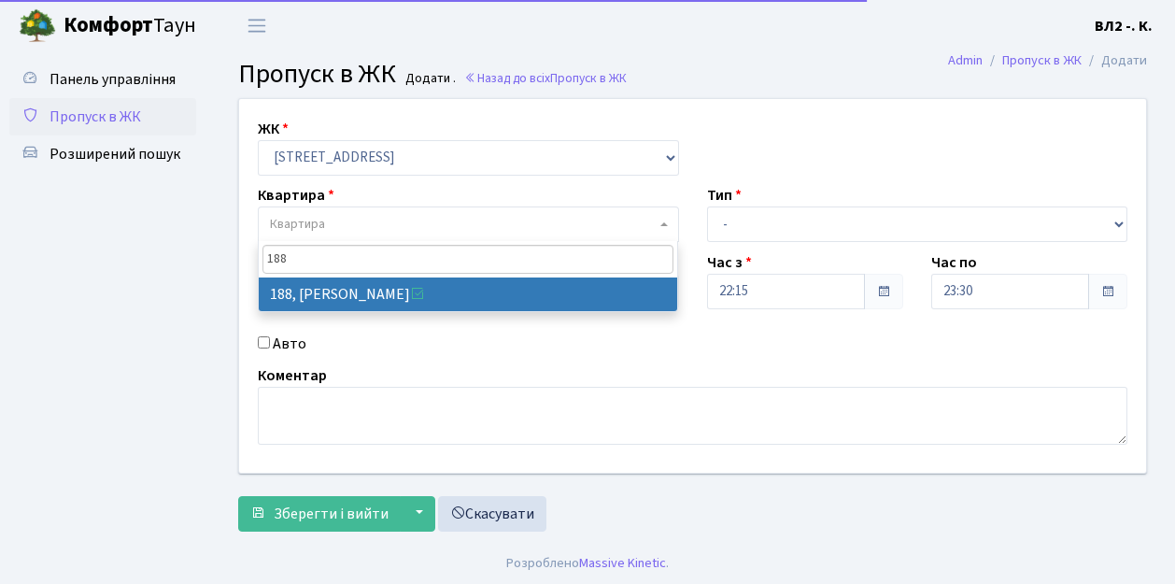
type input "188"
select select "40000"
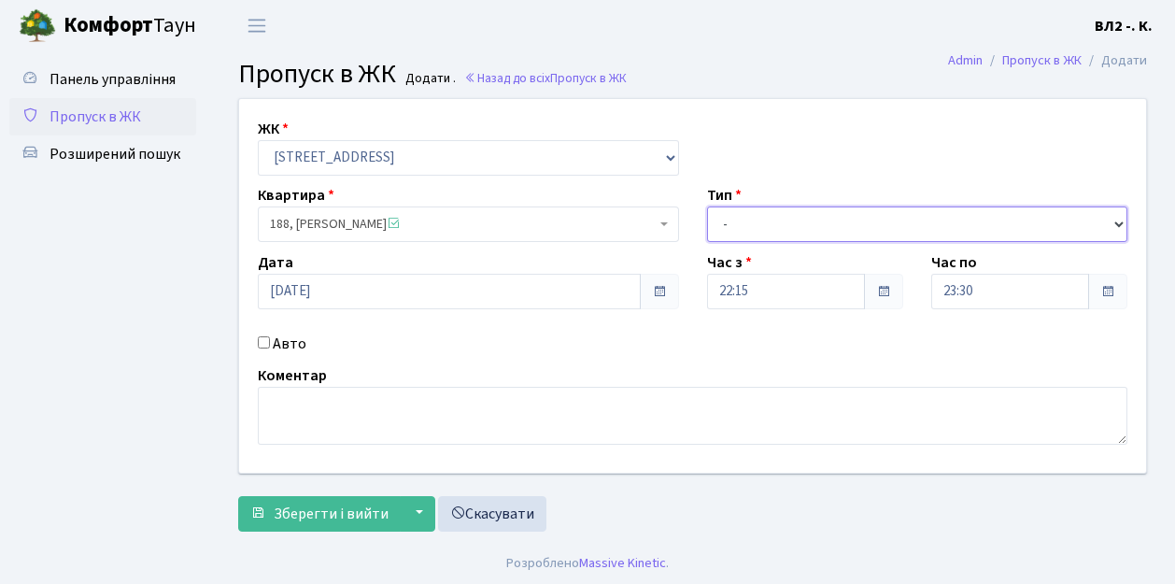
click at [729, 225] on select "- Доставка Таксі Гості Сервіс" at bounding box center [917, 223] width 421 height 35
select select "1"
click at [707, 206] on select "- Доставка Таксі Гості Сервіс" at bounding box center [917, 223] width 421 height 35
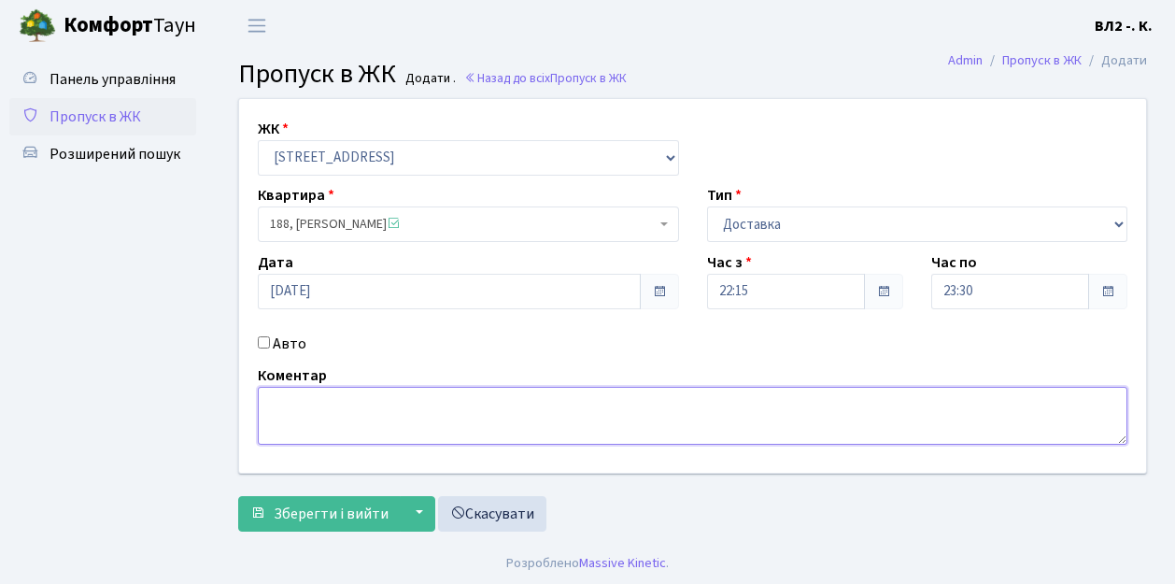
click at [283, 419] on textarea at bounding box center [693, 416] width 870 height 58
type textarea "Glovo"
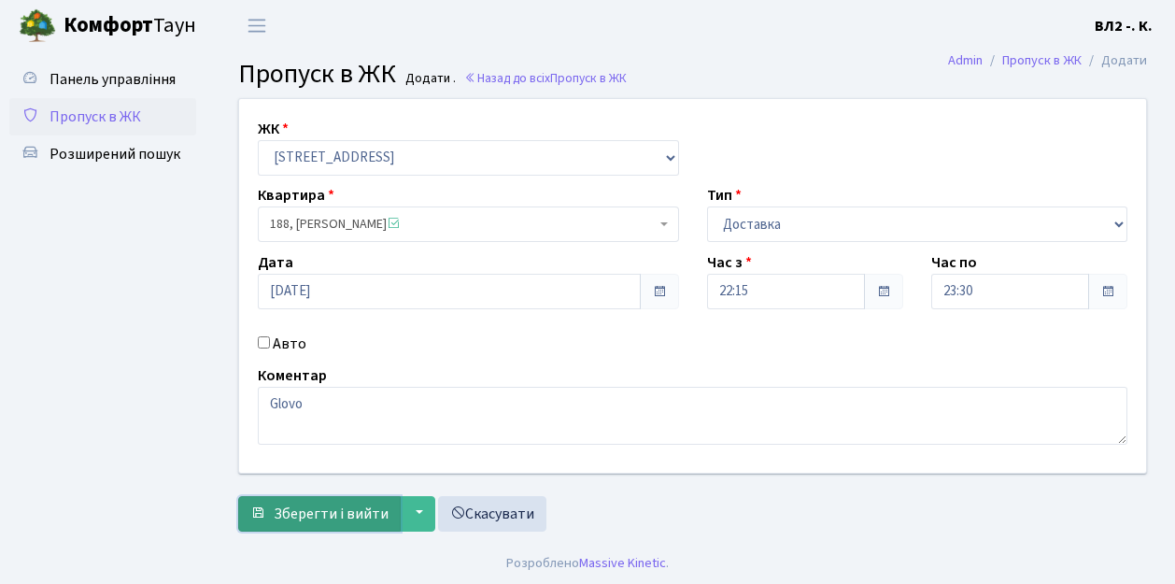
click at [337, 512] on span "Зберегти і вийти" at bounding box center [331, 513] width 115 height 21
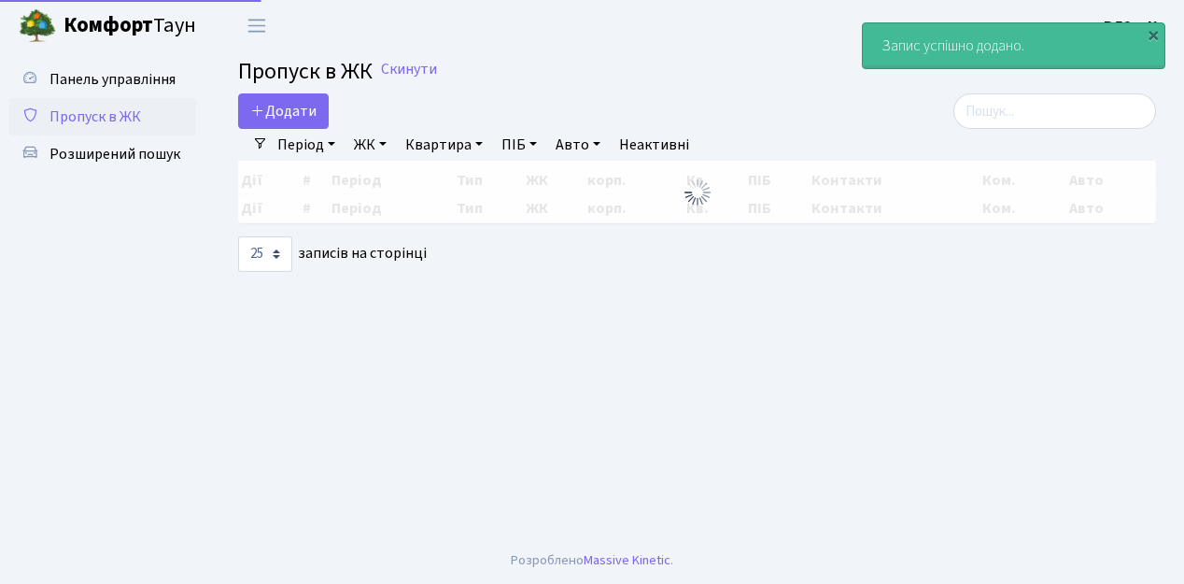
select select "25"
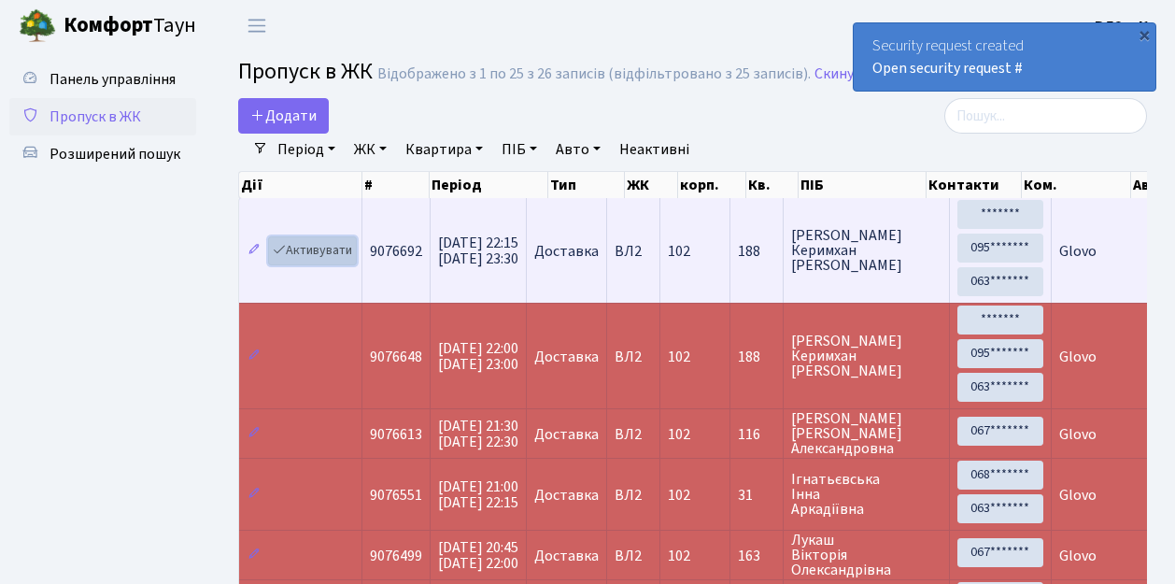
click at [333, 249] on link "Активувати" at bounding box center [312, 250] width 89 height 29
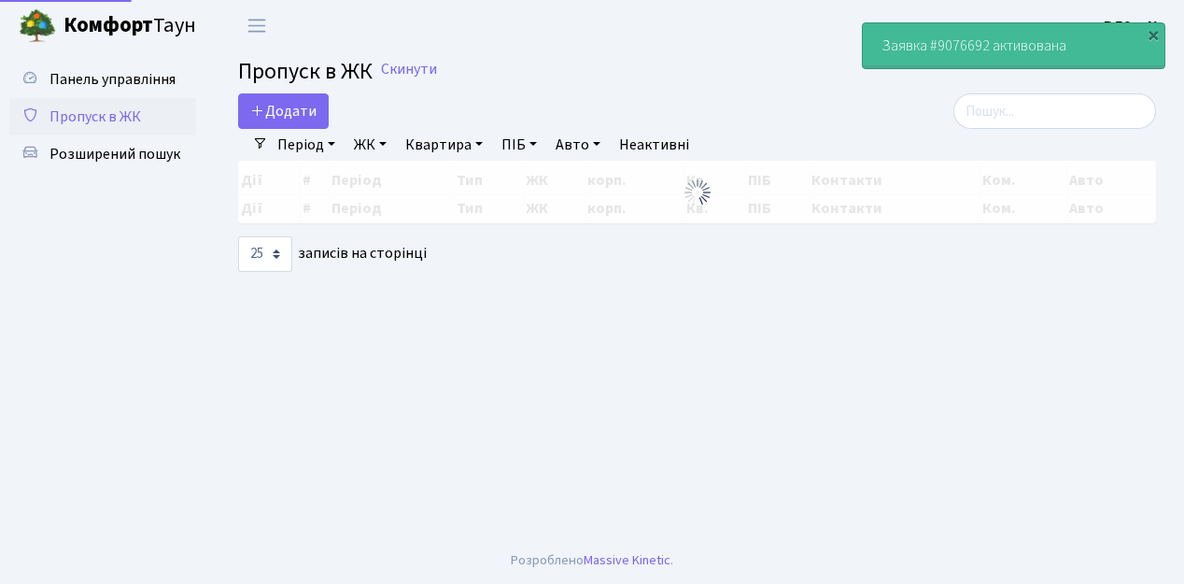
select select "25"
